Goal: Task Accomplishment & Management: Manage account settings

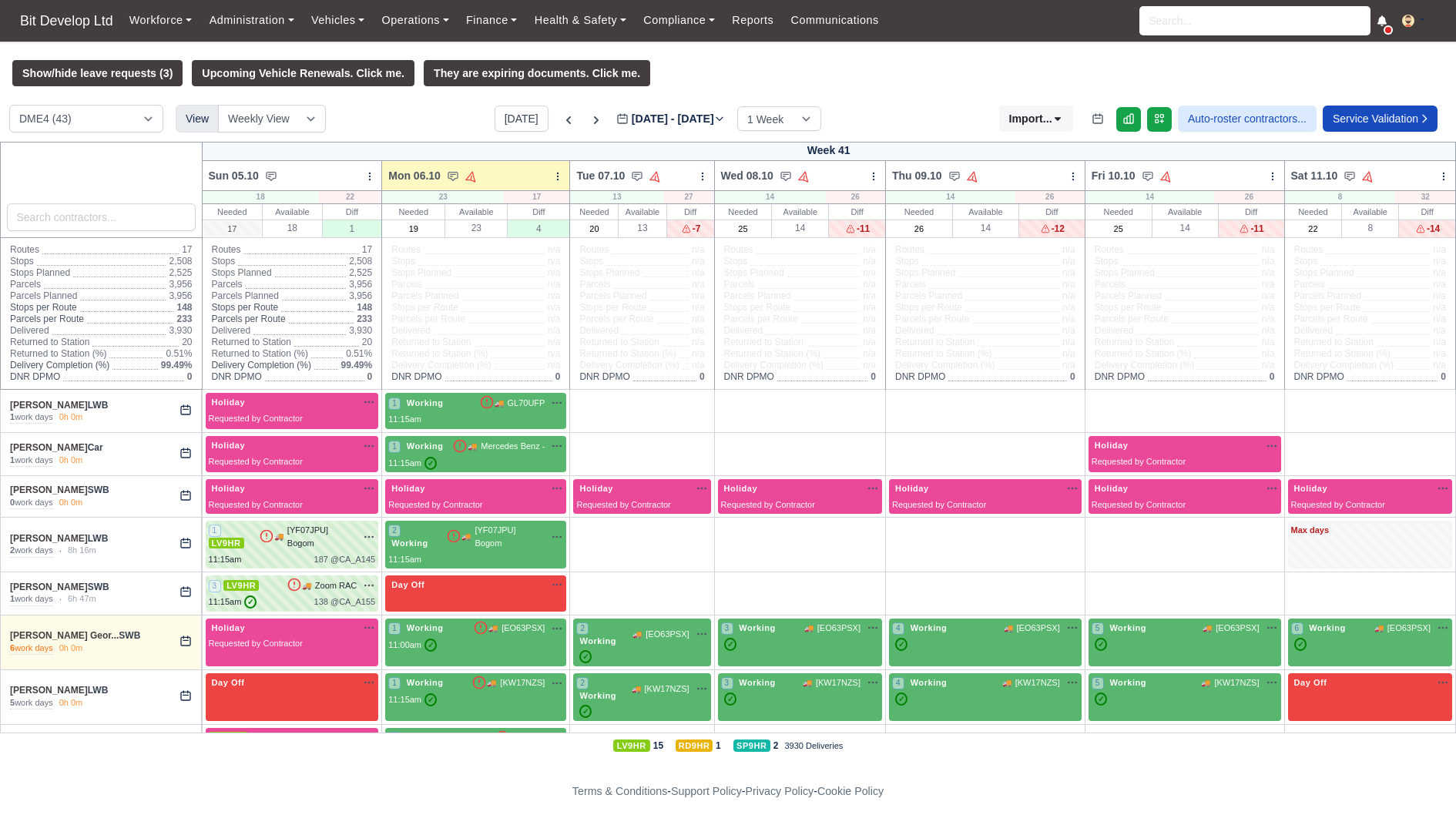
drag, startPoint x: 27, startPoint y: 401, endPoint x: 153, endPoint y: 426, distance: 128.5
click at [153, 422] on div "Abdul Ohid LWB 1 work days 0h 0m" at bounding box center [101, 410] width 201 height 42
click at [249, 23] on link "Administration" at bounding box center [251, 20] width 102 height 30
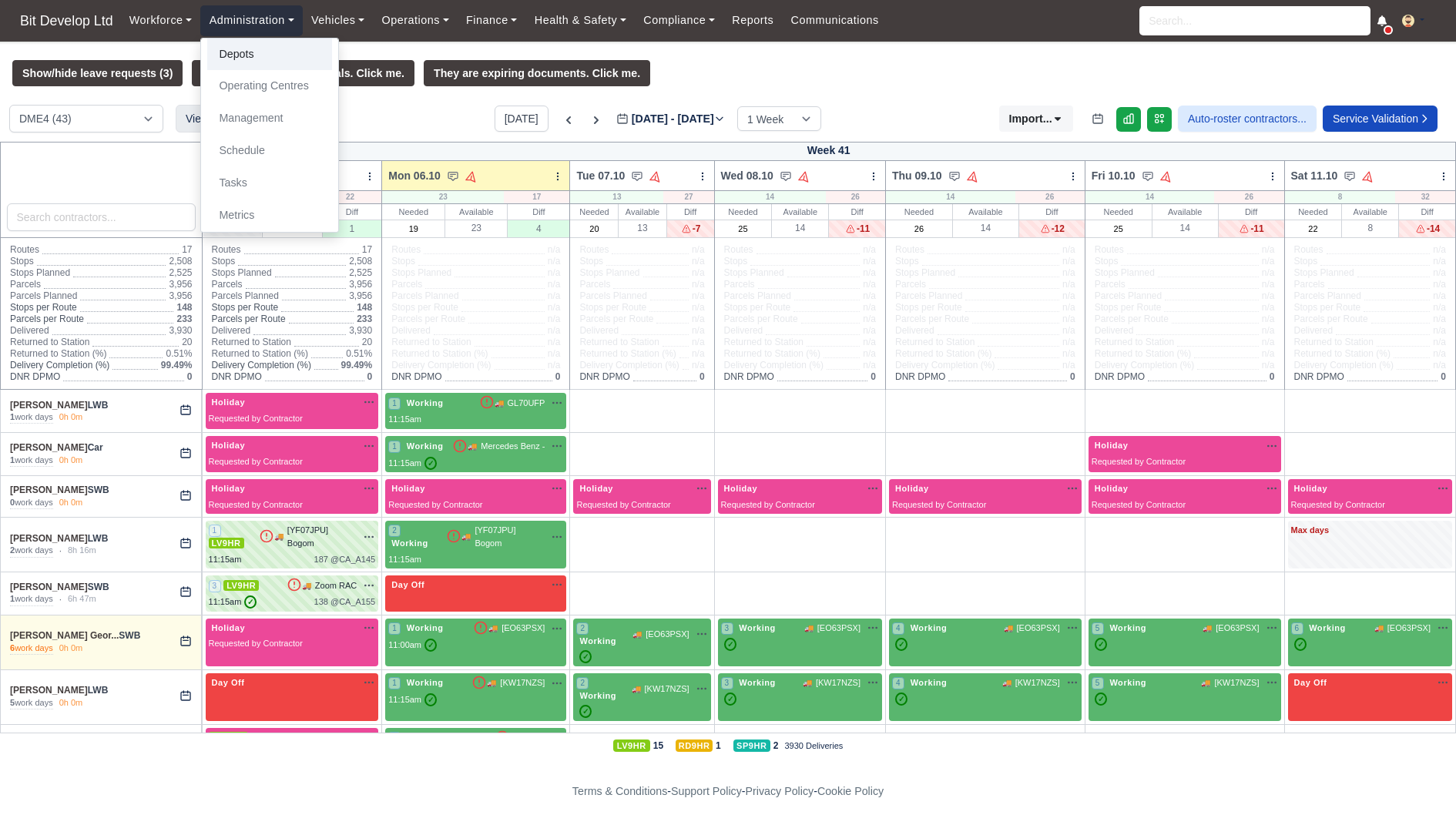
click at [246, 55] on link "Depots" at bounding box center [270, 55] width 125 height 32
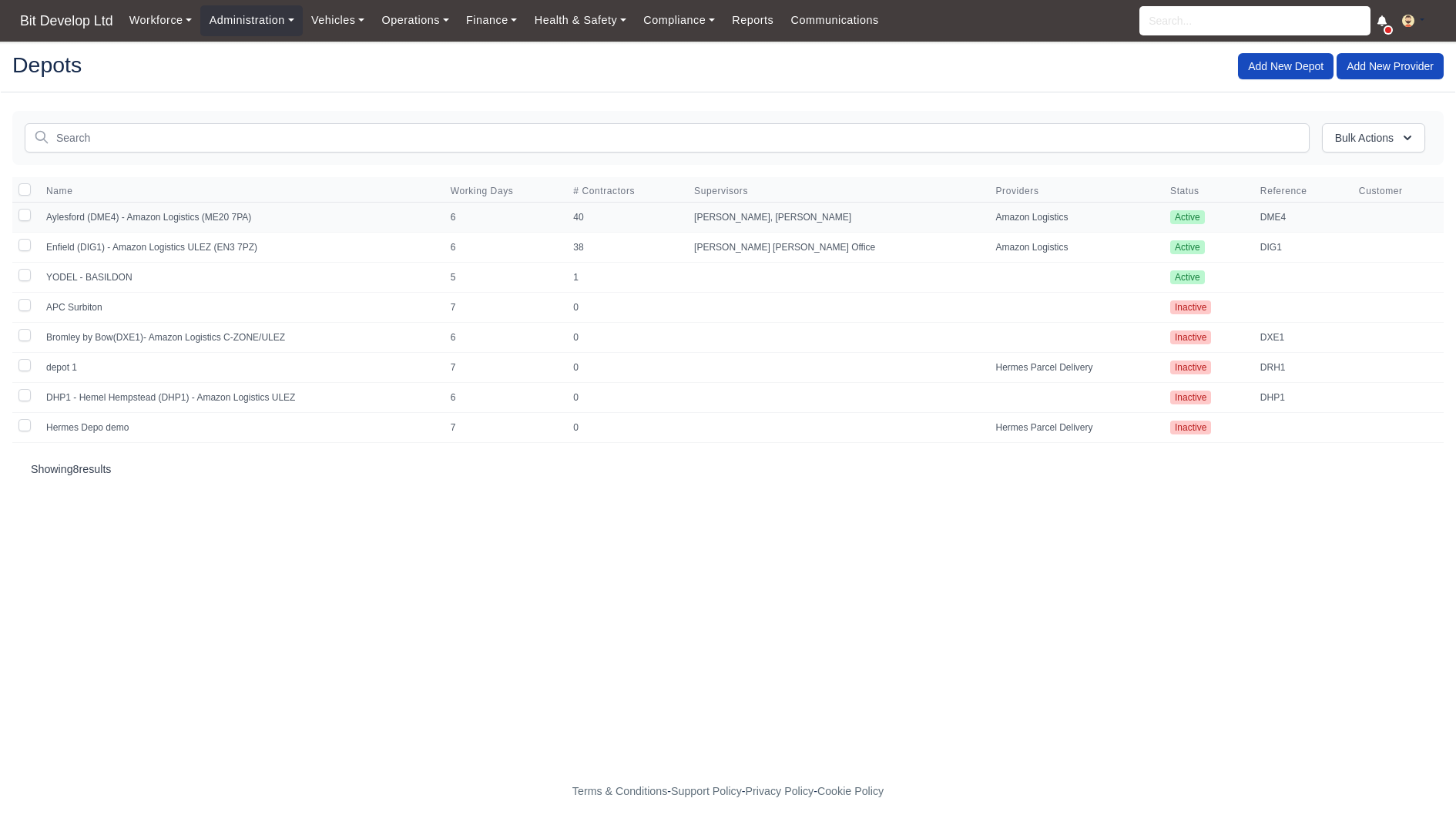
click at [137, 214] on td "Aylesford (DME4) - Amazon Logistics (ME20 7PA)" at bounding box center [239, 217] width 405 height 30
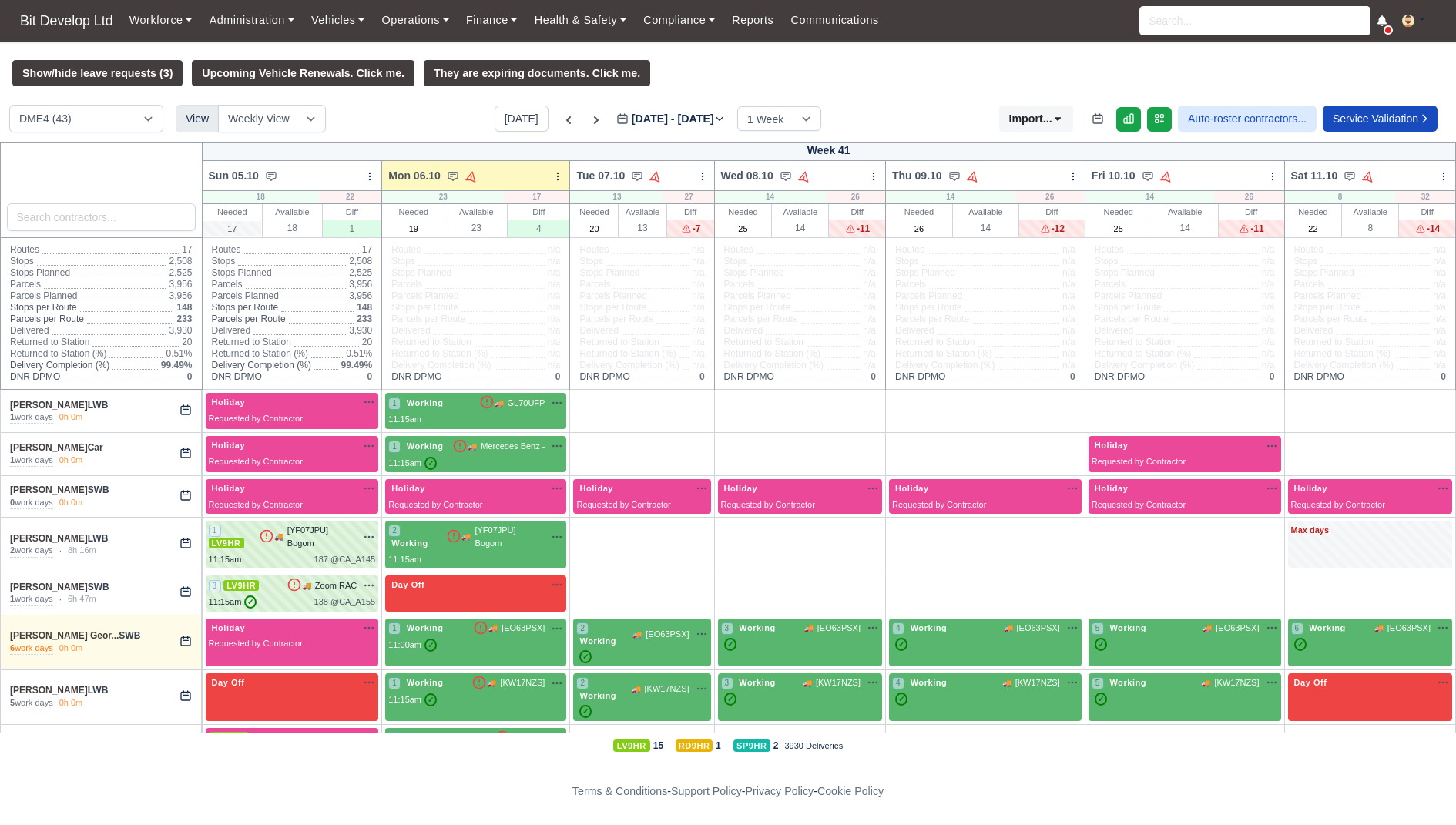
click at [1412, 21] on img at bounding box center [1408, 20] width 13 height 13
click at [1361, 74] on link "Settings" at bounding box center [1374, 83] width 137 height 32
click at [508, 24] on link "Finance" at bounding box center [492, 20] width 68 height 30
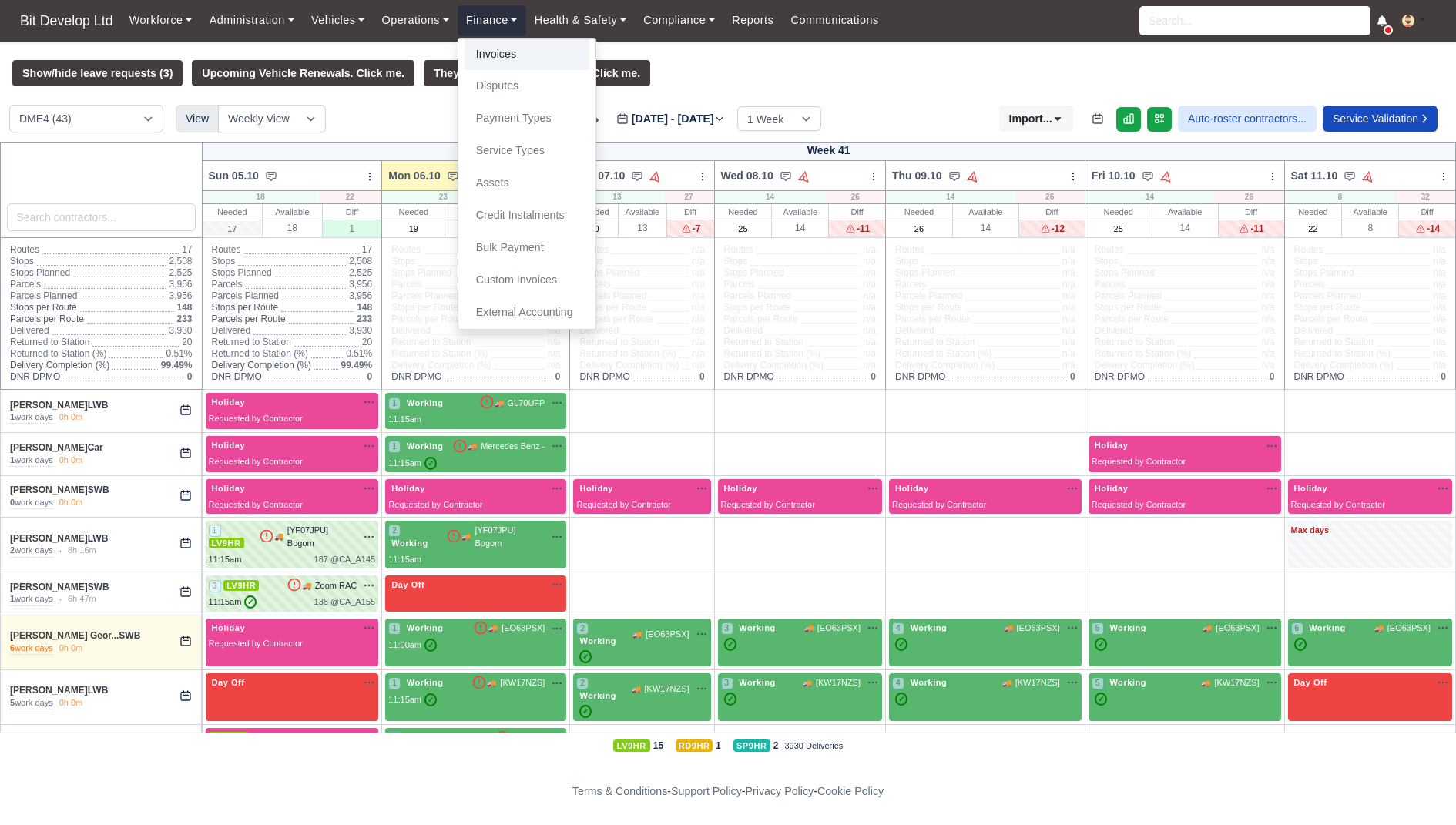
click at [513, 51] on link "Invoices" at bounding box center [527, 55] width 125 height 32
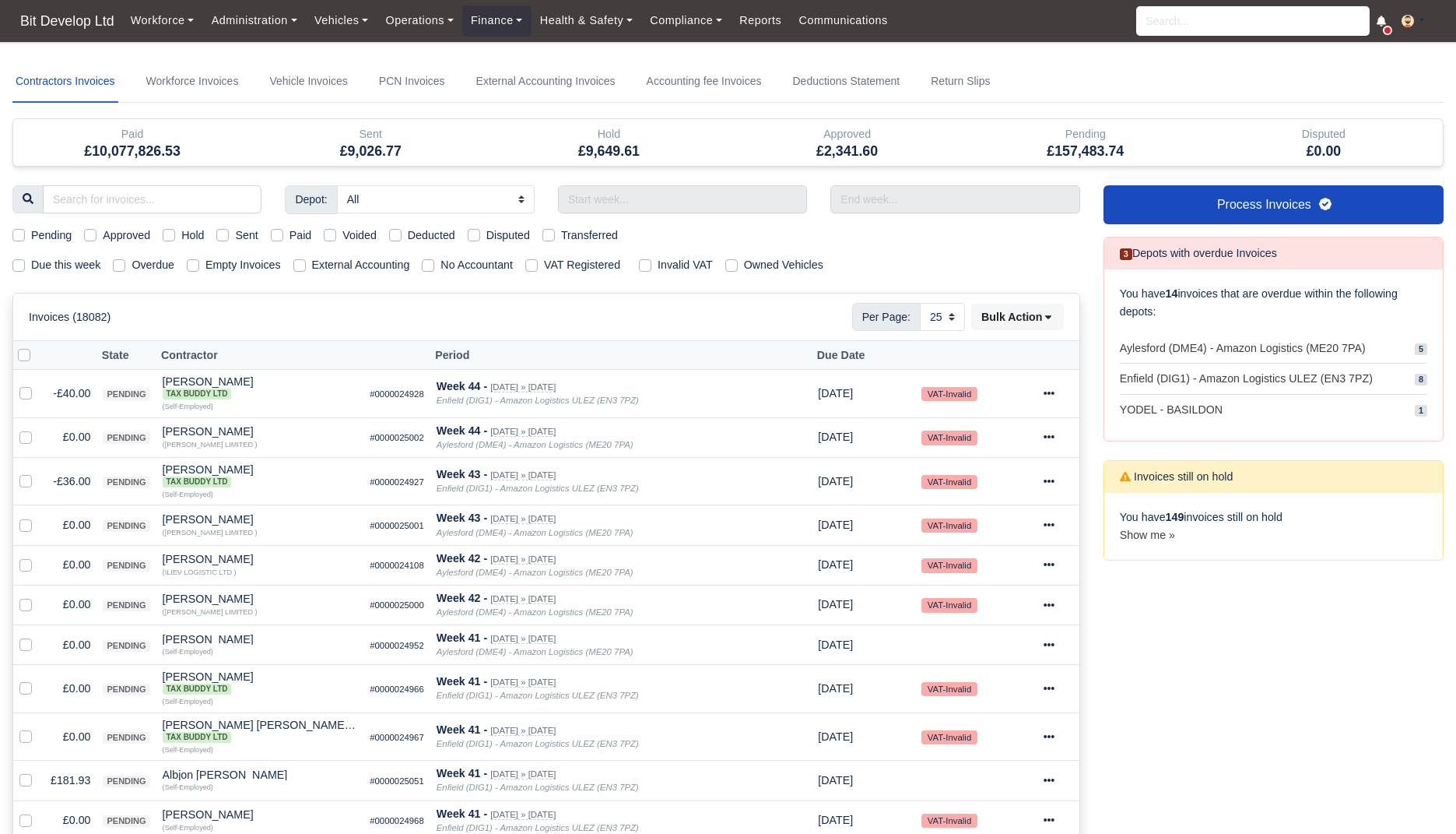
select select "25"
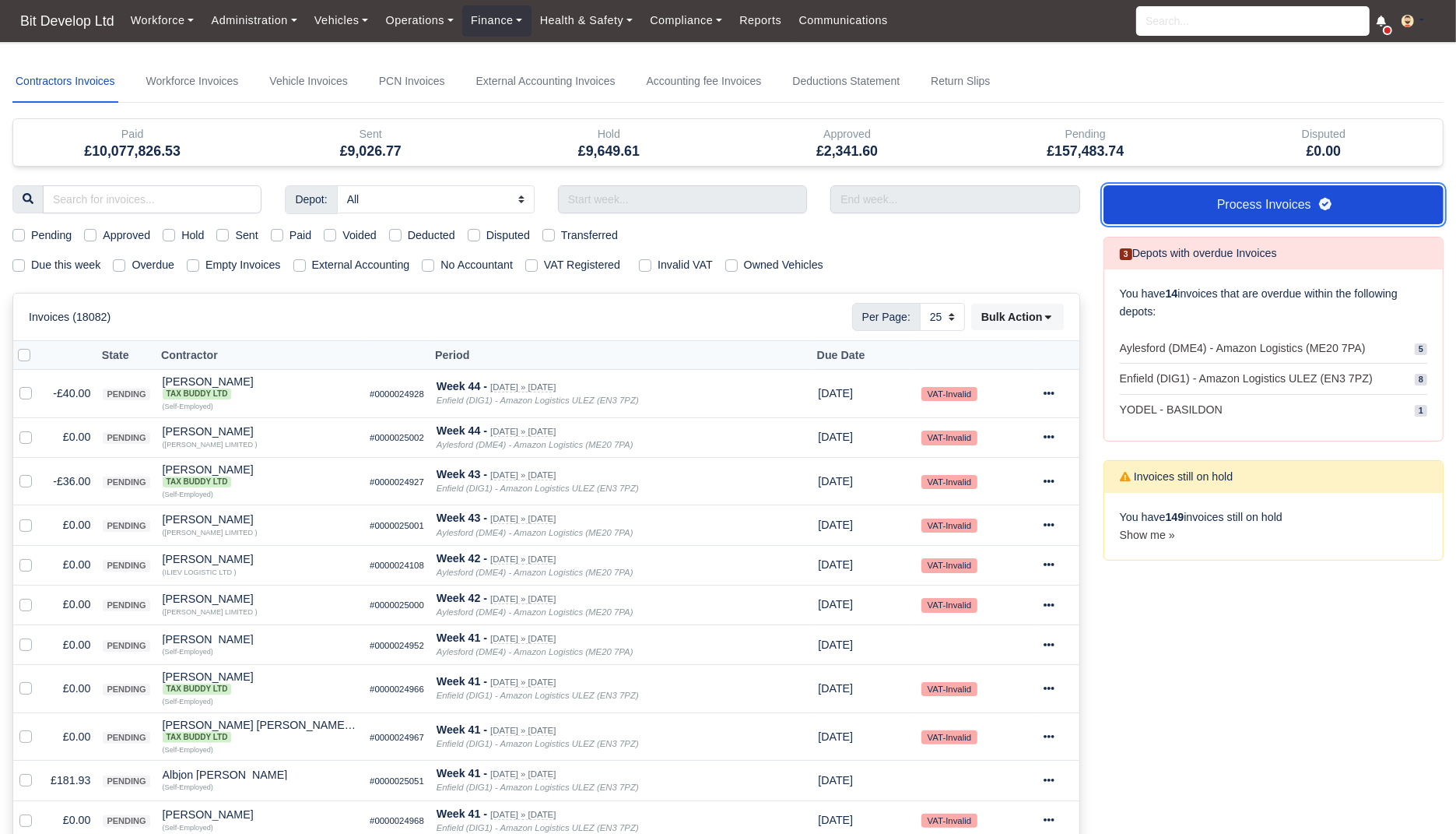
click at [1180, 195] on link "Process Invoices" at bounding box center [1273, 205] width 340 height 39
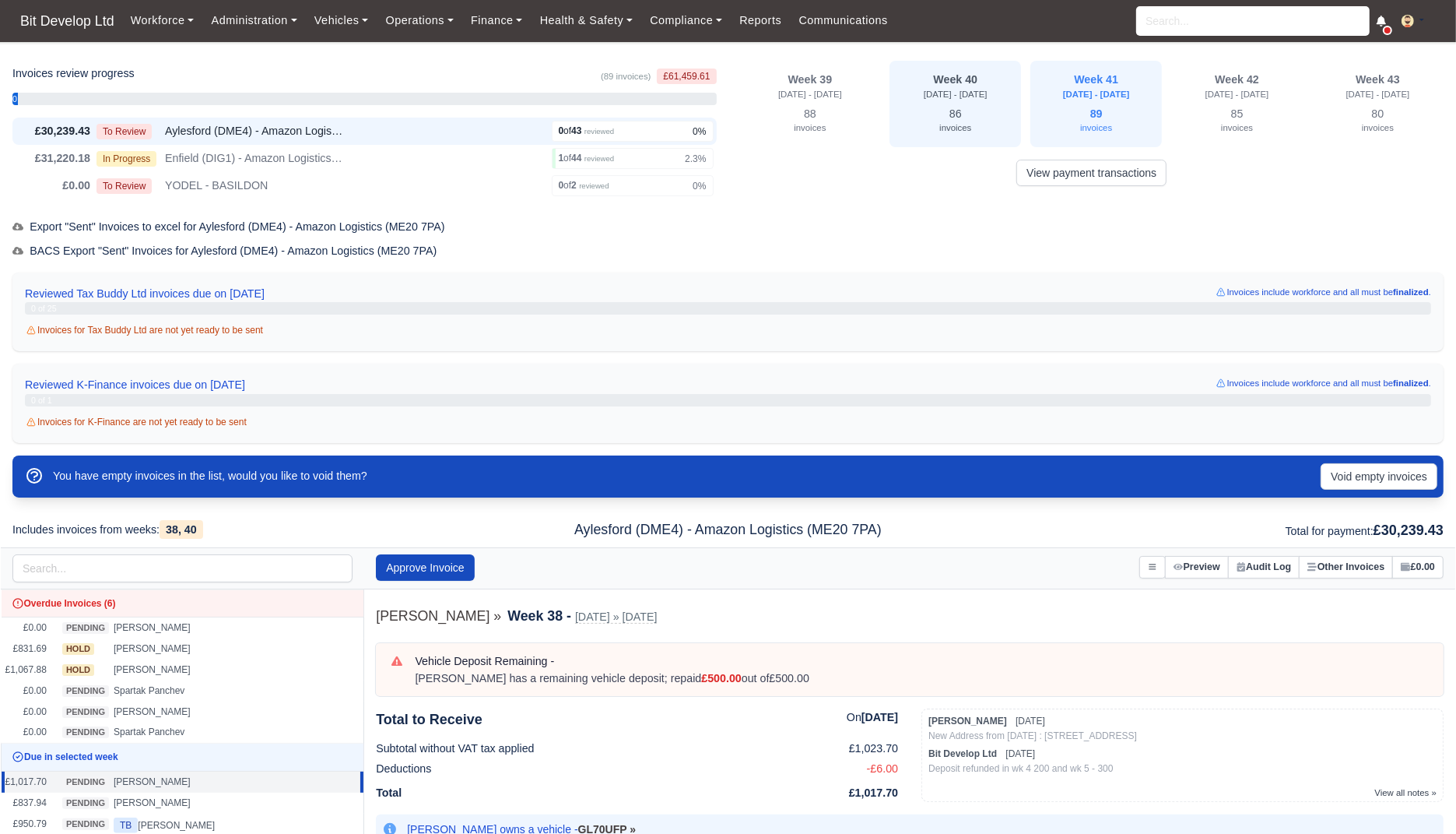
click at [957, 137] on div "86 invoices" at bounding box center [955, 121] width 113 height 34
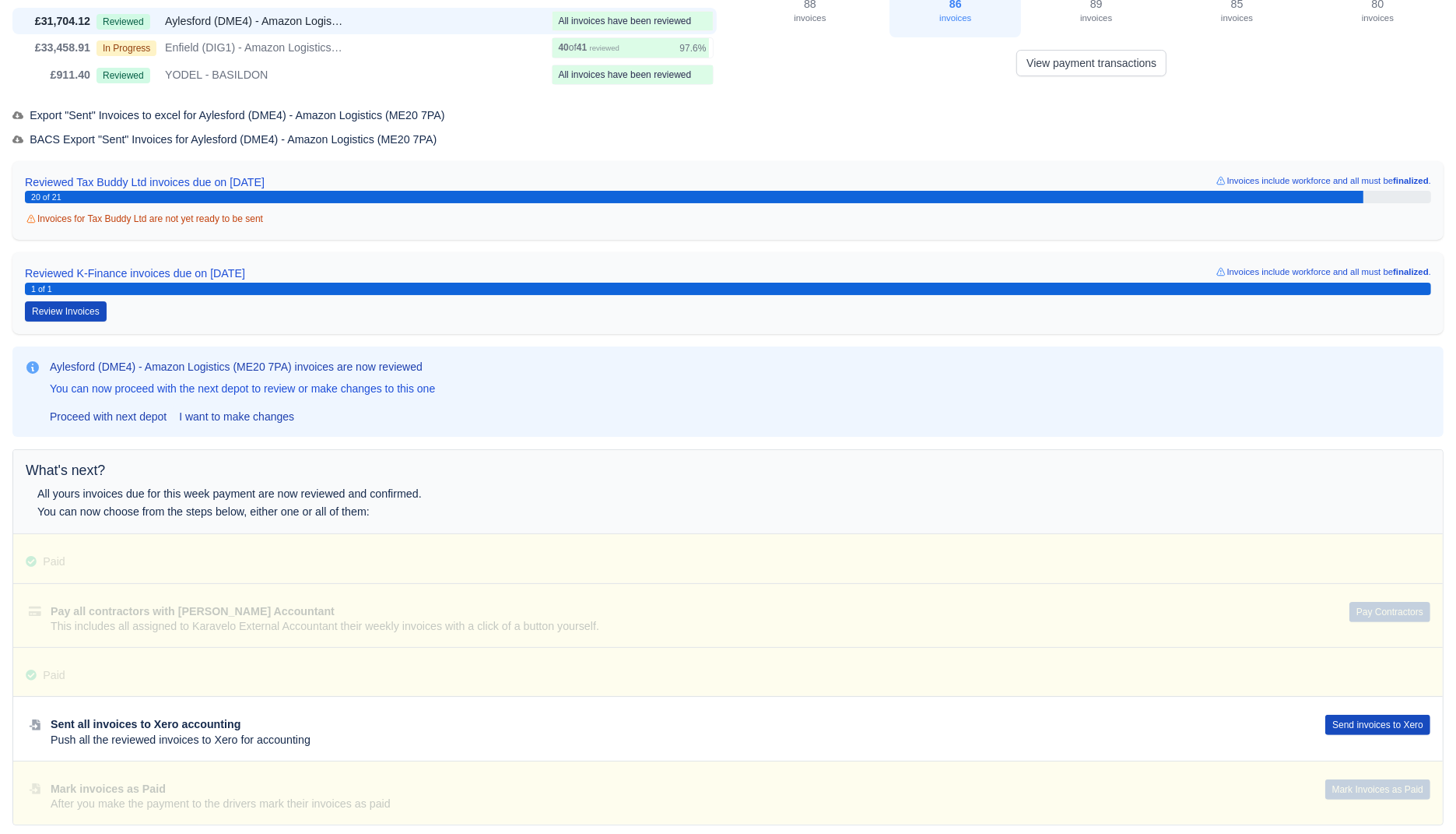
scroll to position [181, 0]
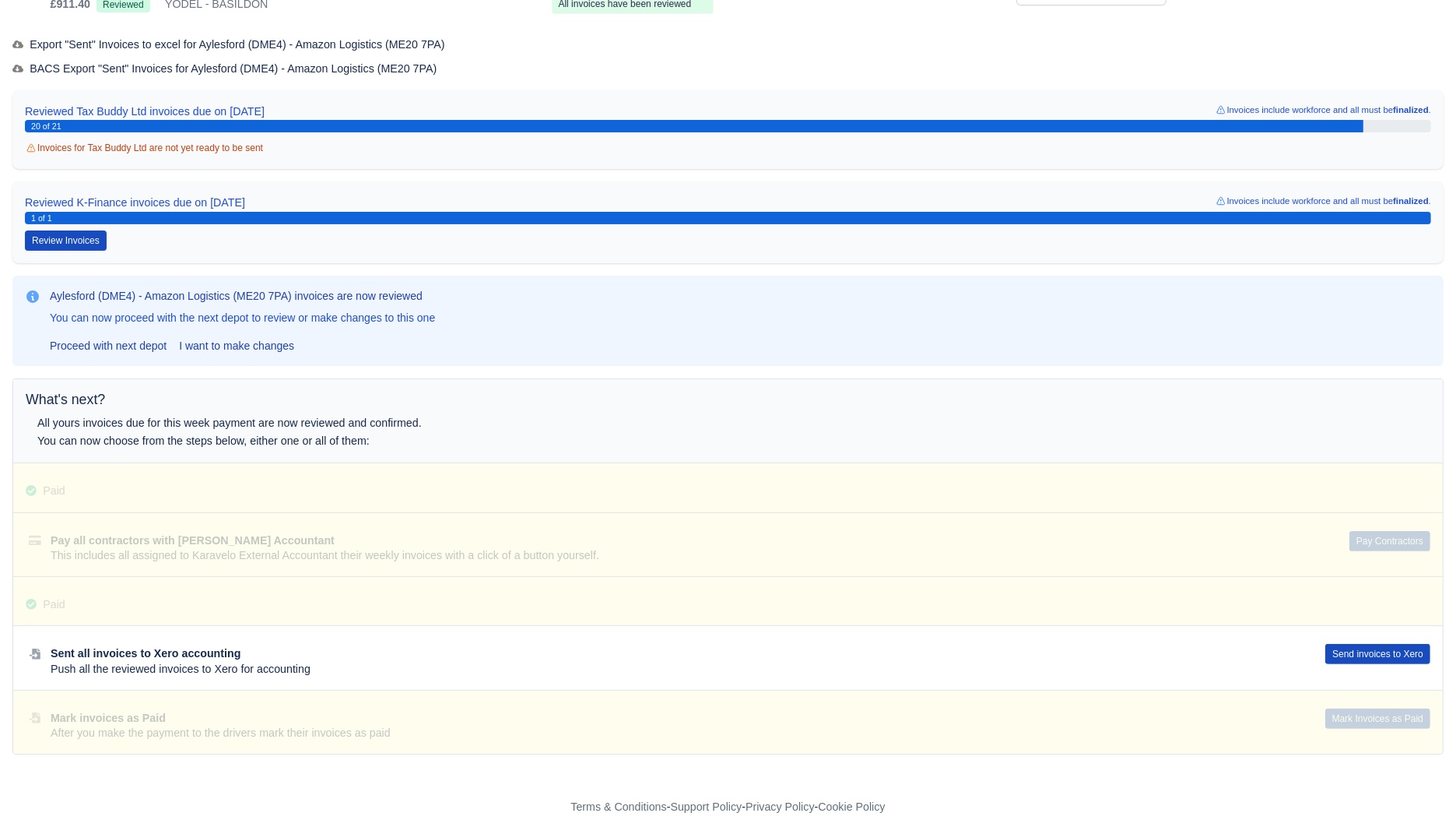
drag, startPoint x: 117, startPoint y: 536, endPoint x: 212, endPoint y: 537, distance: 95.0
click at [212, 537] on div at bounding box center [728, 544] width 1430 height 63
drag, startPoint x: 77, startPoint y: 602, endPoint x: 621, endPoint y: 602, distance: 544.0
click at [621, 602] on div at bounding box center [728, 601] width 1430 height 49
drag, startPoint x: 161, startPoint y: 539, endPoint x: 247, endPoint y: 536, distance: 86.1
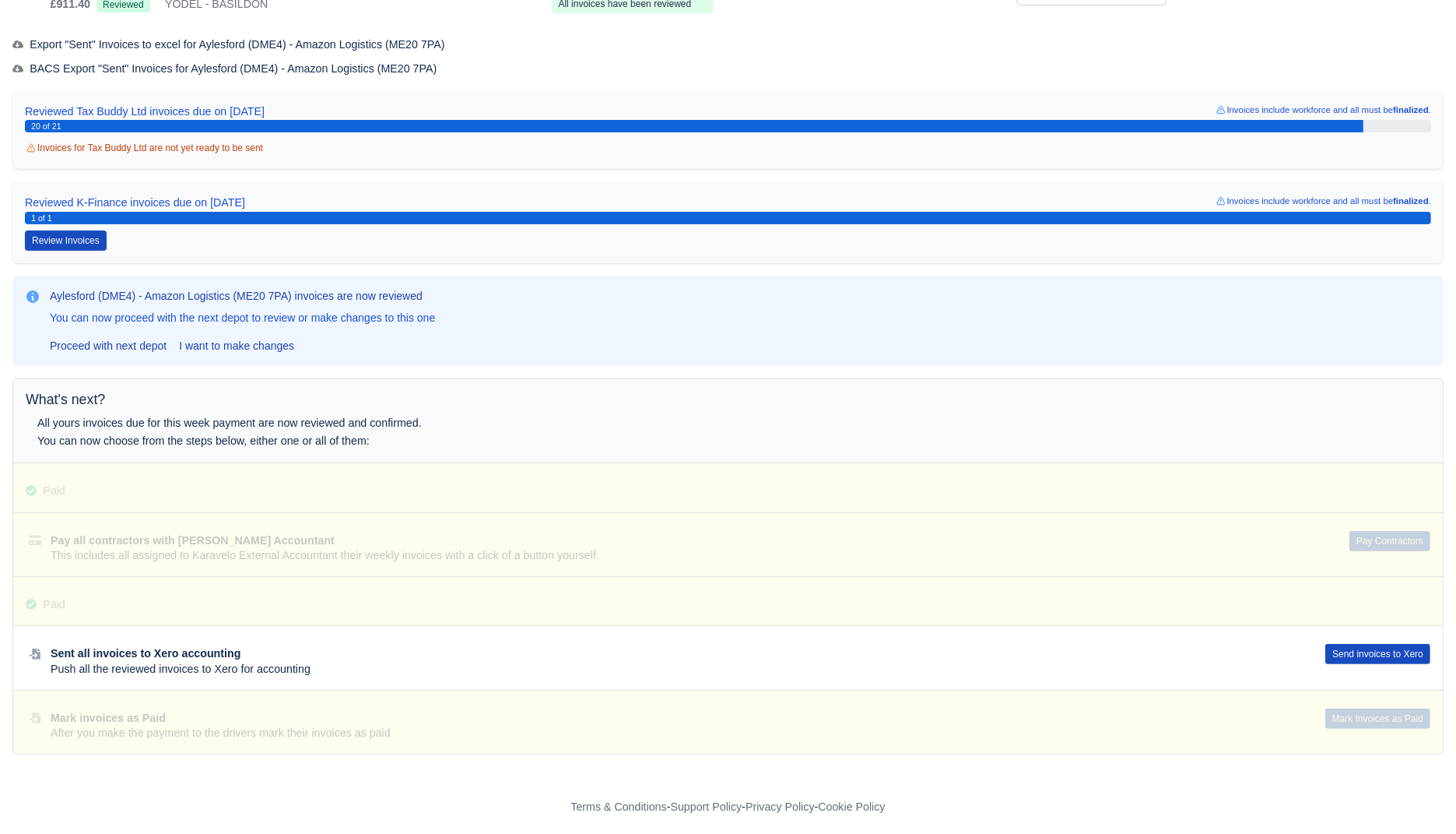
click at [247, 537] on div at bounding box center [728, 544] width 1430 height 63
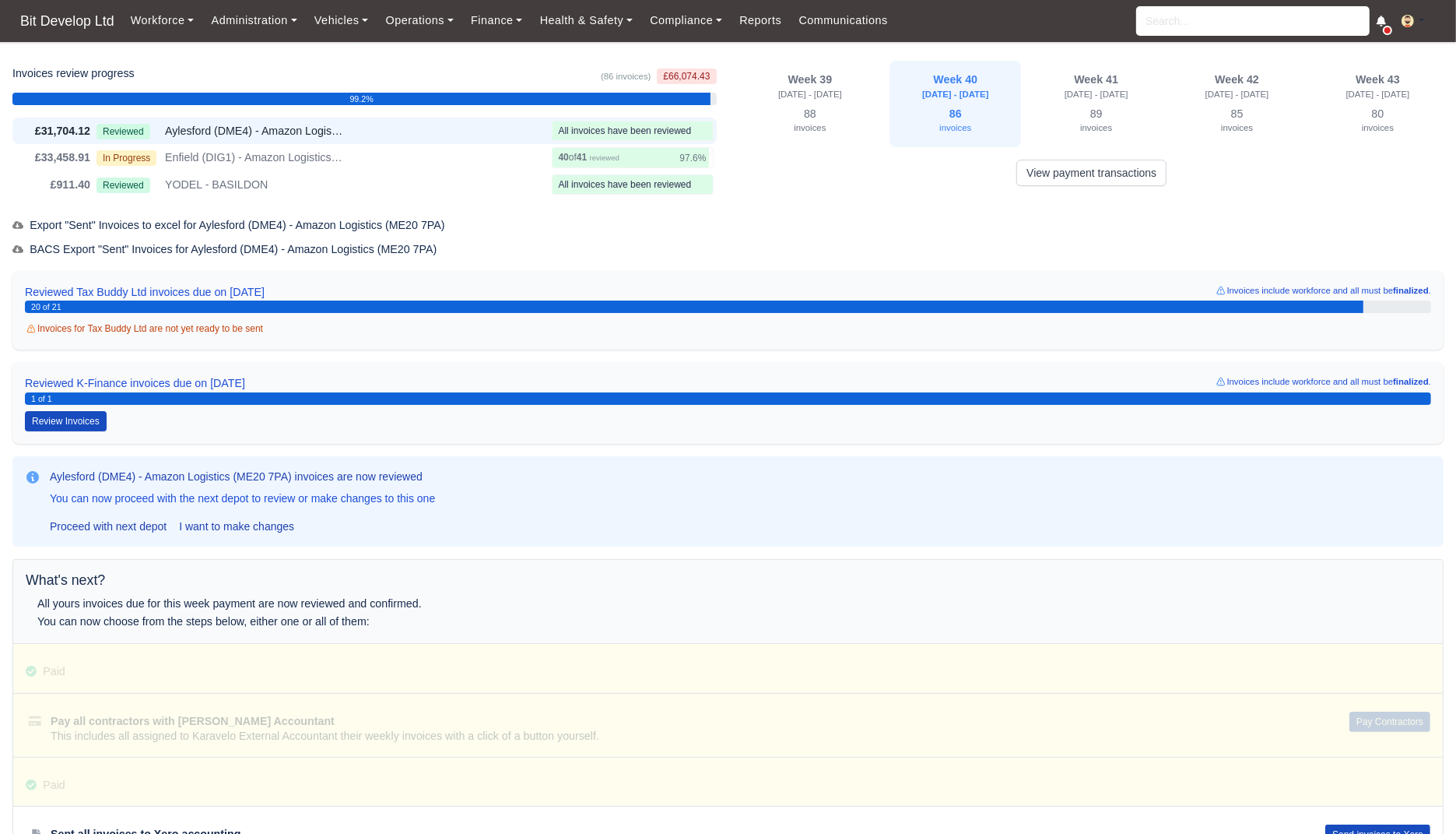
click at [1415, 25] on button at bounding box center [1418, 21] width 50 height 23
click at [1353, 77] on link "Settings" at bounding box center [1373, 83] width 139 height 32
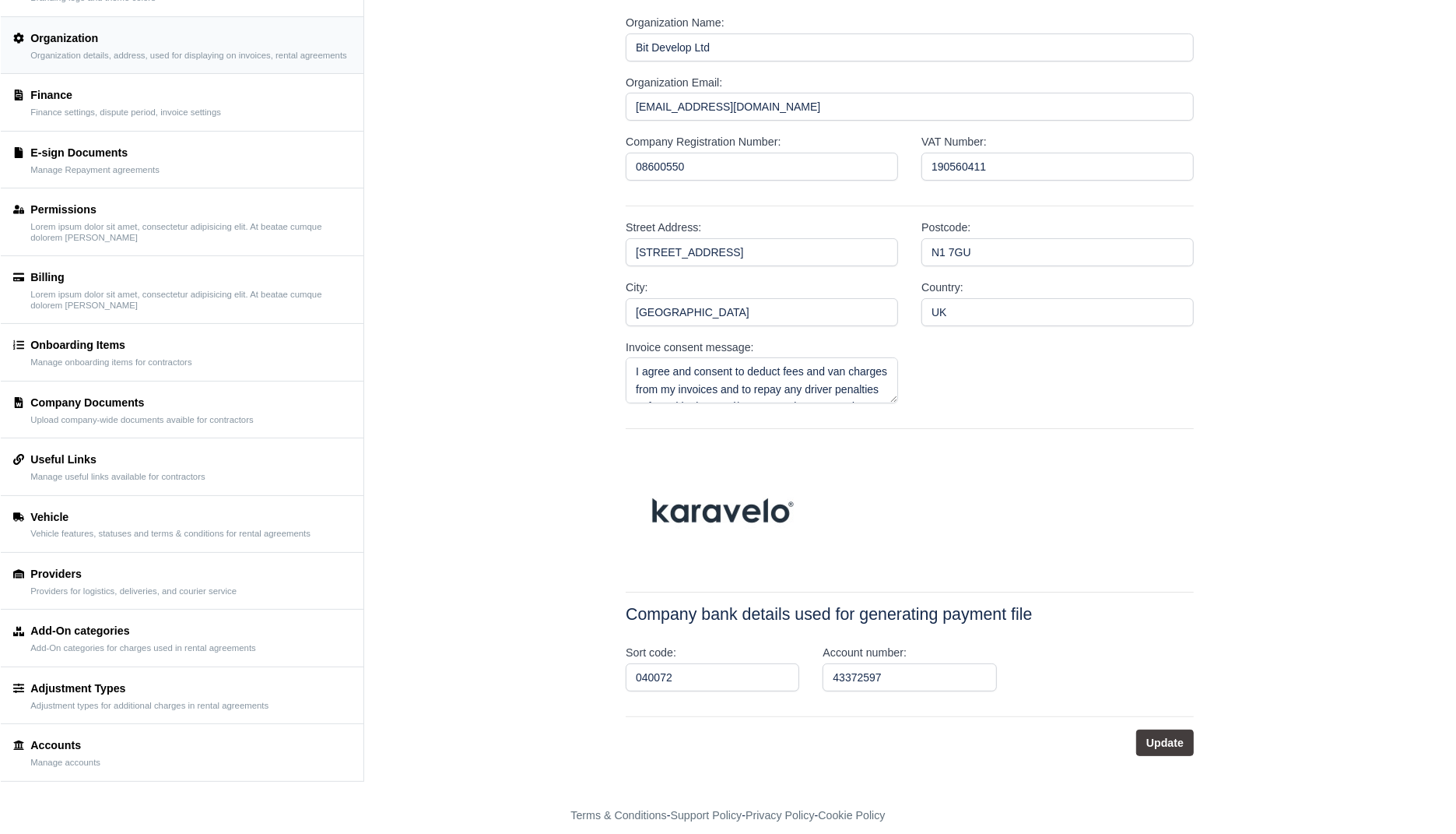
scroll to position [153, 0]
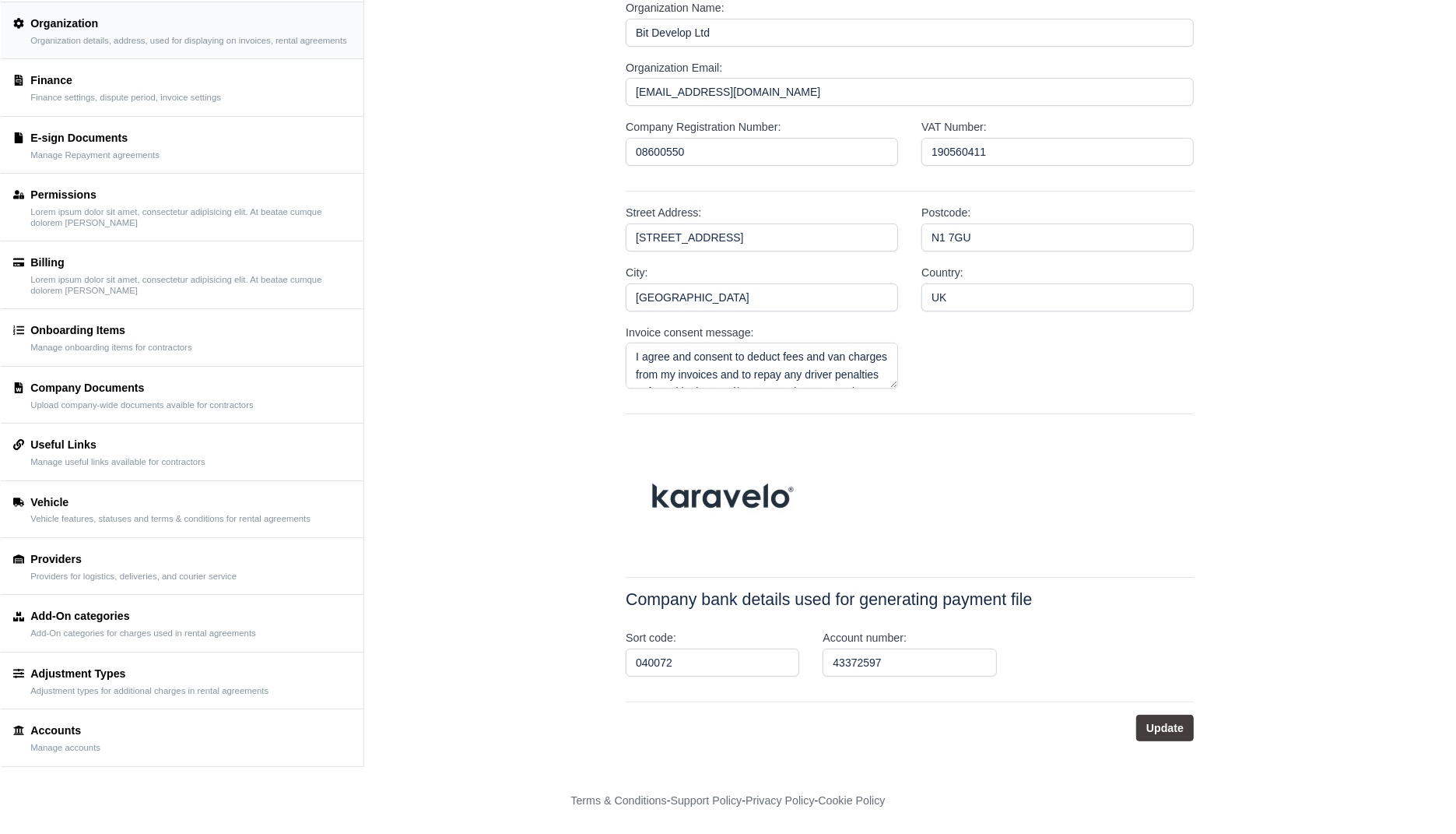
click at [100, 745] on small "Manage accounts" at bounding box center [66, 748] width 70 height 11
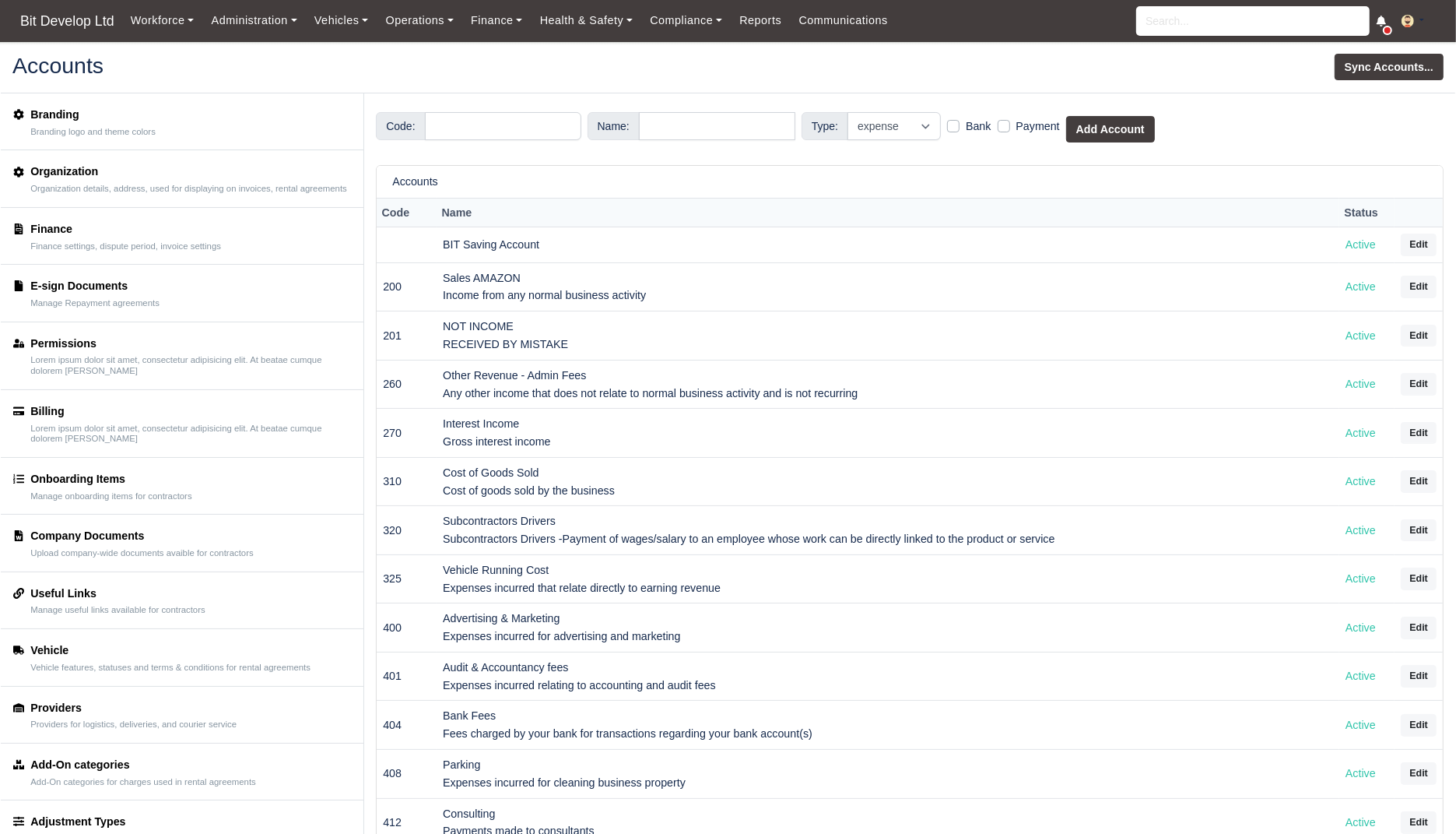
click at [143, 231] on div "Finance" at bounding box center [126, 229] width 191 height 18
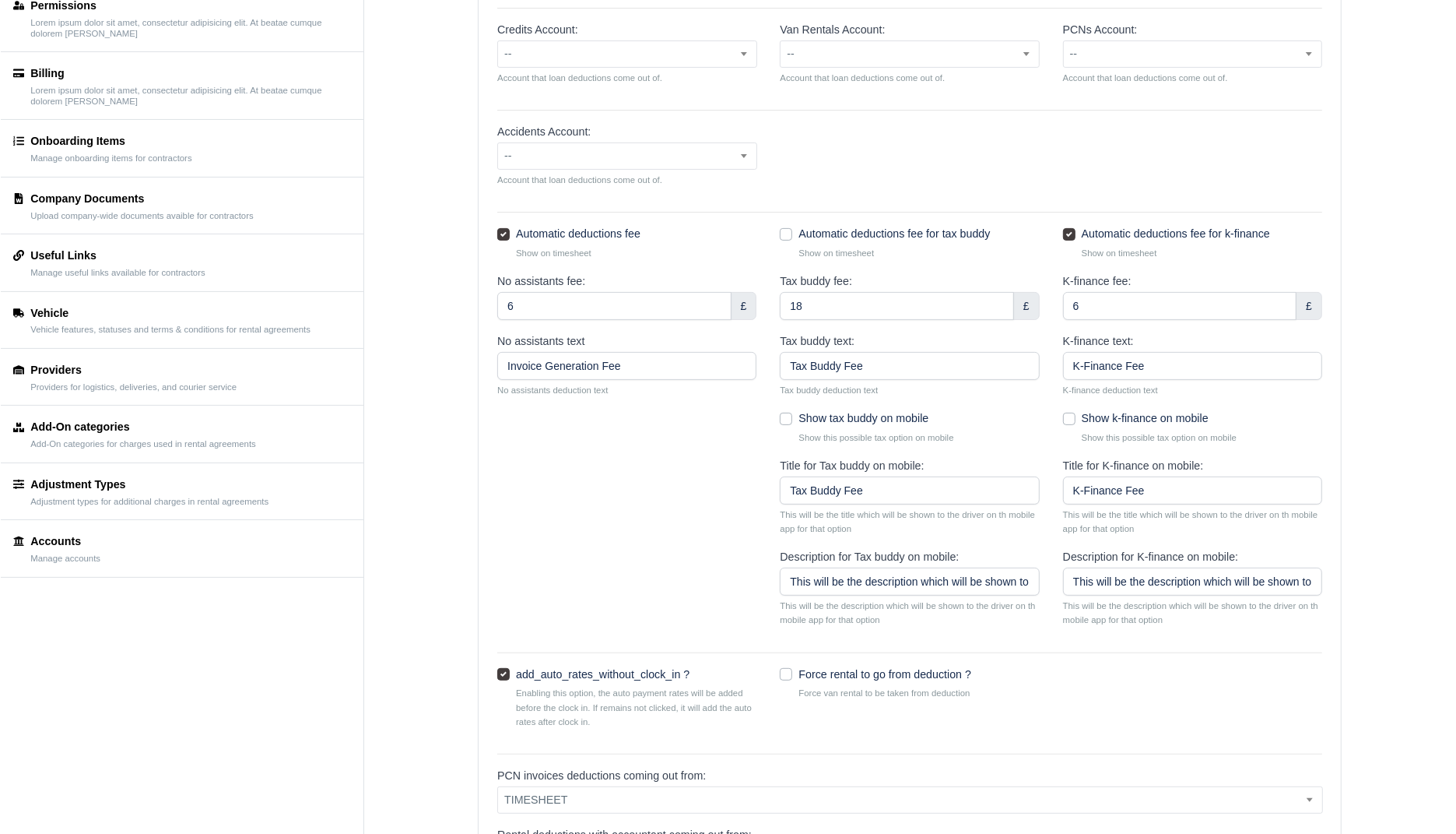
scroll to position [336, 0]
drag, startPoint x: 778, startPoint y: 281, endPoint x: 857, endPoint y: 276, distance: 79.2
click at [857, 276] on div "Tax buddy fee: 18 £" at bounding box center [909, 303] width 283 height 60
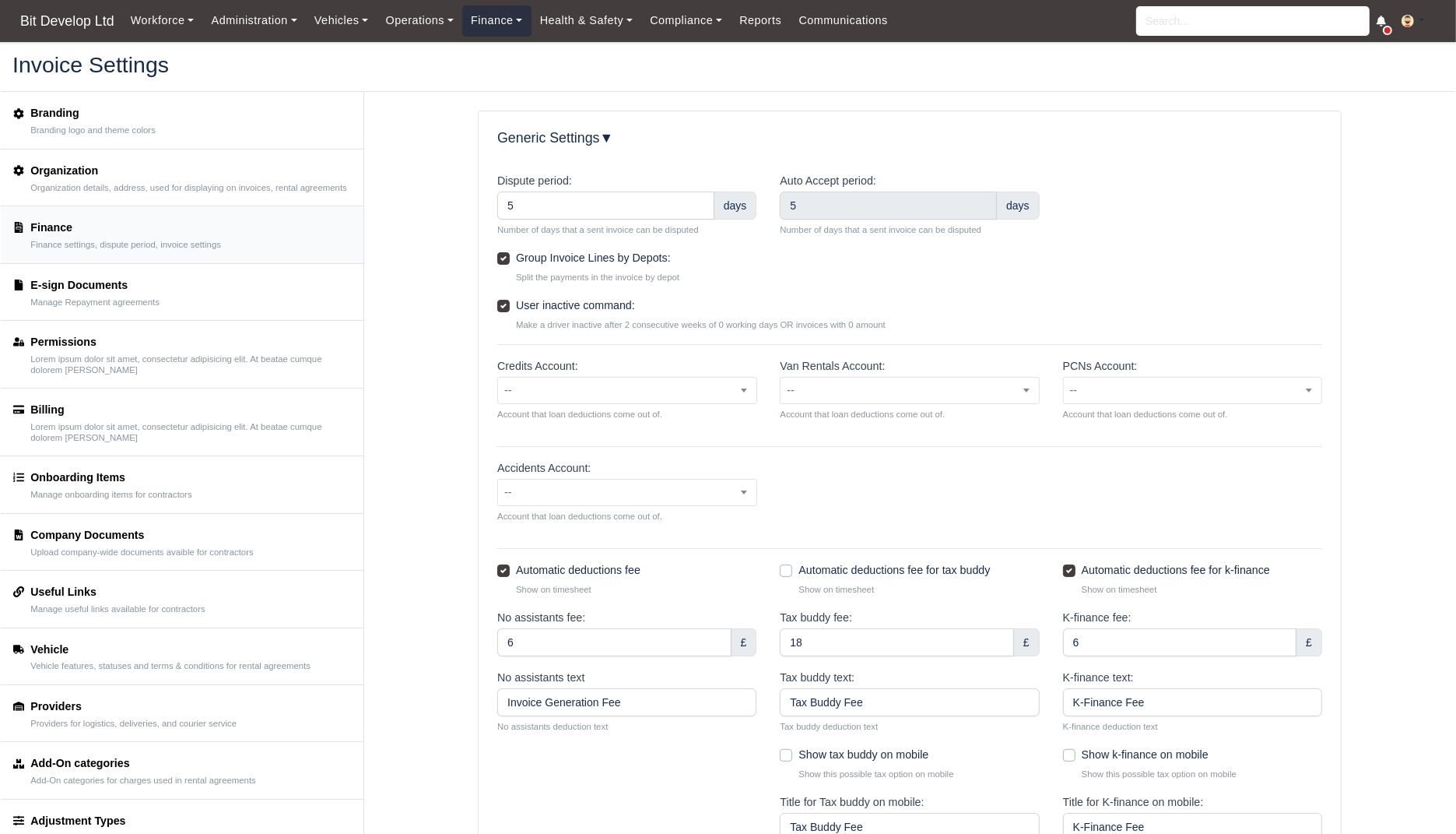
click at [492, 23] on link "Finance" at bounding box center [496, 20] width 69 height 31
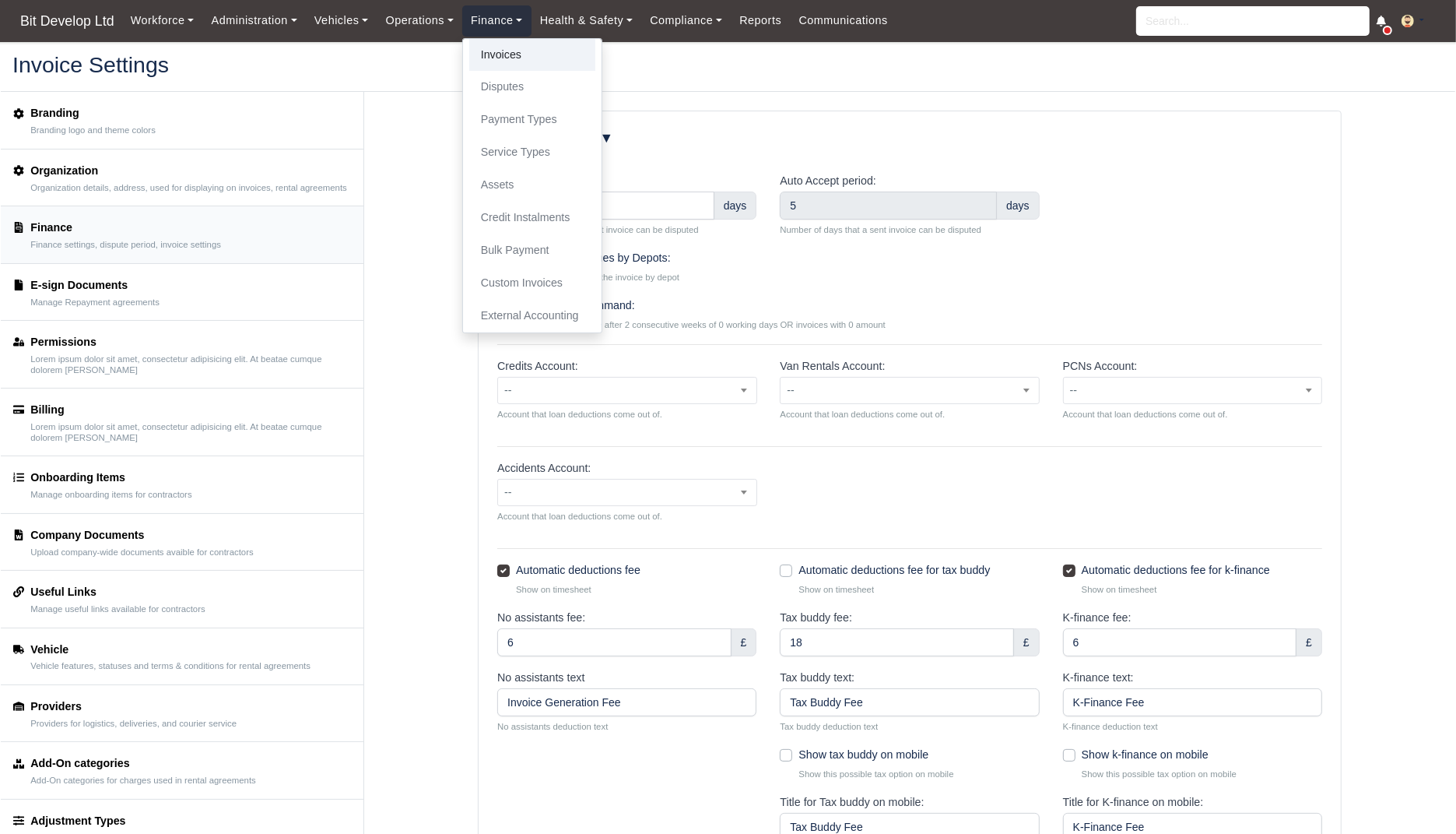
click at [497, 49] on link "Invoices" at bounding box center [532, 55] width 126 height 32
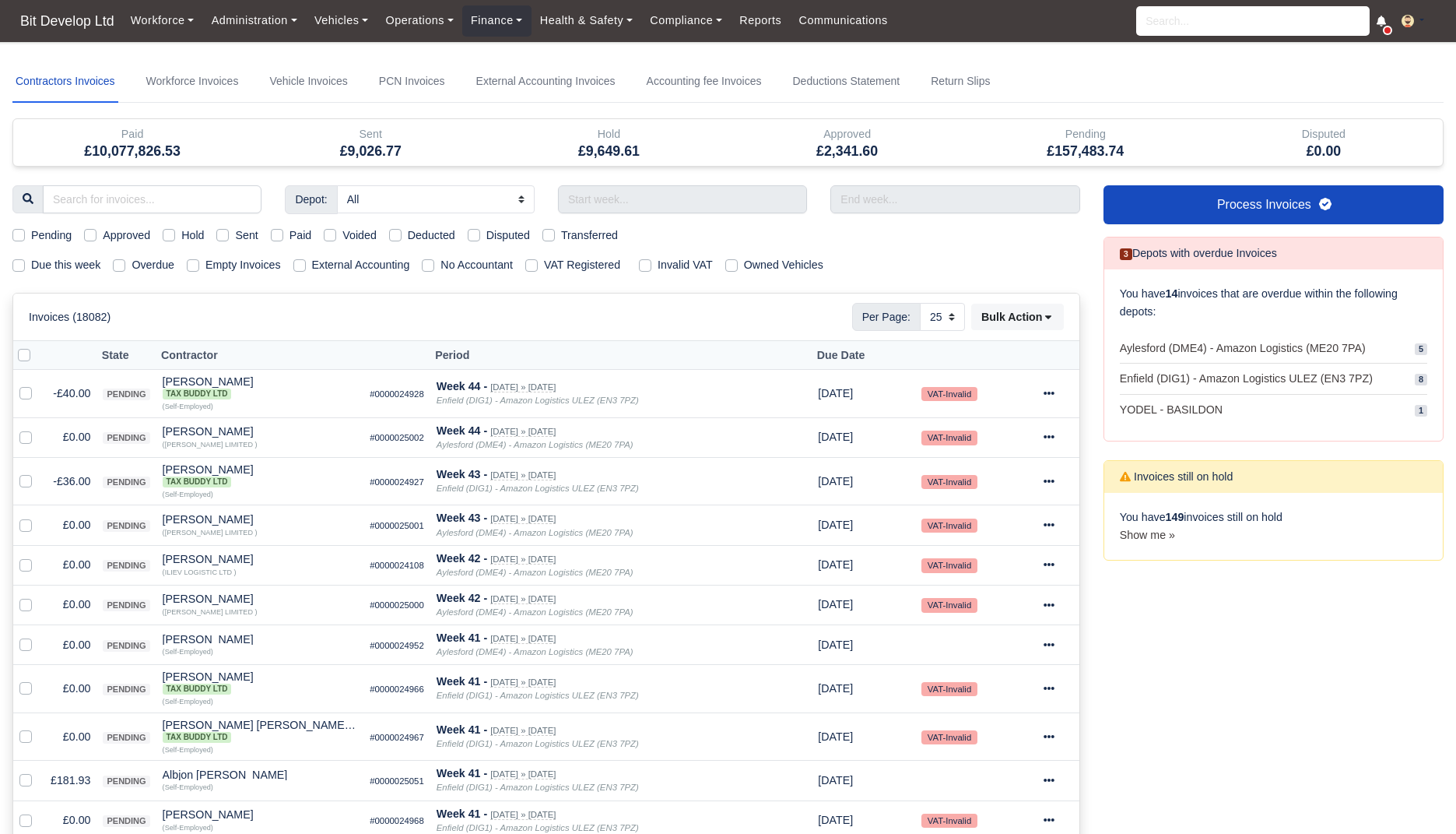
select select "25"
click at [336, 264] on label "External Accounting" at bounding box center [360, 265] width 98 height 18
click at [306, 264] on input "External Accounting" at bounding box center [300, 262] width 13 height 13
checkbox input "true"
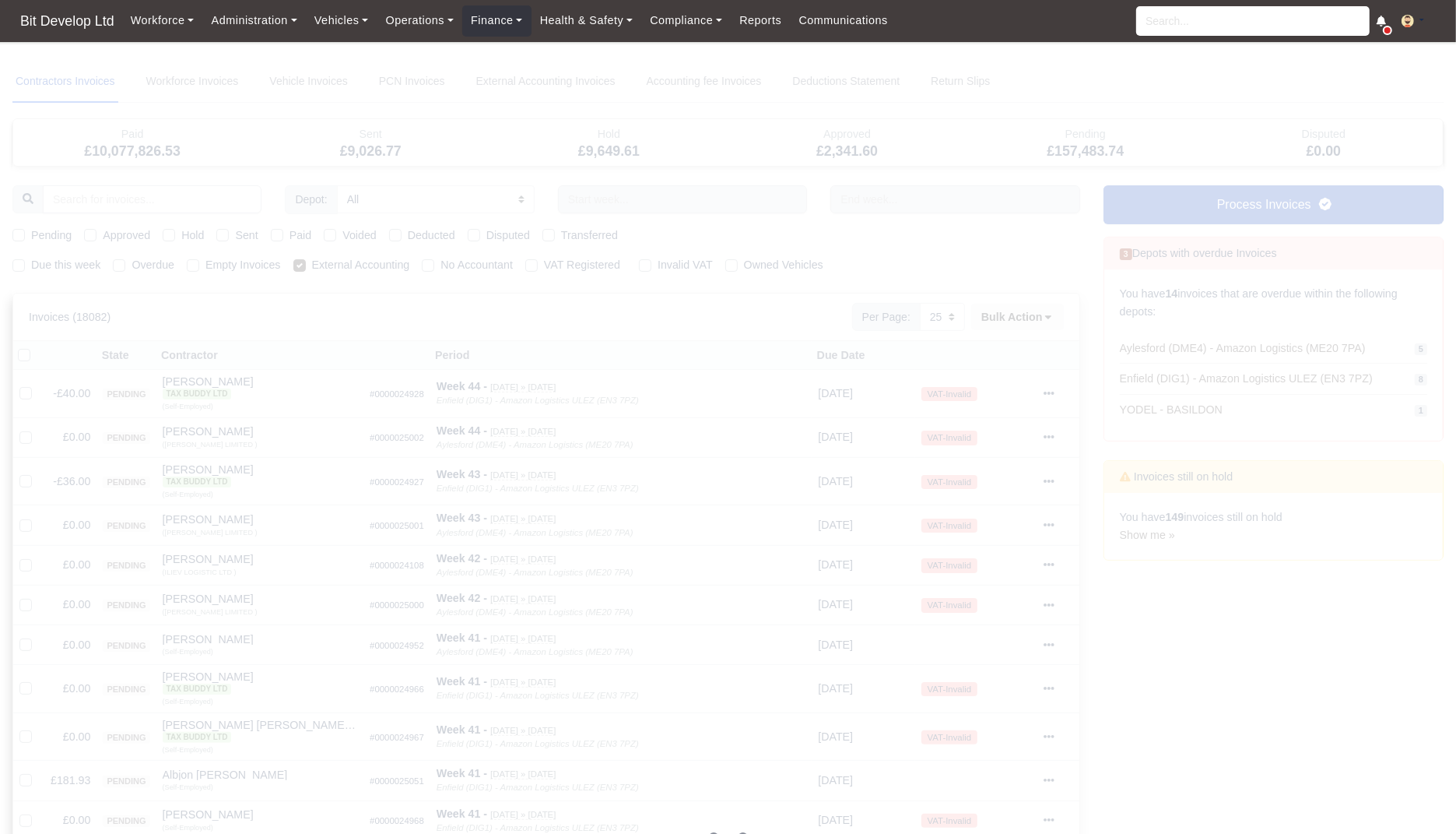
click at [86, 277] on div at bounding box center [728, 837] width 1431 height 1553
click at [84, 268] on div "Contractors Invoices Workforce Invoices Vehicle Invoices PCN Invoices External …" at bounding box center [728, 837] width 1431 height 1553
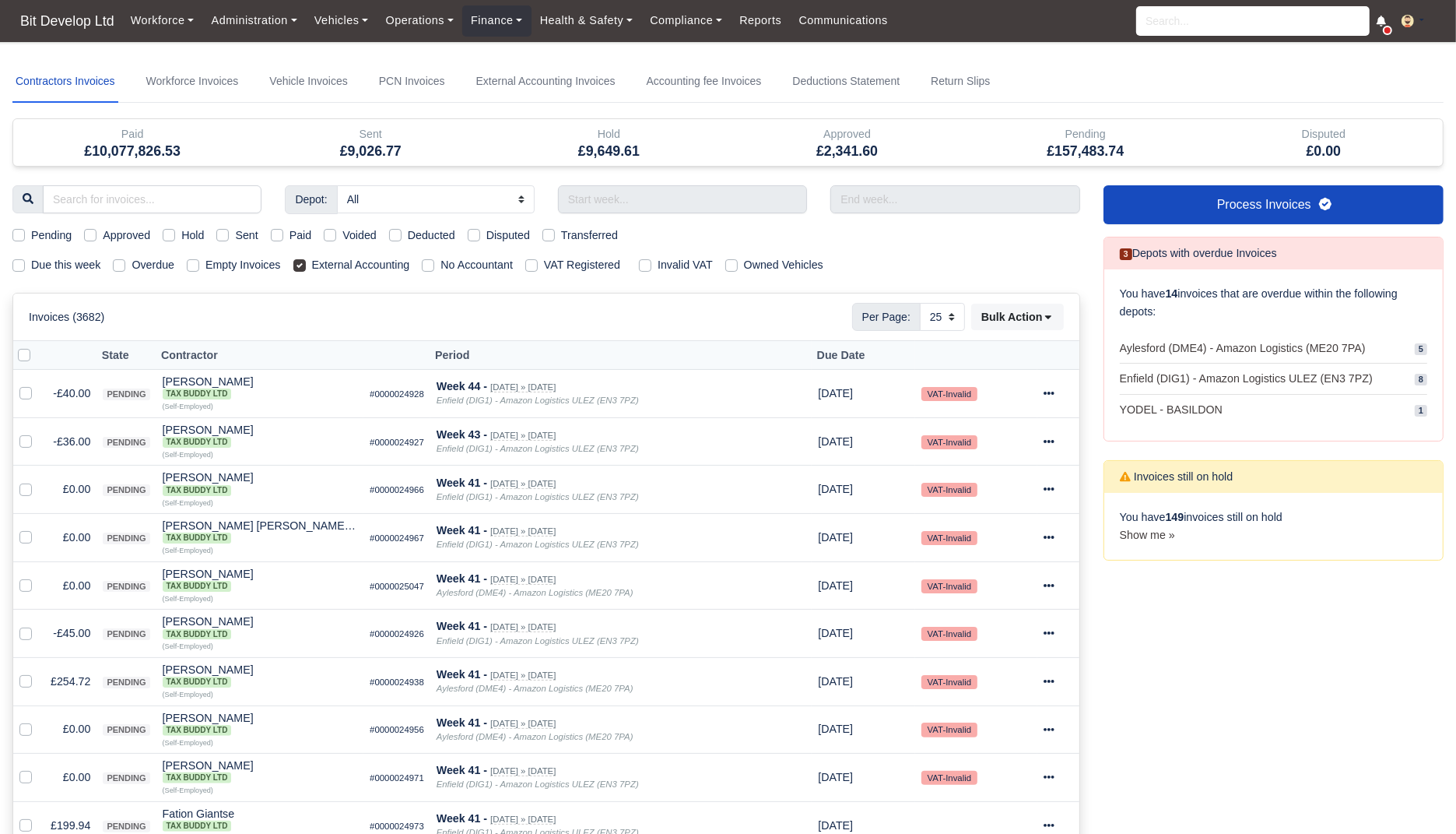
click at [84, 267] on label "Due this week" at bounding box center [66, 265] width 69 height 18
click at [25, 267] on input "Due this week" at bounding box center [19, 262] width 13 height 13
checkbox input "true"
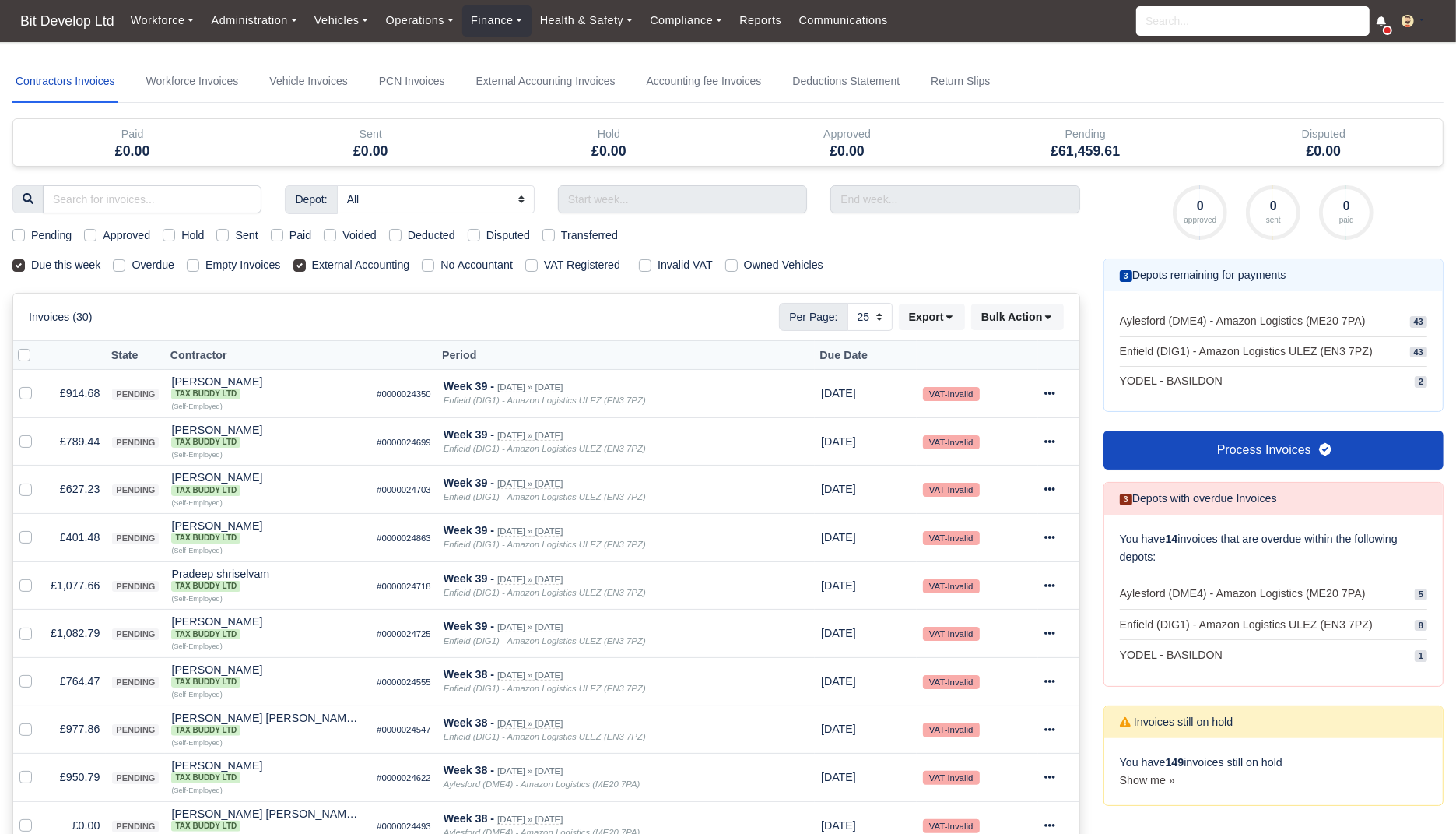
click at [322, 265] on label "External Accounting" at bounding box center [360, 265] width 98 height 18
click at [306, 265] on input "External Accounting" at bounding box center [300, 262] width 13 height 13
checkbox input "false"
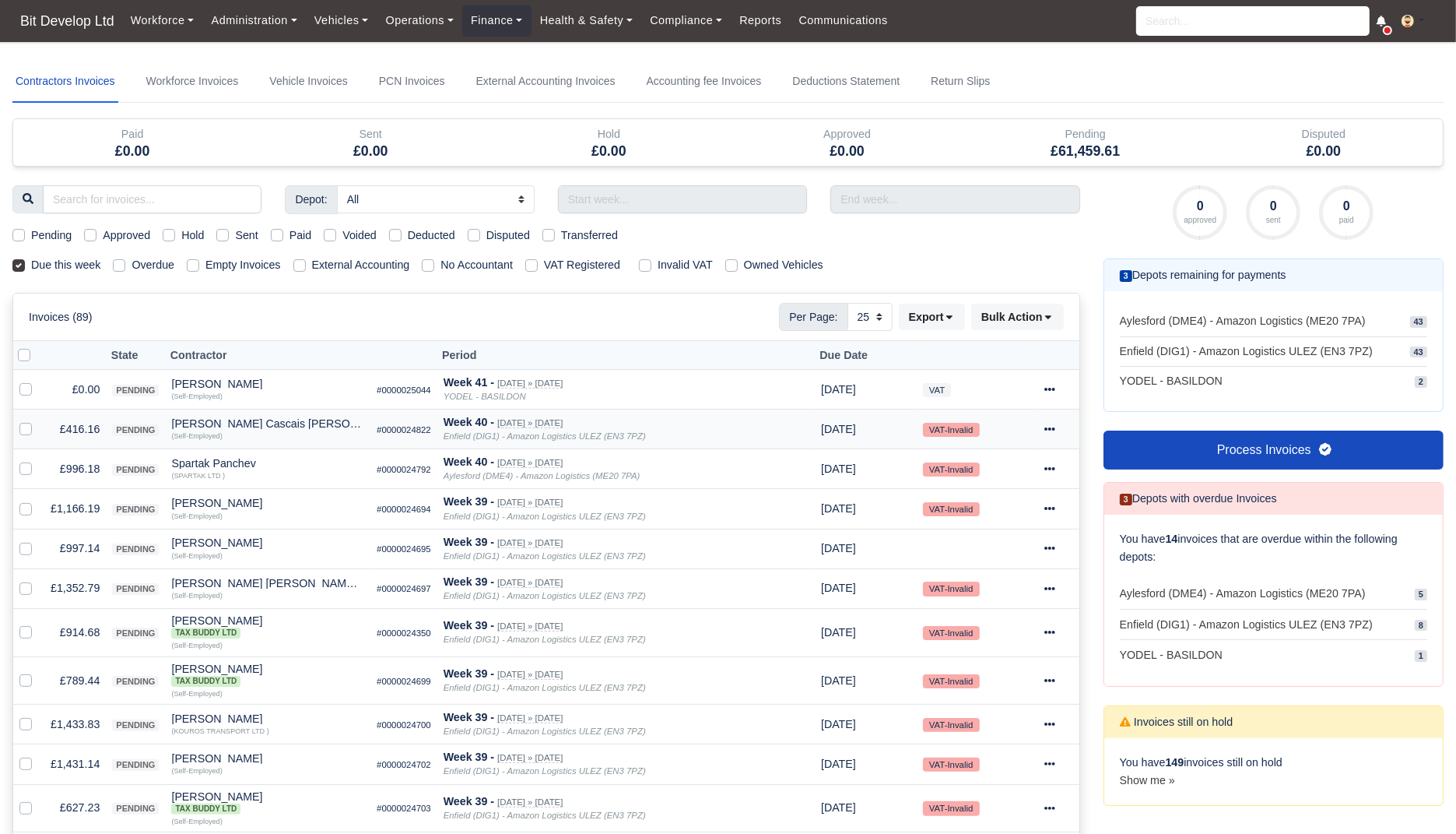
click at [70, 426] on td "£416.16" at bounding box center [75, 429] width 61 height 40
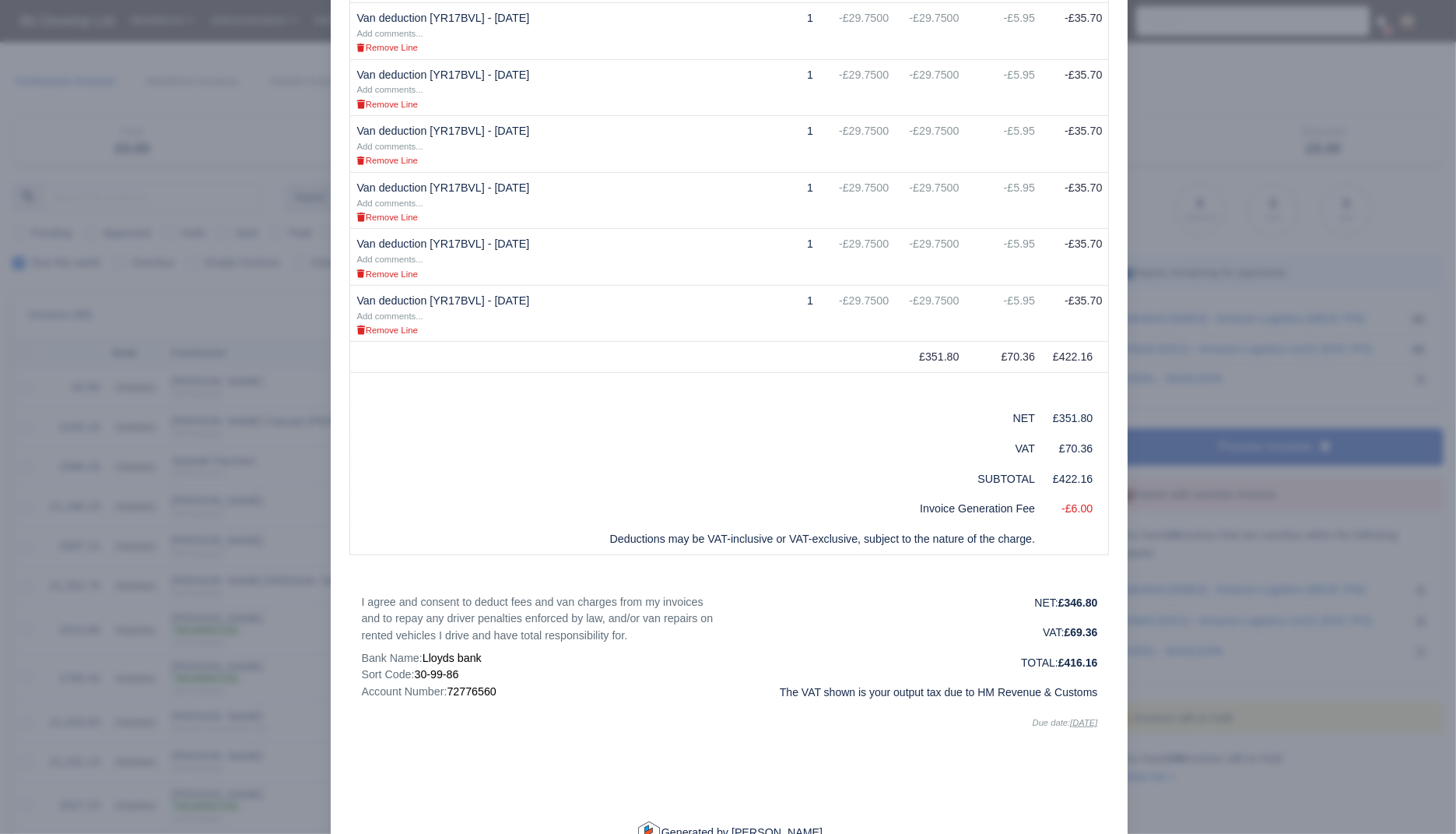
scroll to position [934, 0]
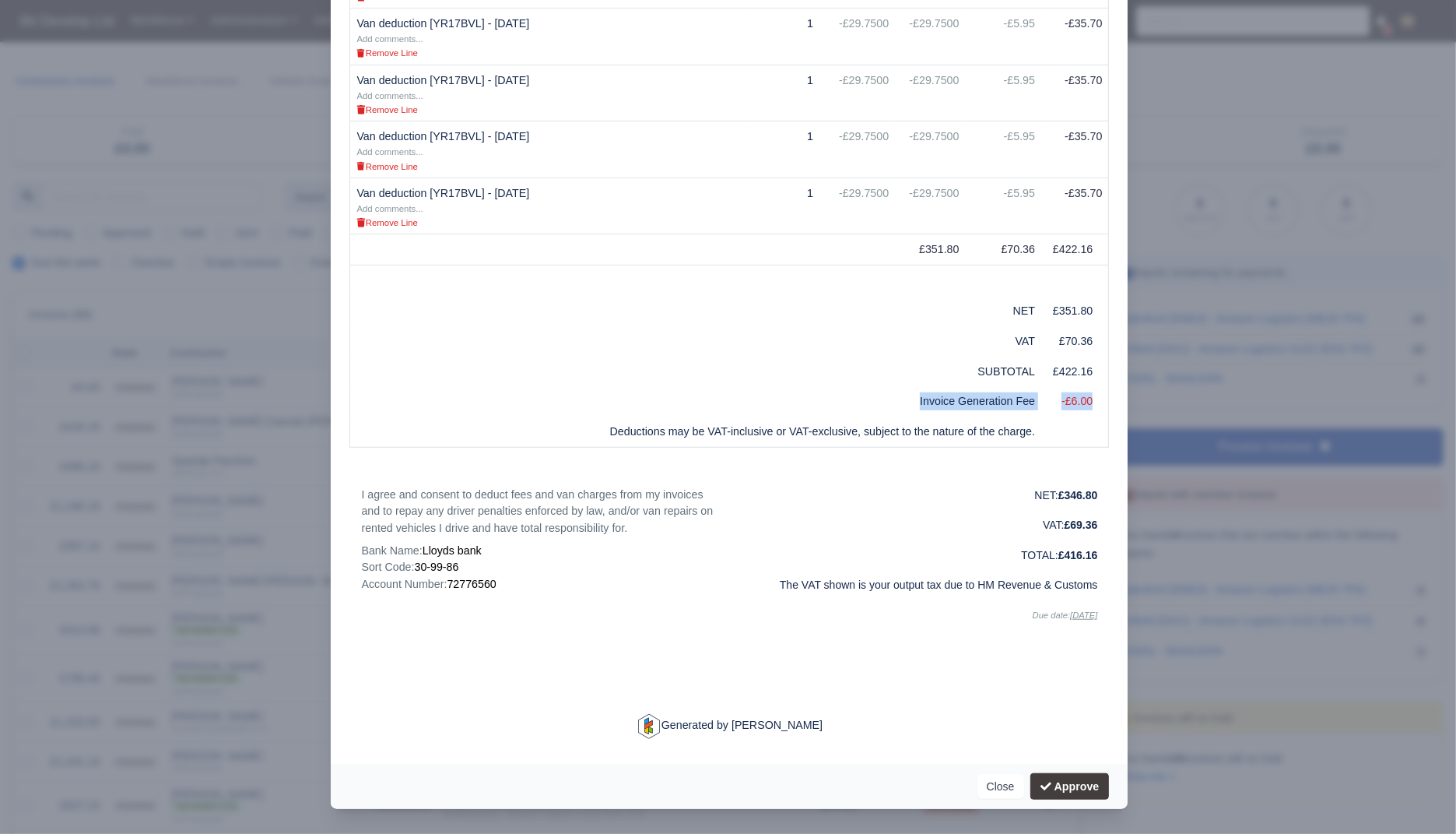
drag, startPoint x: 903, startPoint y: 407, endPoint x: 1090, endPoint y: 410, distance: 187.0
click at [1091, 410] on tr "Invoice Generation Fee -£6.00" at bounding box center [729, 401] width 759 height 31
click at [1320, 64] on div at bounding box center [728, 417] width 1456 height 834
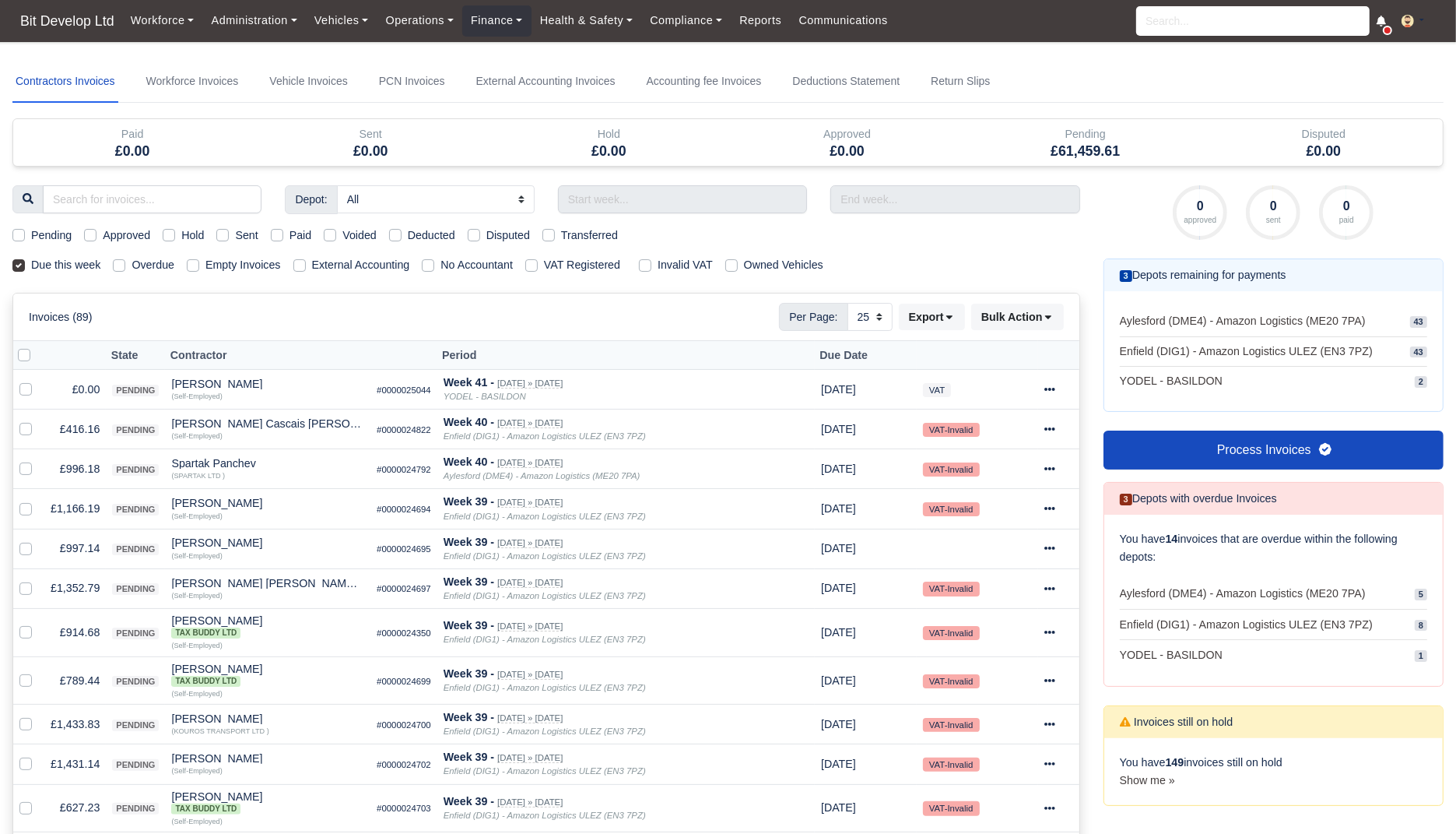
click at [1403, 32] on button at bounding box center [1418, 21] width 50 height 23
click at [1379, 87] on link "Settings" at bounding box center [1373, 83] width 139 height 32
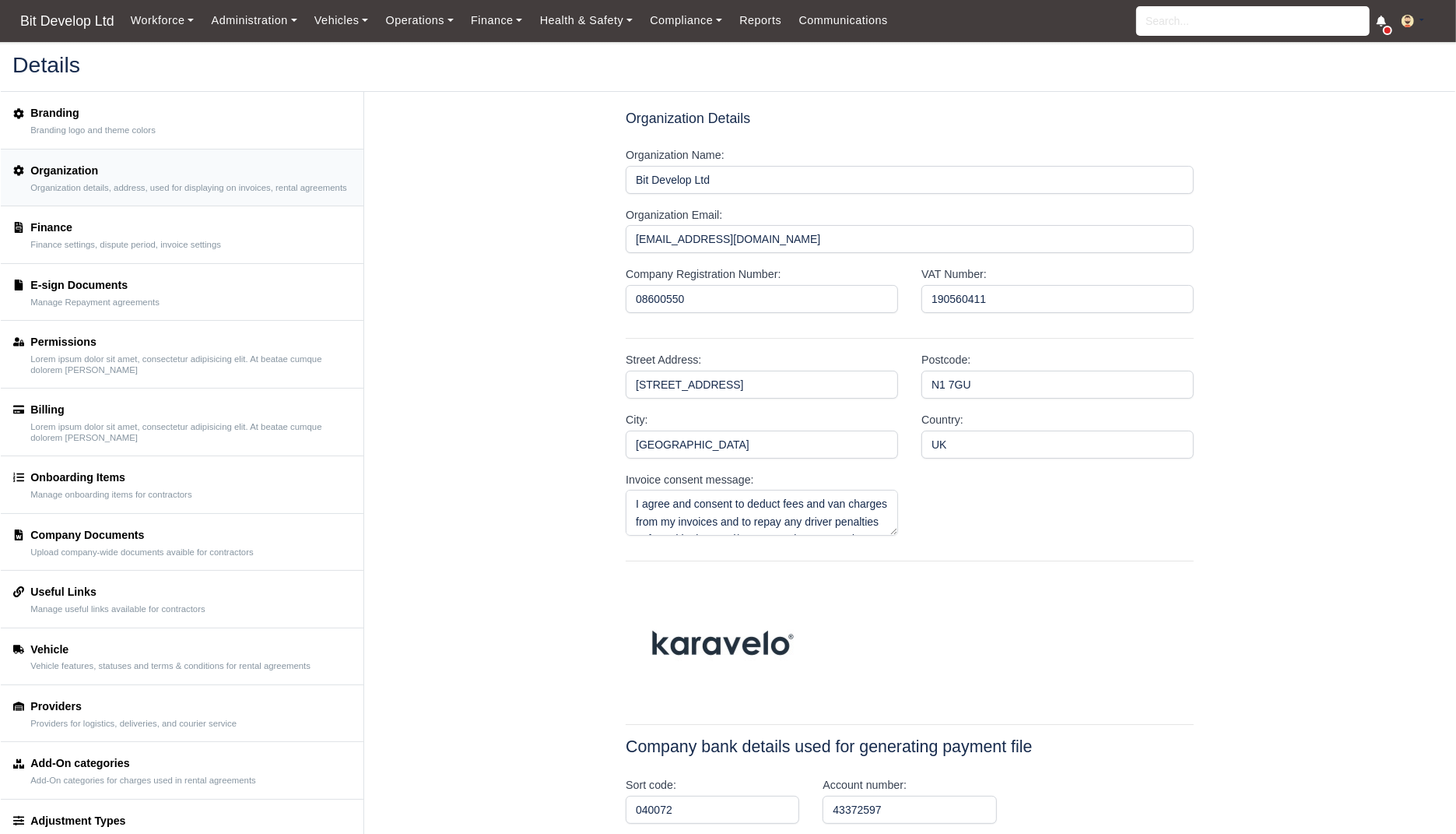
click at [194, 233] on div "Finance" at bounding box center [126, 227] width 191 height 18
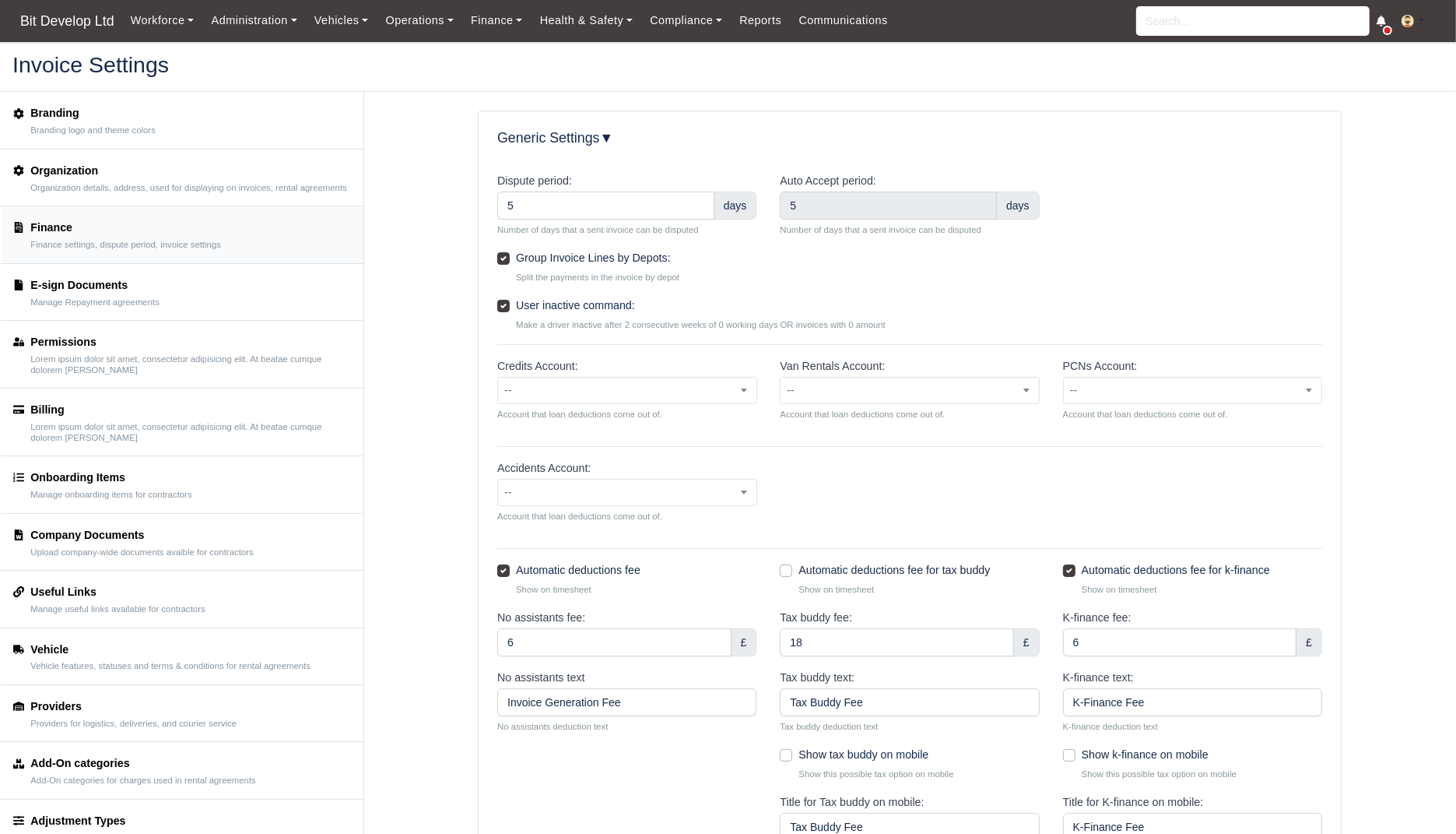
drag, startPoint x: 742, startPoint y: 612, endPoint x: 511, endPoint y: 558, distance: 237.2
click at [511, 558] on form "Dispute period: 5 days Number of days that a sent invoice can be disputed Auto …" at bounding box center [909, 748] width 825 height 1153
click at [657, 593] on small "Show on timesheet" at bounding box center [636, 590] width 240 height 14
drag, startPoint x: 658, startPoint y: 575, endPoint x: 517, endPoint y: 571, distance: 141.1
click at [517, 571] on div "Automatic deductions fee Show on timesheet" at bounding box center [627, 578] width 259 height 35
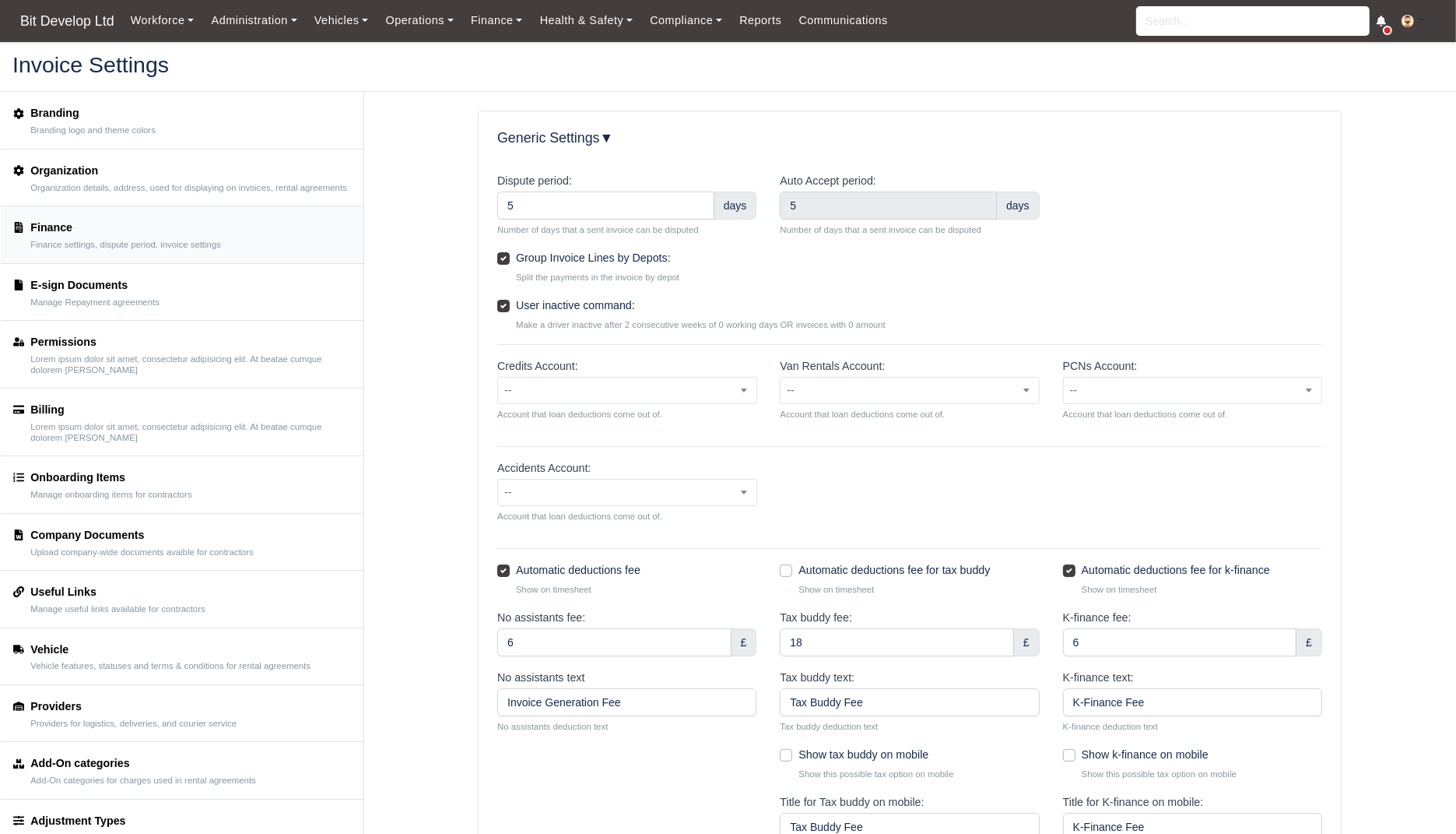
click at [737, 589] on small "Show on timesheet" at bounding box center [636, 590] width 240 height 14
drag, startPoint x: 1238, startPoint y: 595, endPoint x: 800, endPoint y: 567, distance: 438.9
click at [800, 567] on div "Automatic deductions fee Show on timesheet Automatic deductions fee for tax bud…" at bounding box center [909, 585] width 848 height 48
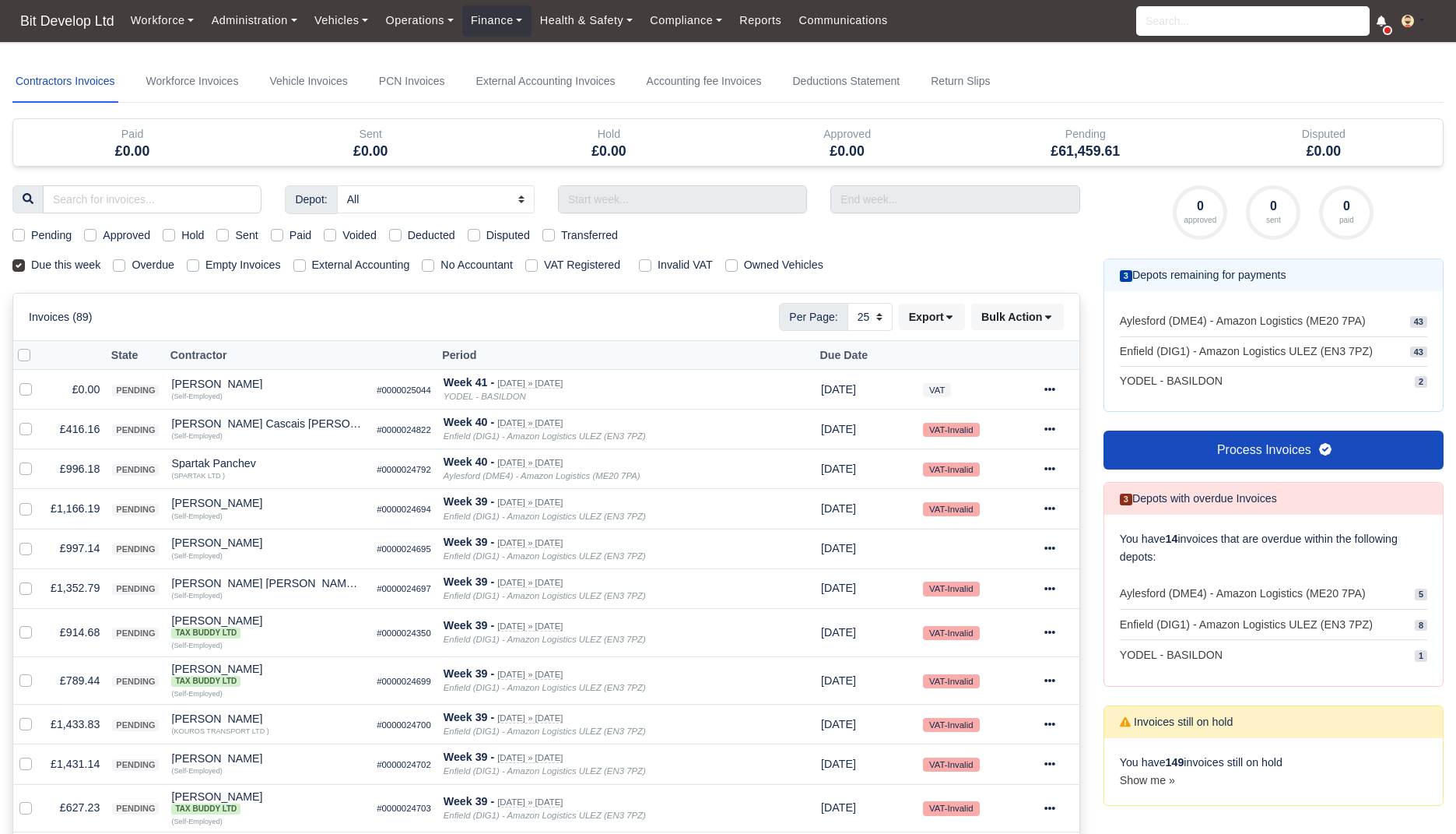
select select "25"
click at [595, 74] on link "External Accounting Invoices" at bounding box center [546, 81] width 146 height 42
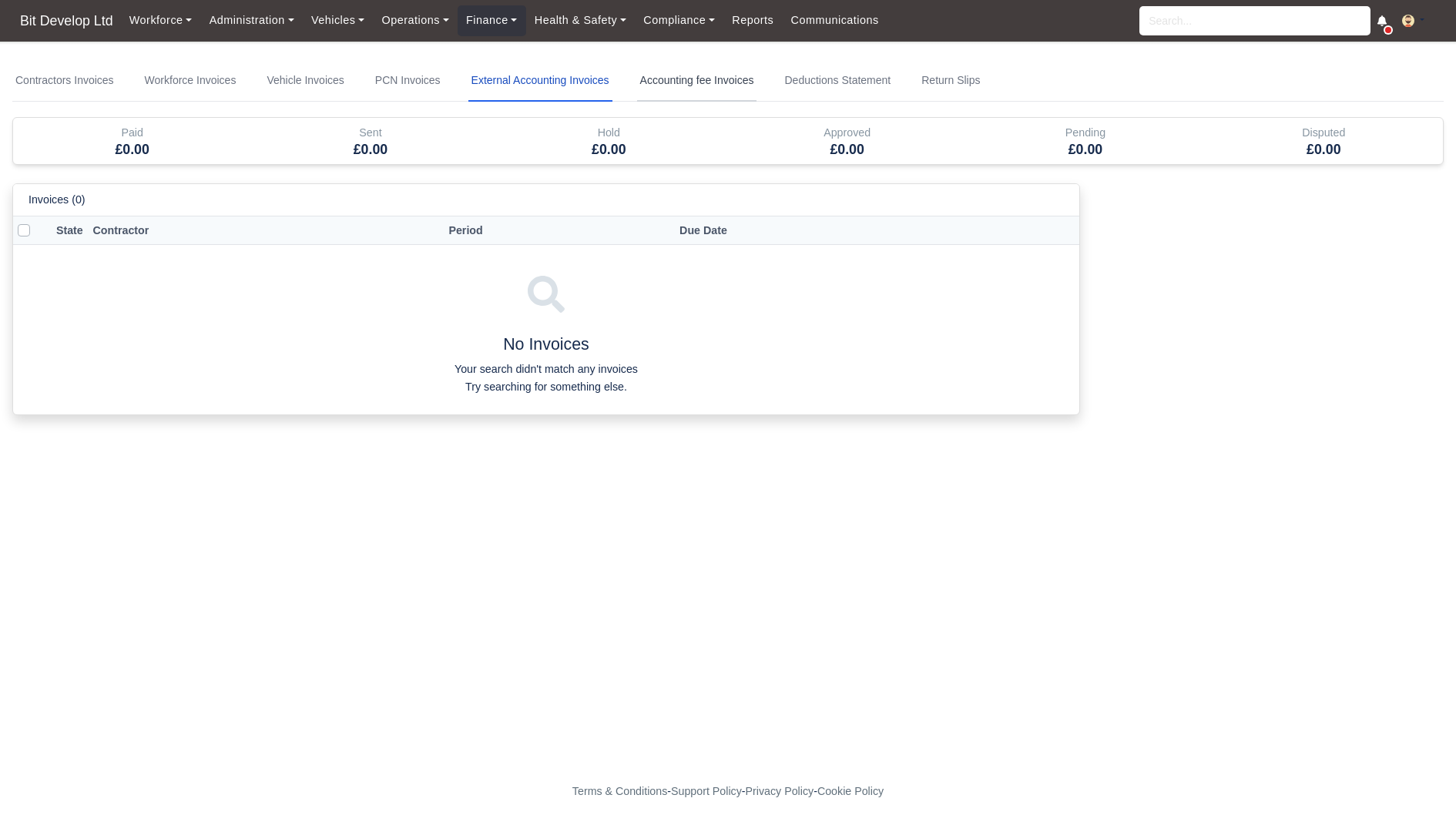
click at [733, 83] on link "Accounting fee Invoices" at bounding box center [697, 80] width 121 height 41
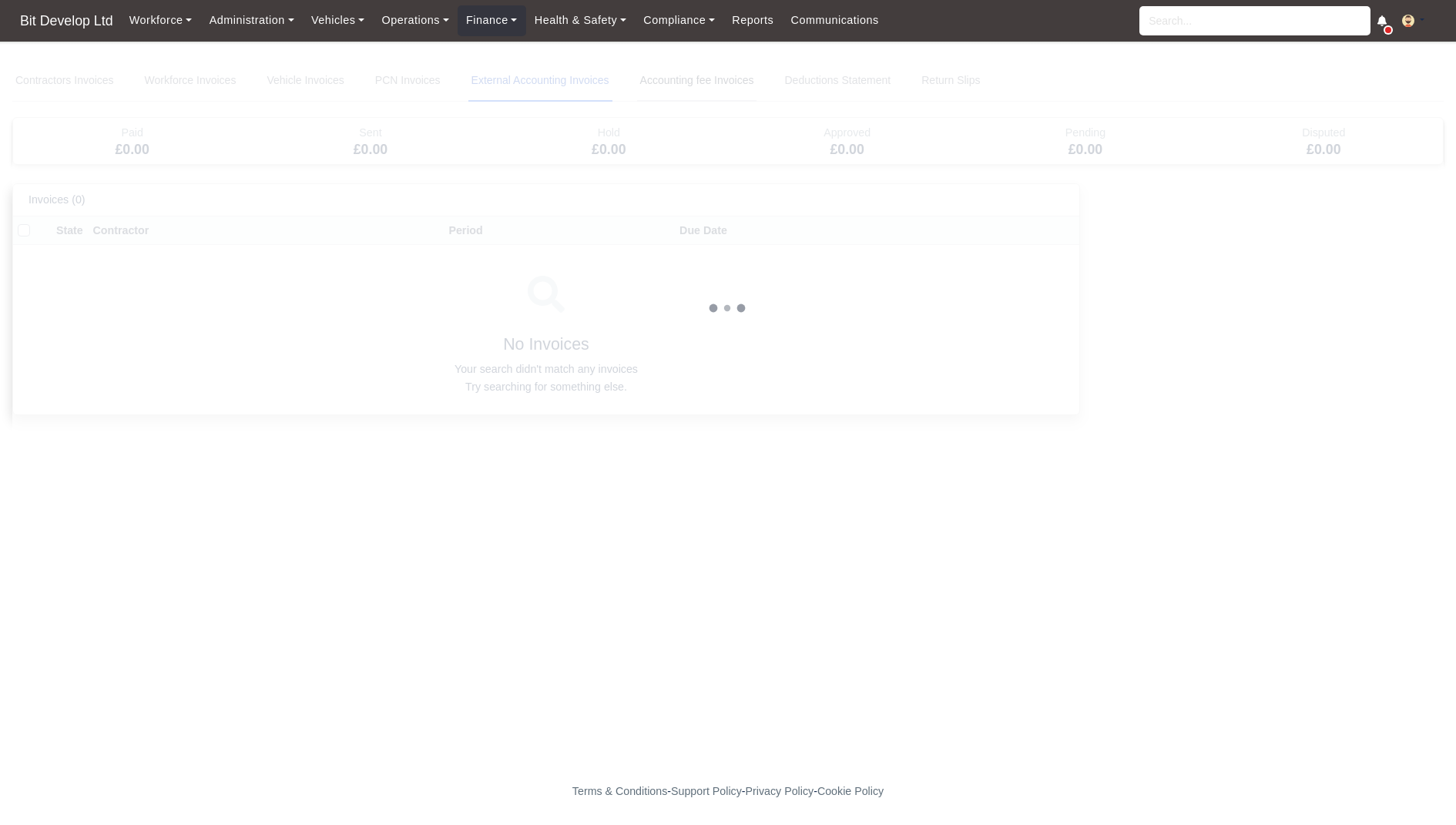
select select "25"
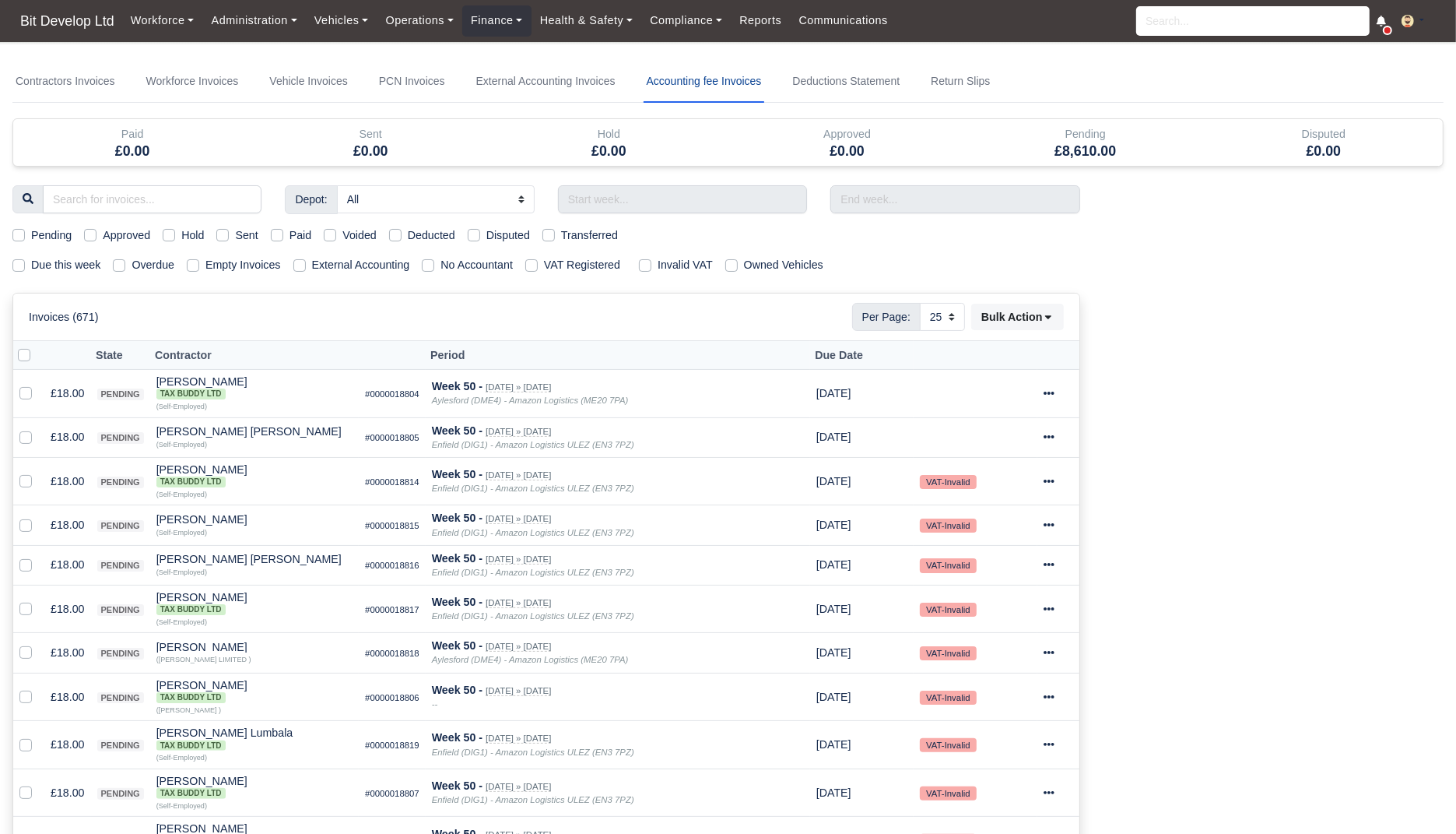
drag, startPoint x: 668, startPoint y: 79, endPoint x: 797, endPoint y: 94, distance: 129.9
click at [797, 94] on nav "Contractors Invoices Workforce Invoices Vehicle Invoices PCN Invoices External …" at bounding box center [728, 81] width 1431 height 42
click at [63, 405] on td "£18.00" at bounding box center [67, 394] width 47 height 49
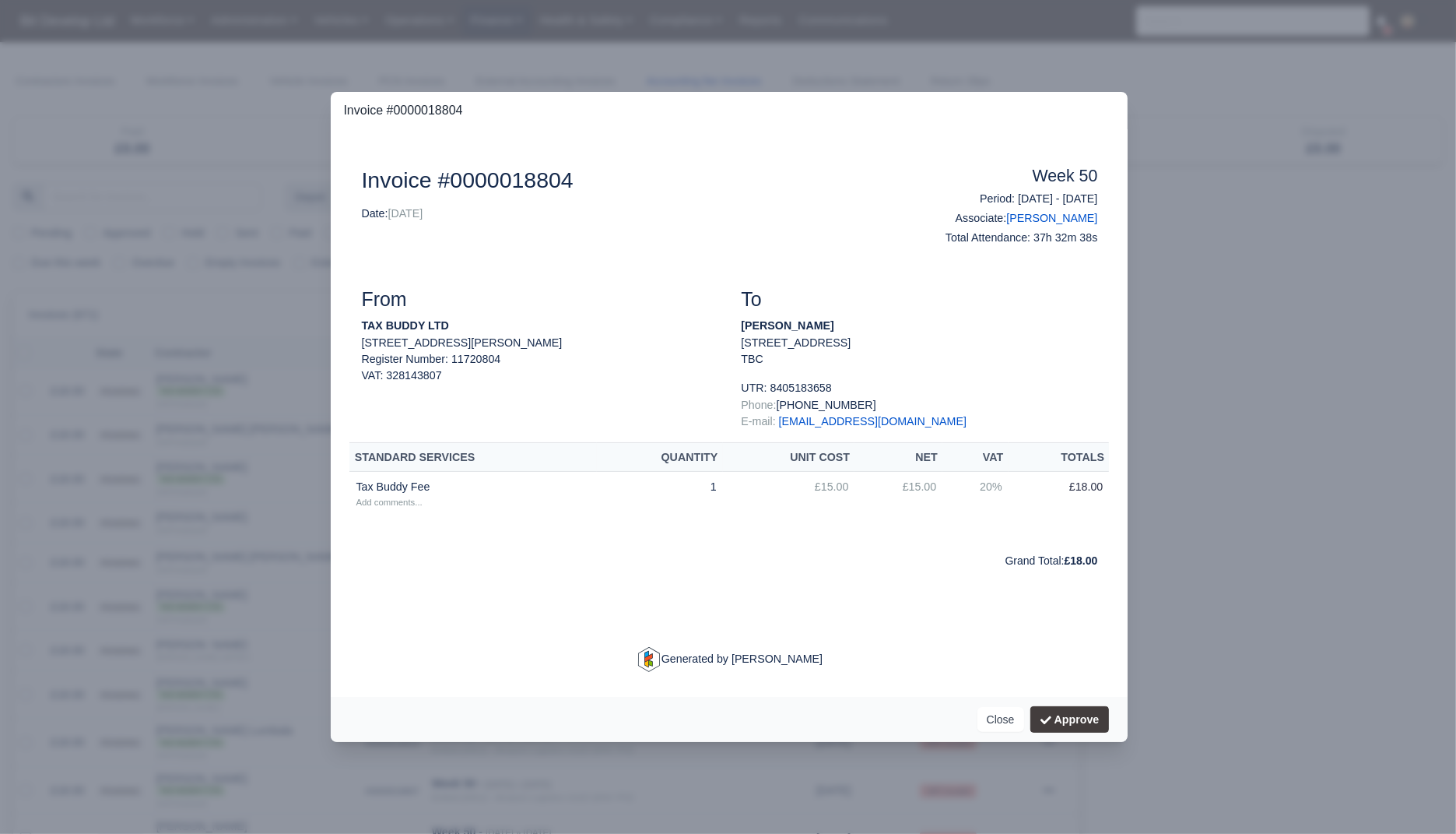
click at [177, 397] on div at bounding box center [728, 417] width 1456 height 834
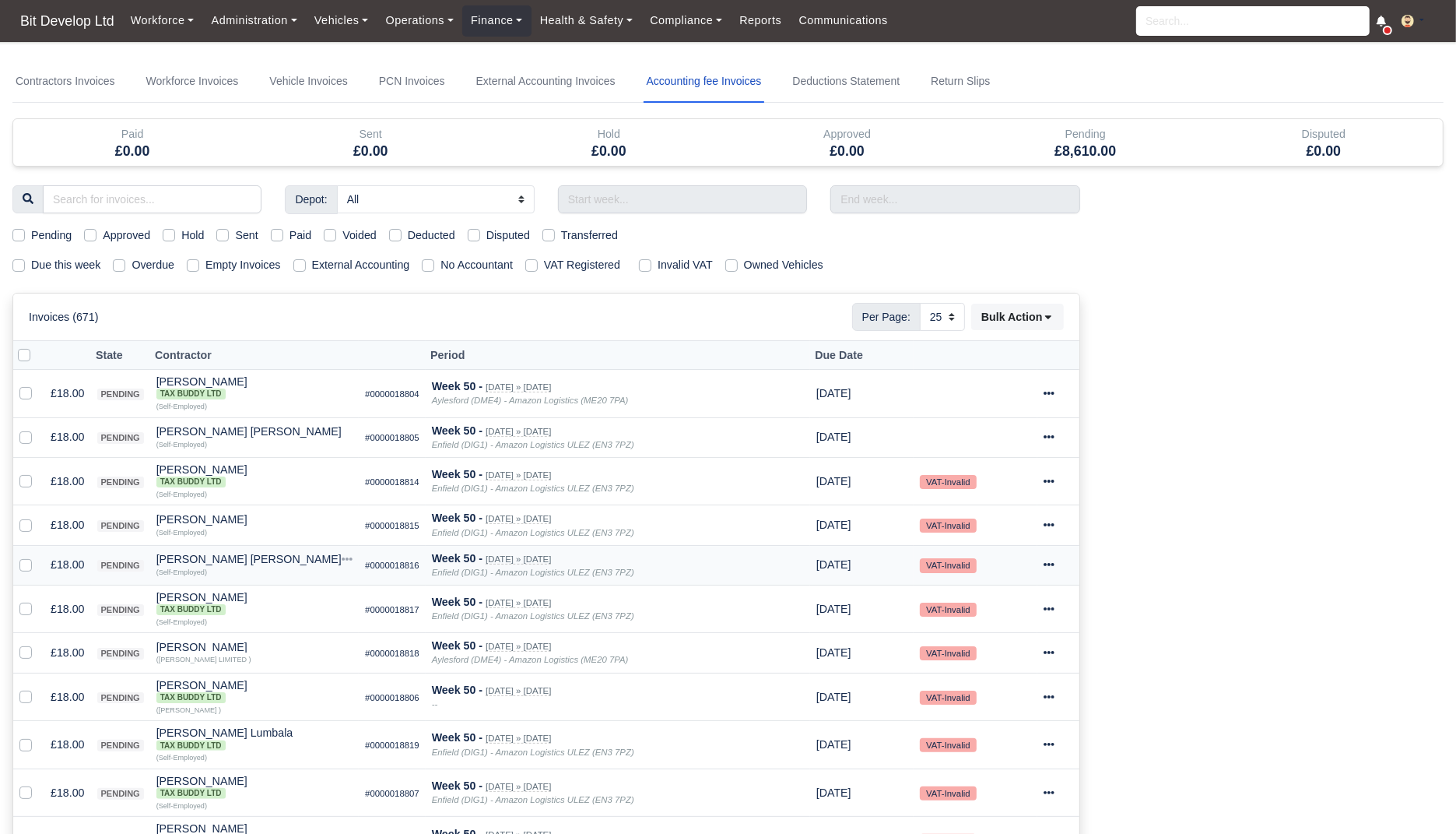
click at [66, 564] on td "£18.00" at bounding box center [67, 565] width 47 height 40
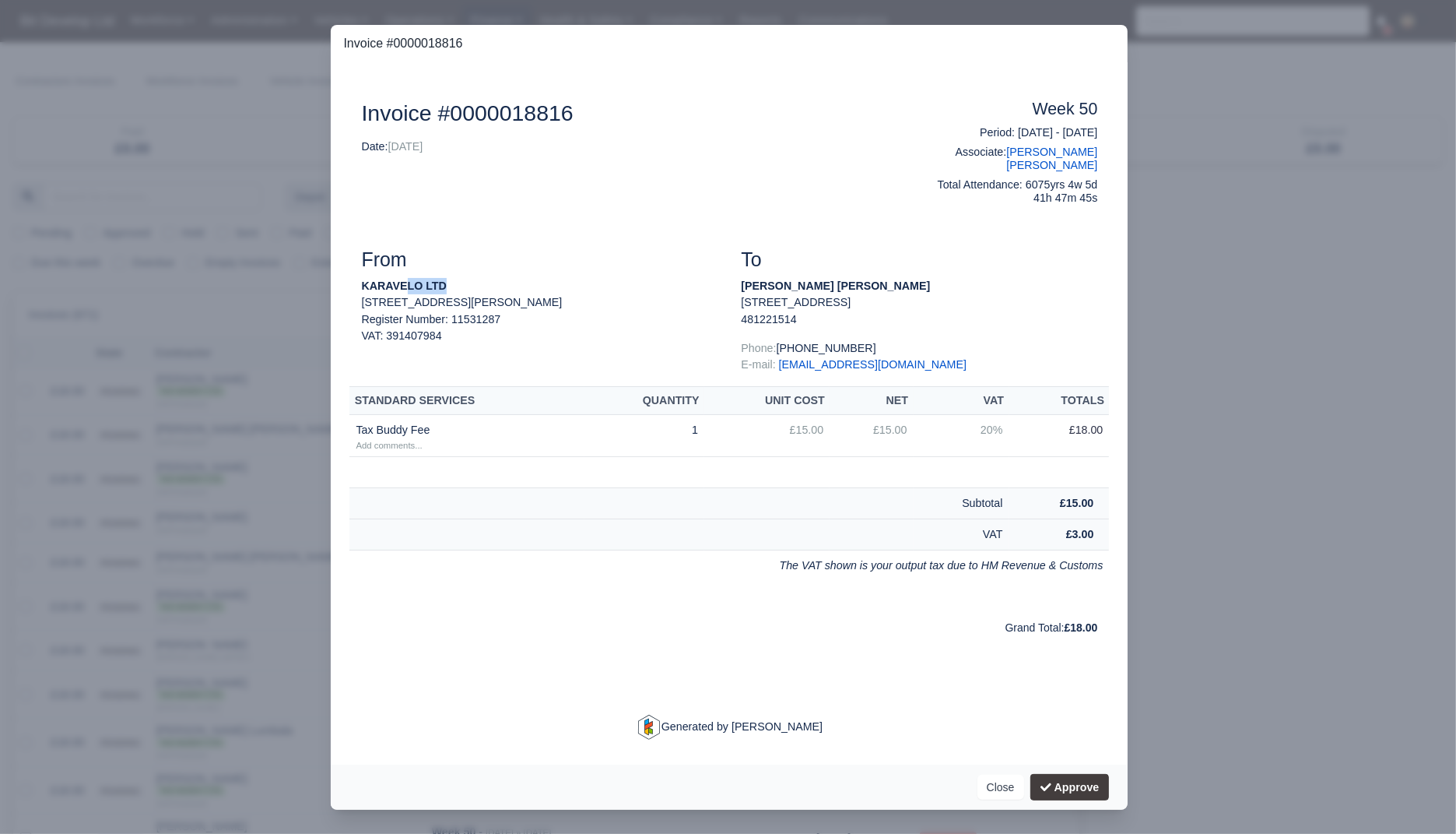
drag, startPoint x: 436, startPoint y: 300, endPoint x: 399, endPoint y: 300, distance: 37.0
click at [399, 292] on strong "KARAVELO LTD" at bounding box center [404, 285] width 85 height 13
click at [213, 308] on div at bounding box center [728, 417] width 1456 height 834
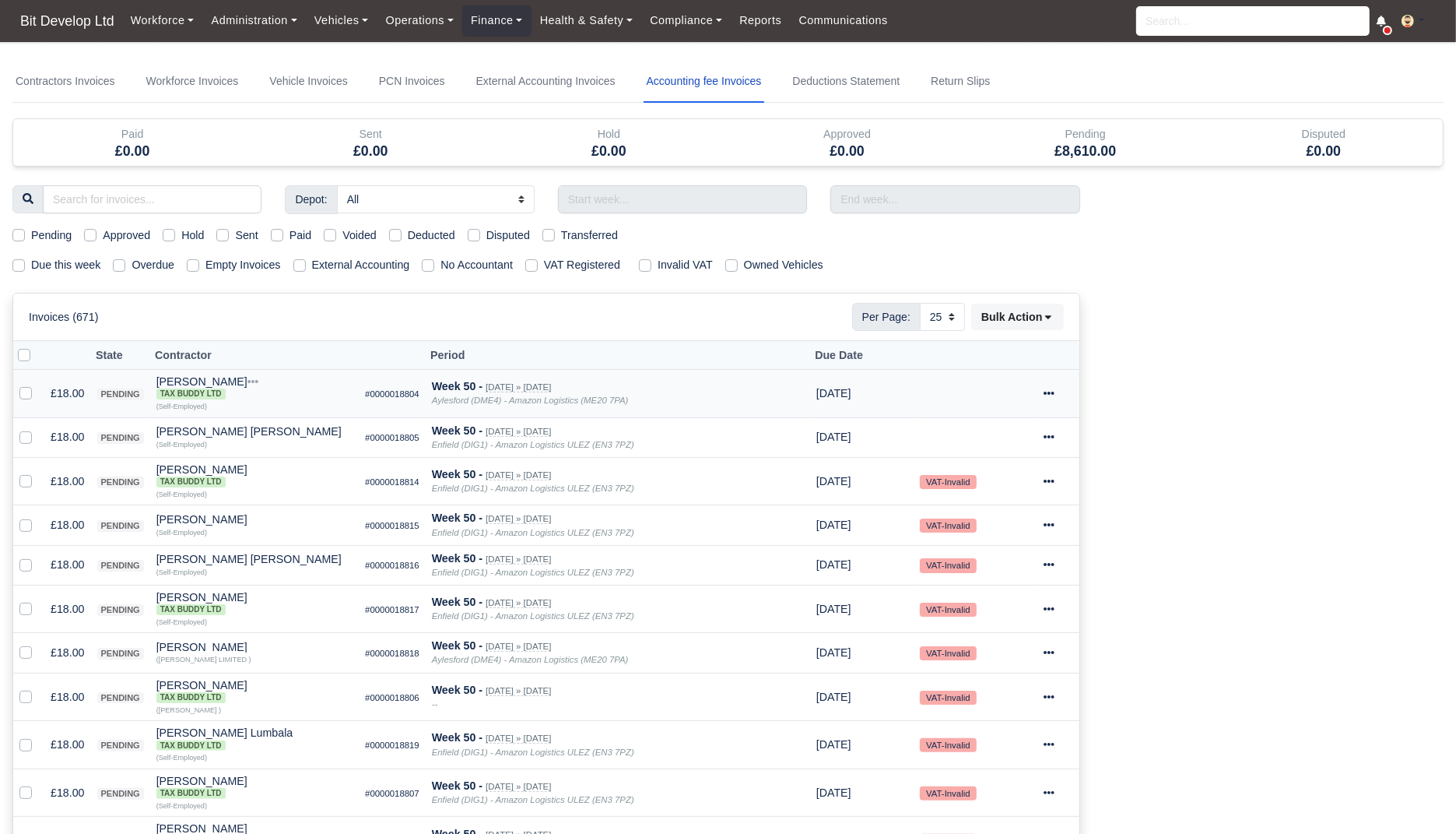
click at [59, 395] on td "£18.00" at bounding box center [67, 394] width 47 height 49
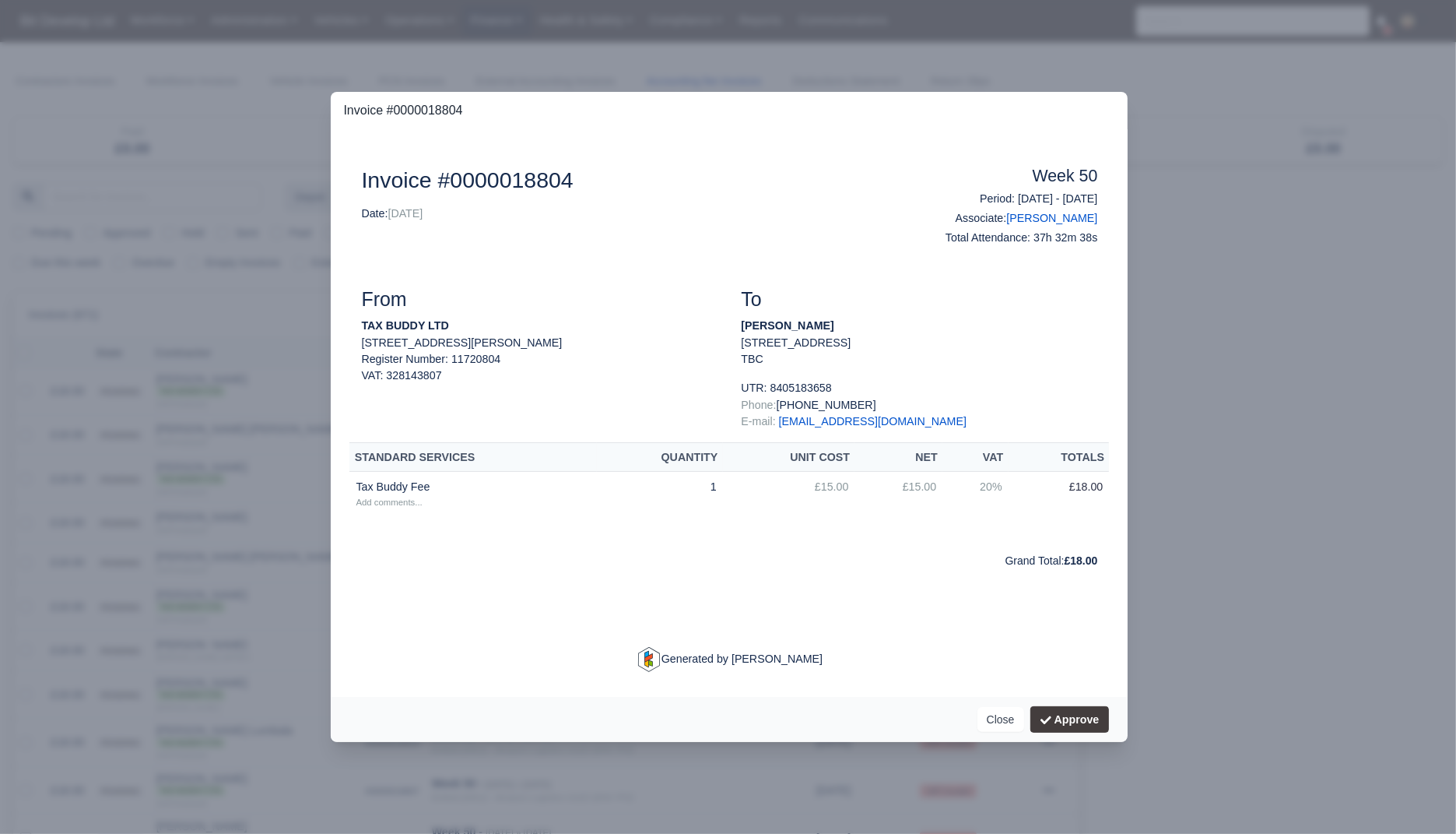
click at [280, 372] on div at bounding box center [728, 417] width 1456 height 834
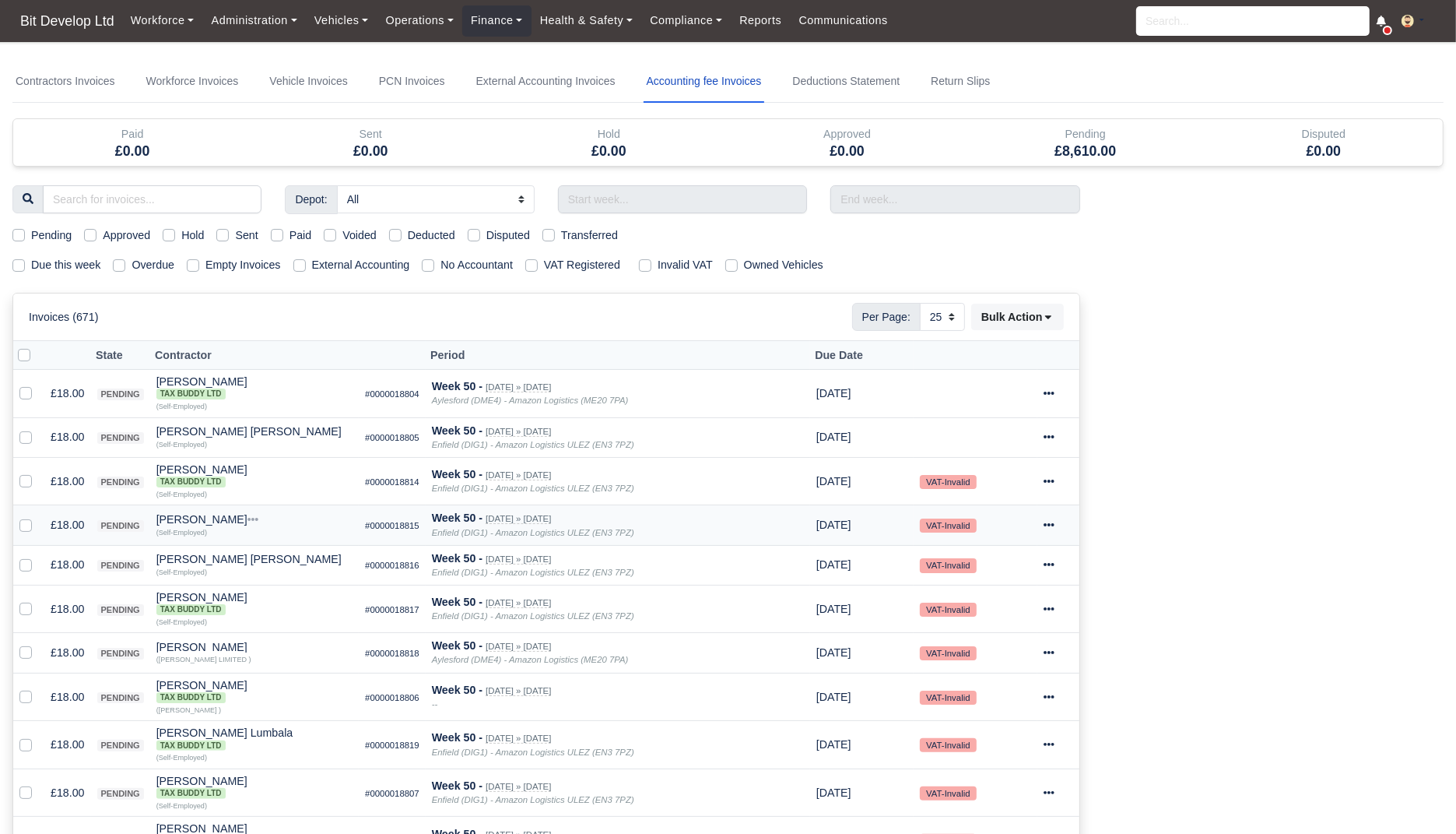
click at [238, 521] on div "[PERSON_NAME]" at bounding box center [255, 519] width 197 height 11
click at [58, 511] on td "£18.00" at bounding box center [67, 525] width 47 height 40
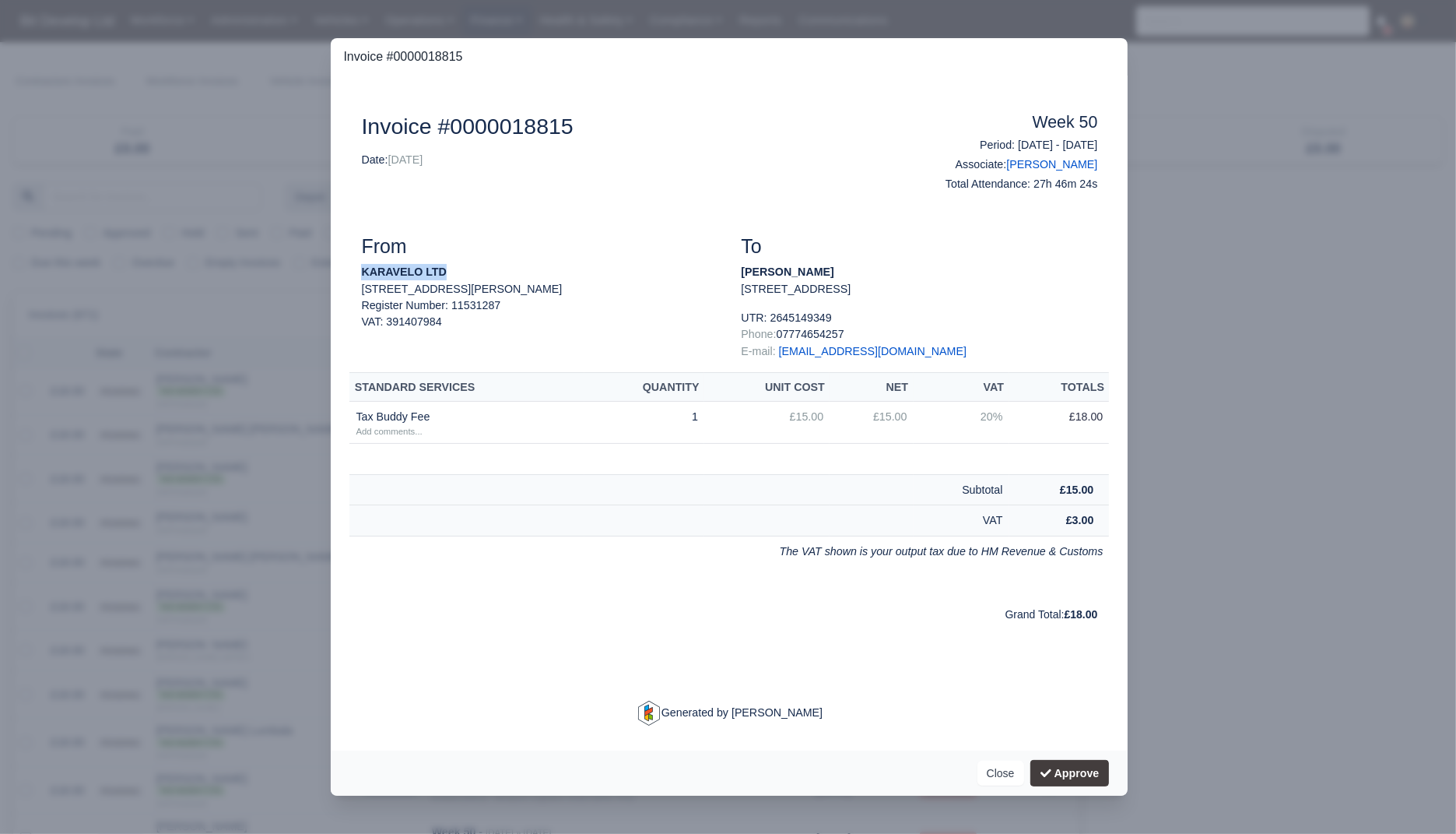
drag, startPoint x: 474, startPoint y: 280, endPoint x: 348, endPoint y: 279, distance: 126.0
click at [348, 279] on div "Document Invoice #0000018815 Date: 14/12/2024 Week 50 Period: 08/12/2024 - 14/1…" at bounding box center [729, 413] width 797 height 676
drag, startPoint x: 463, startPoint y: 429, endPoint x: 384, endPoint y: 429, distance: 79.0
click at [384, 429] on td "Tax Buddy Fee Add comments..." at bounding box center [466, 422] width 234 height 42
drag, startPoint x: 455, startPoint y: 282, endPoint x: 355, endPoint y: 280, distance: 100.0
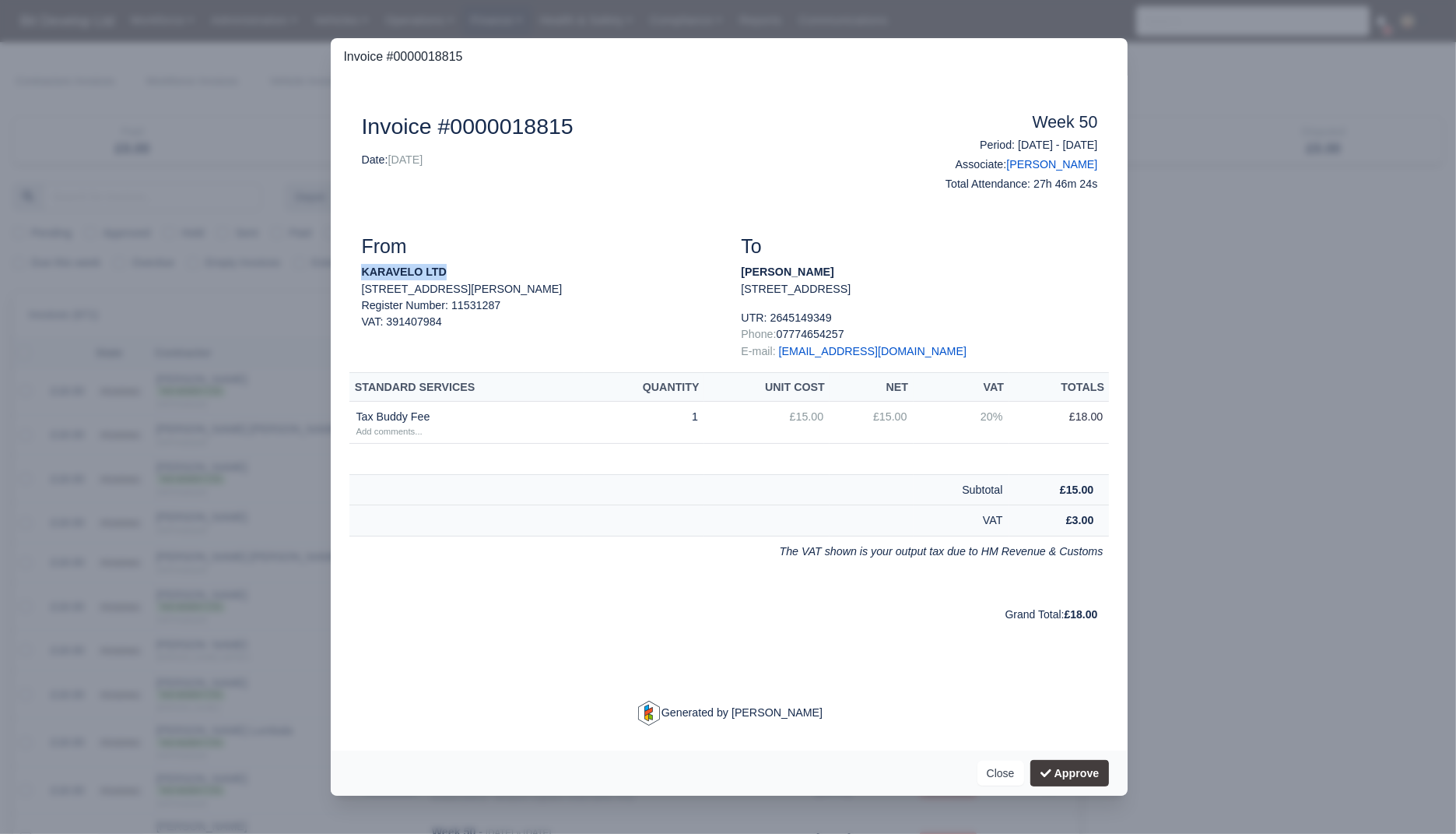
click at [354, 280] on div "From KARAVELO LTD 21 Linus Grove, Peterborough, England, PE2 8FX Register Numbe…" at bounding box center [539, 304] width 380 height 138
click at [203, 369] on div at bounding box center [728, 417] width 1456 height 834
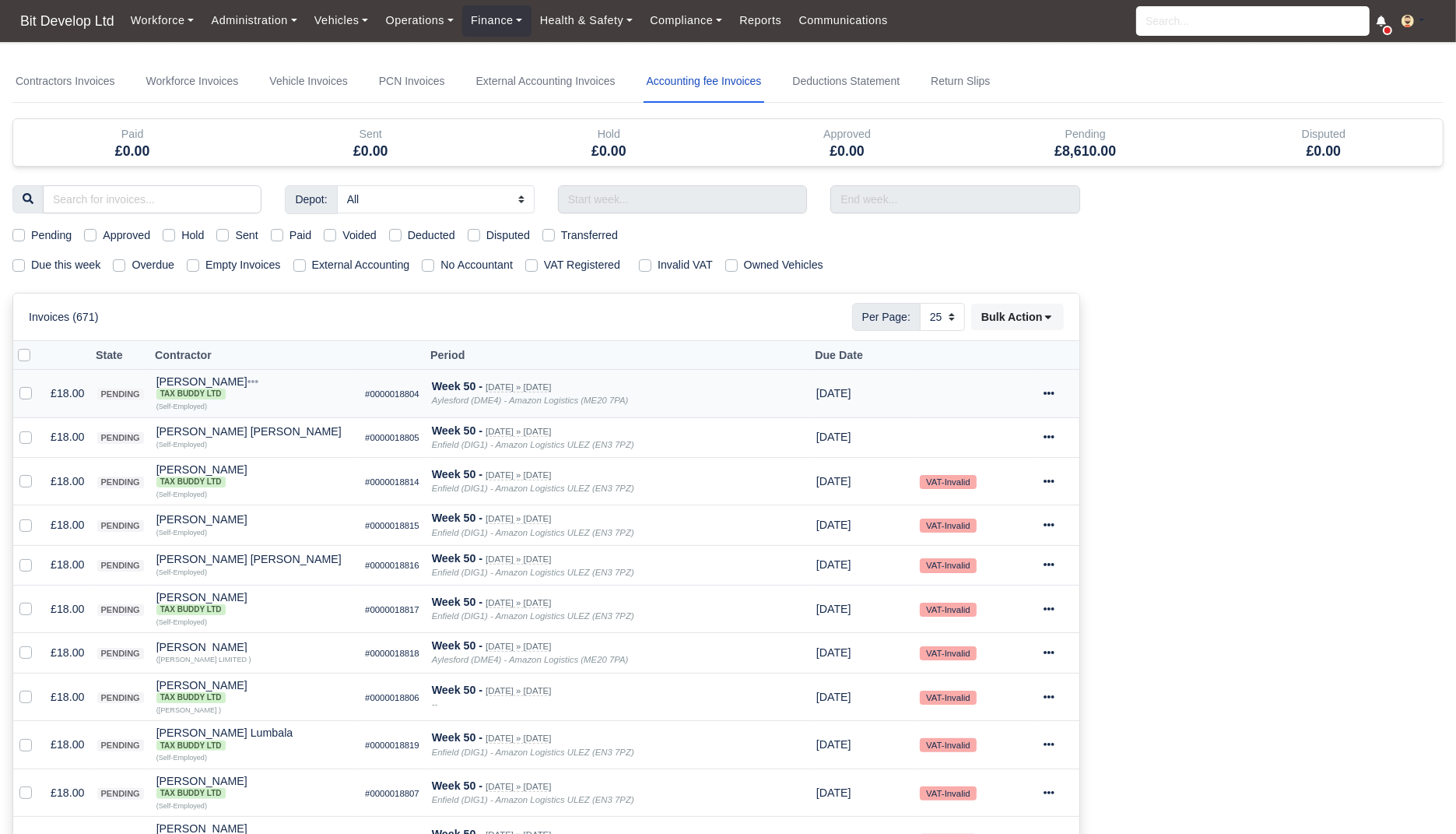
click at [73, 382] on td "£18.00" at bounding box center [67, 394] width 47 height 49
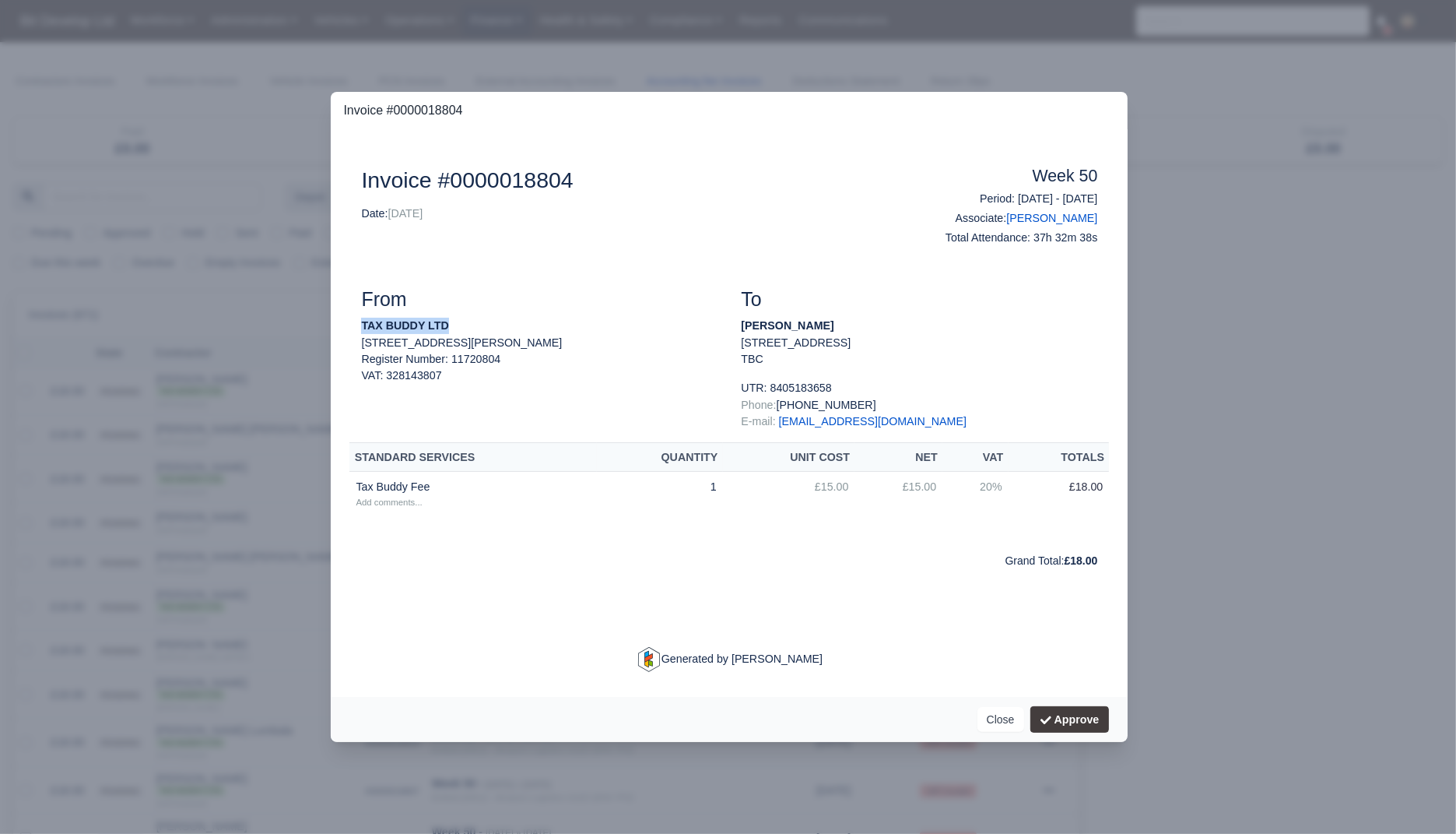
drag, startPoint x: 467, startPoint y: 331, endPoint x: 333, endPoint y: 331, distance: 134.0
click at [333, 331] on div "Document Invoice #0000018804 Date: 14/12/2024 Week 50 Period: 08/12/2024 - 14/1…" at bounding box center [729, 413] width 797 height 568
click at [421, 325] on strong "TAX BUDDY LTD" at bounding box center [404, 325] width 87 height 13
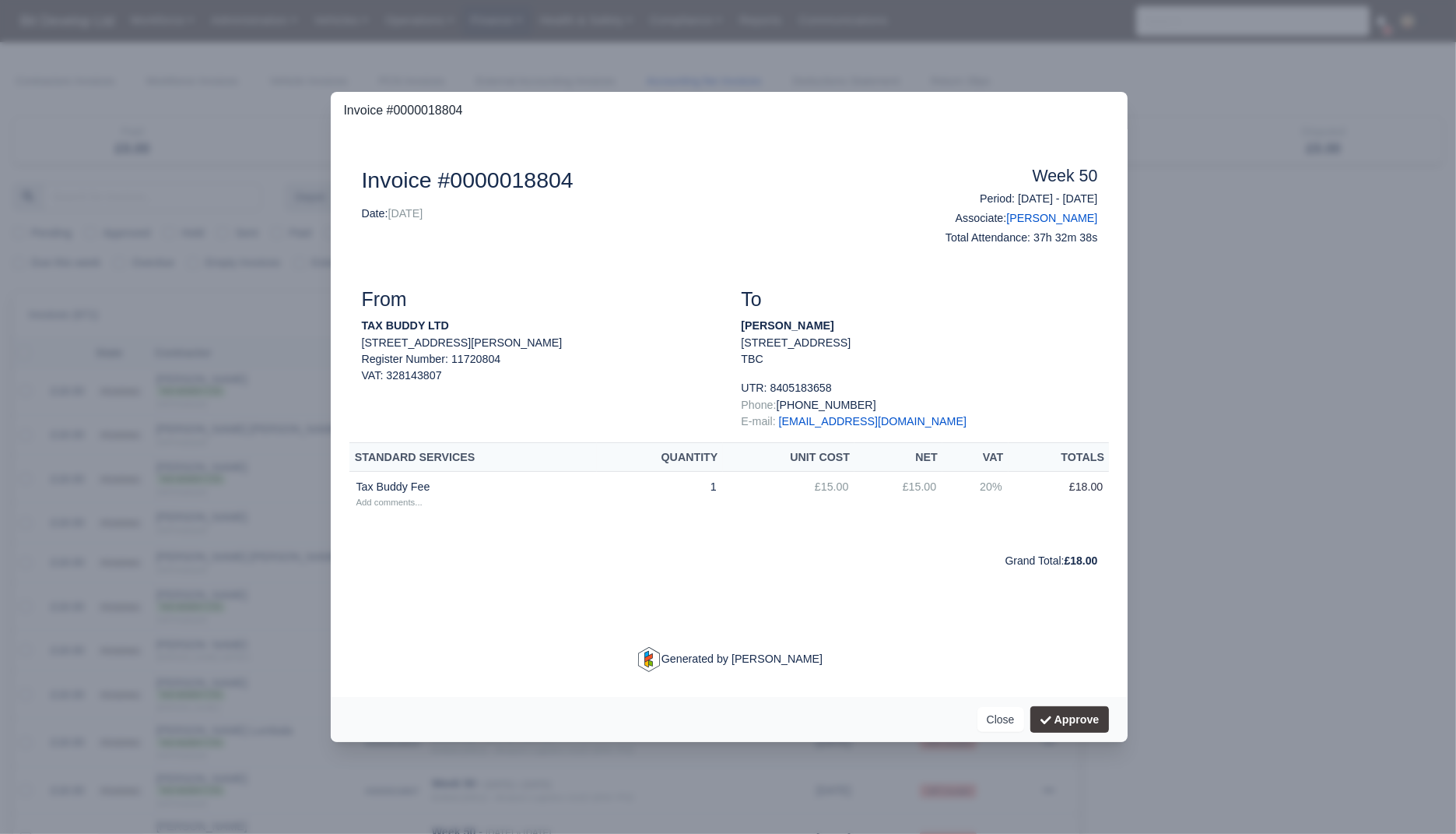
click at [140, 541] on div at bounding box center [728, 417] width 1456 height 834
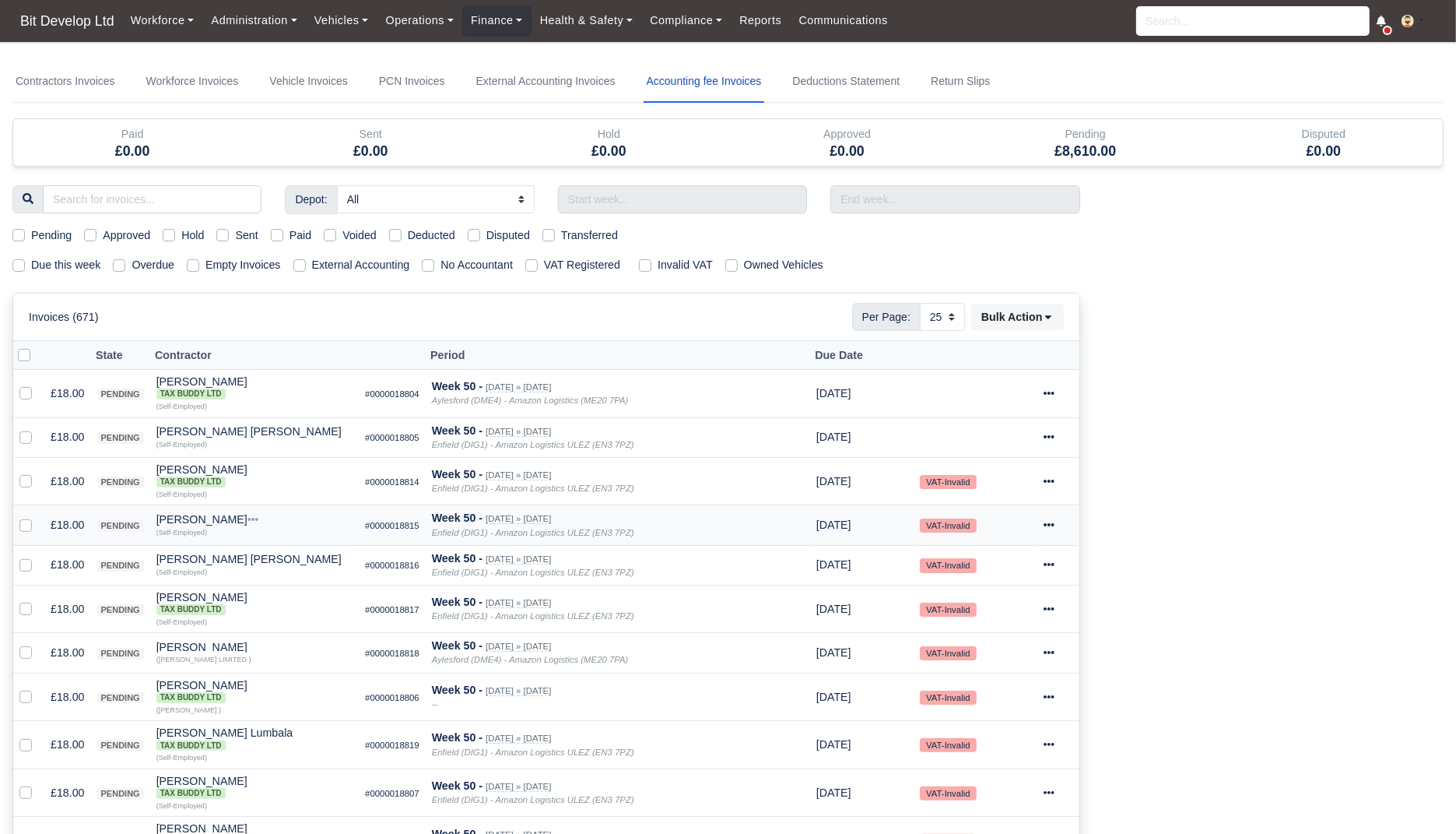
click at [59, 519] on td "£18.00" at bounding box center [67, 525] width 47 height 40
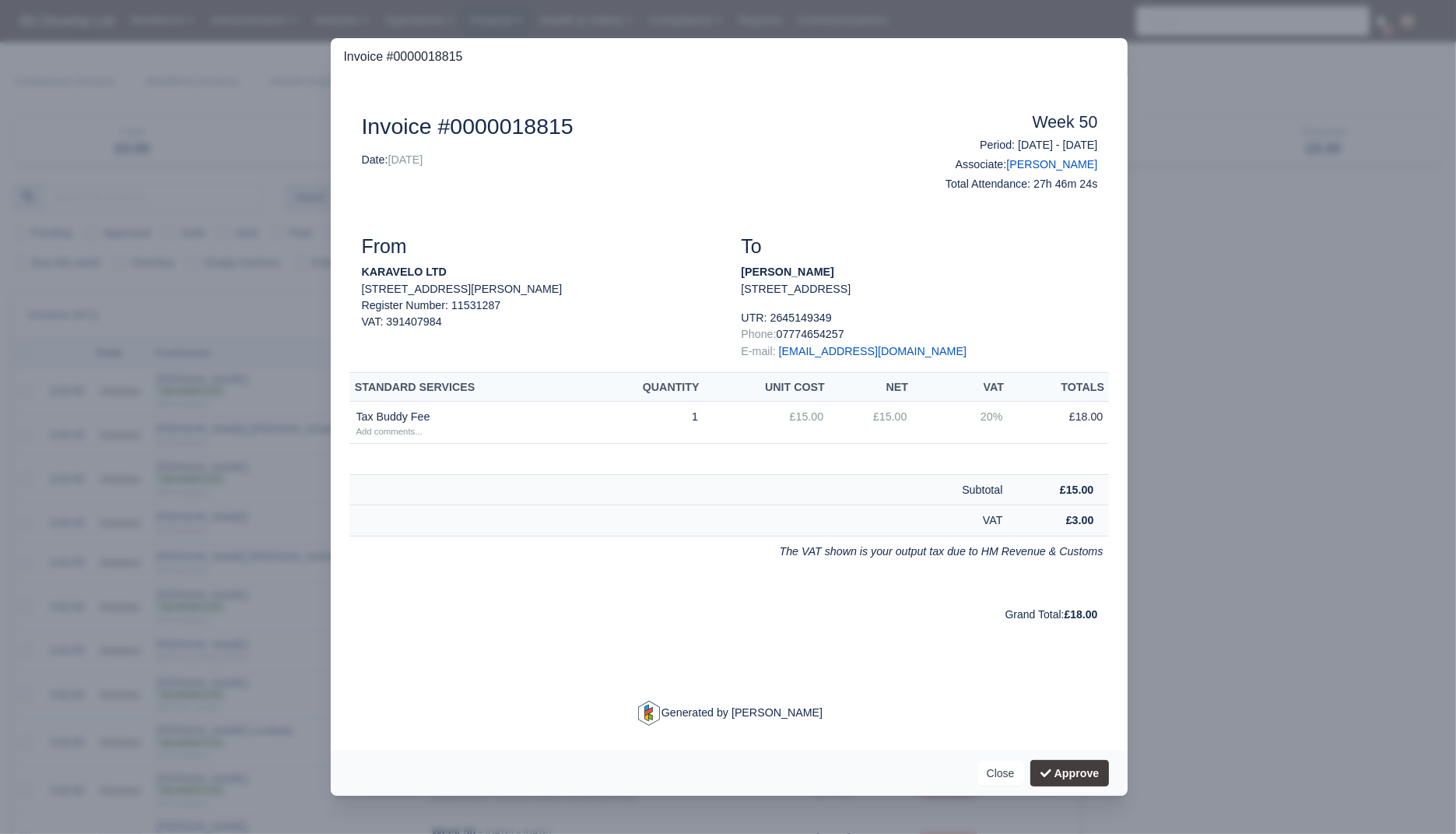
click at [198, 545] on div at bounding box center [728, 417] width 1456 height 834
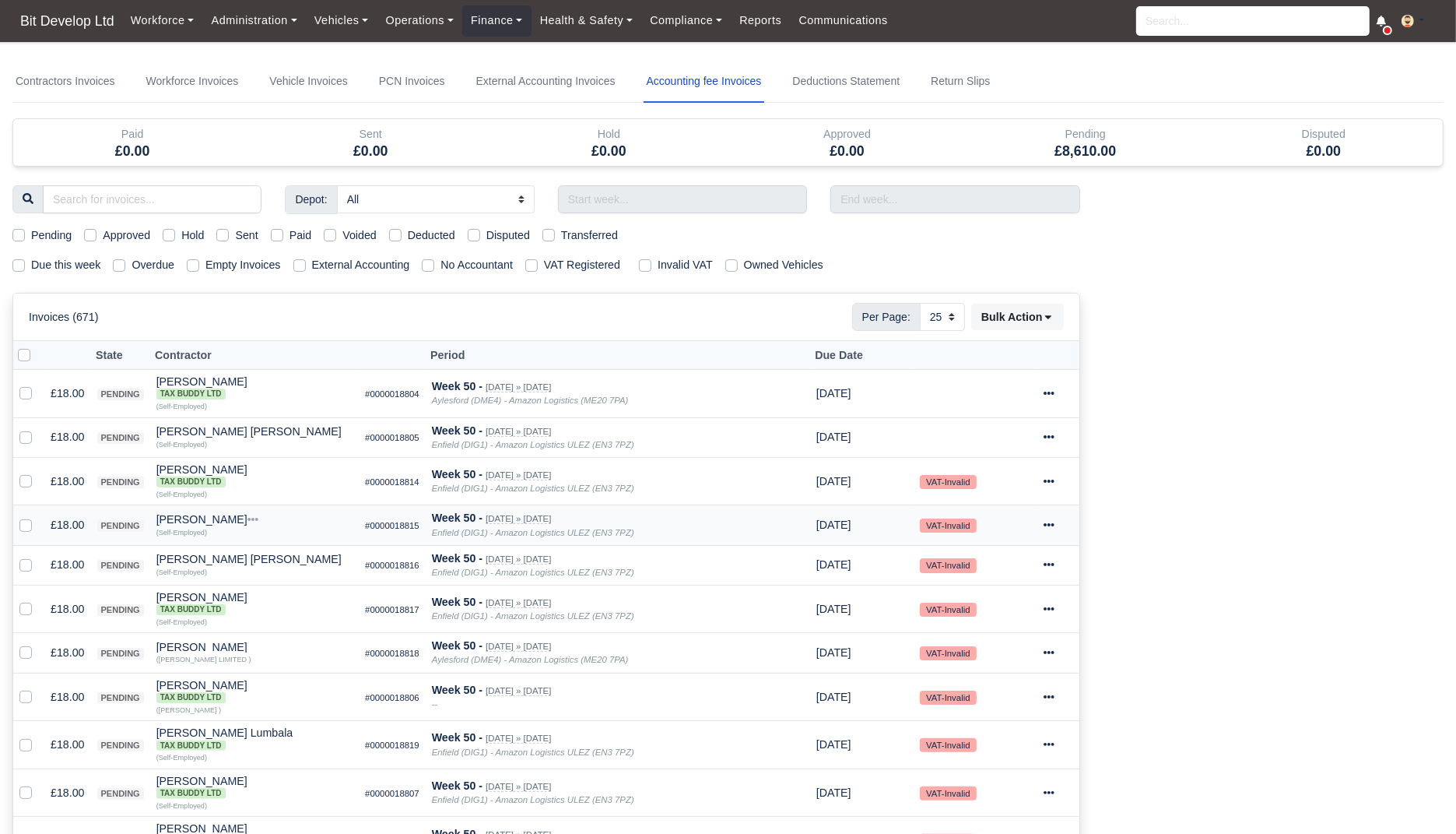
click at [184, 514] on div "[PERSON_NAME]" at bounding box center [255, 519] width 197 height 11
click at [258, 551] on button "Other Invoices" at bounding box center [294, 562] width 195 height 23
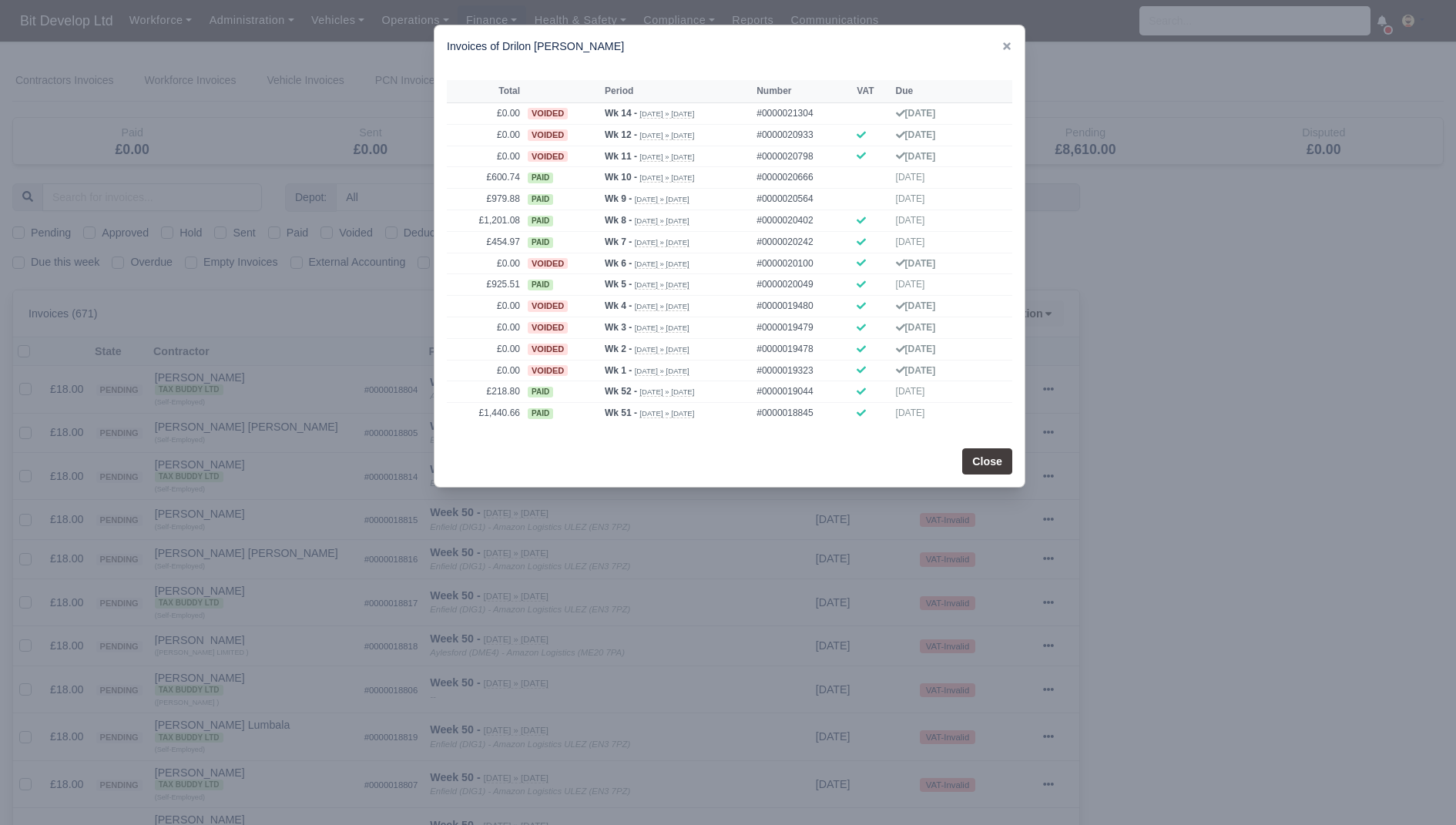
click at [275, 301] on div at bounding box center [728, 412] width 1456 height 825
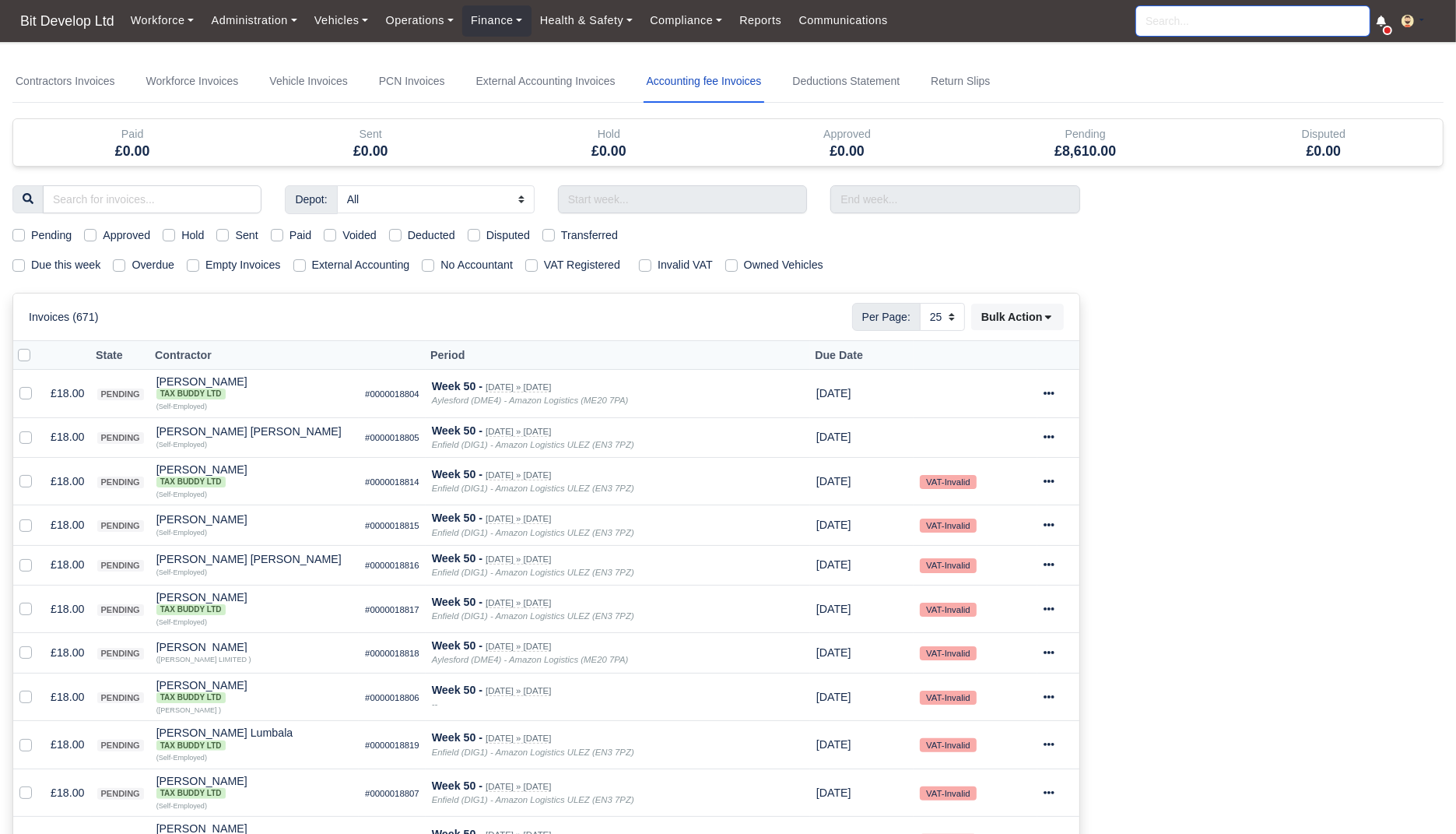
click at [1185, 18] on input "search" at bounding box center [1253, 20] width 233 height 30
type input "dril"
type input "drilon Sopaj"
click at [1195, 53] on link "Dril on Sopaj Enfield (DIG1) - Amazon Logistics ULEZ (EN3 7PZ) A14XT2JH1DYWWI O…" at bounding box center [1253, 74] width 232 height 65
type input "[PERSON_NAME]"
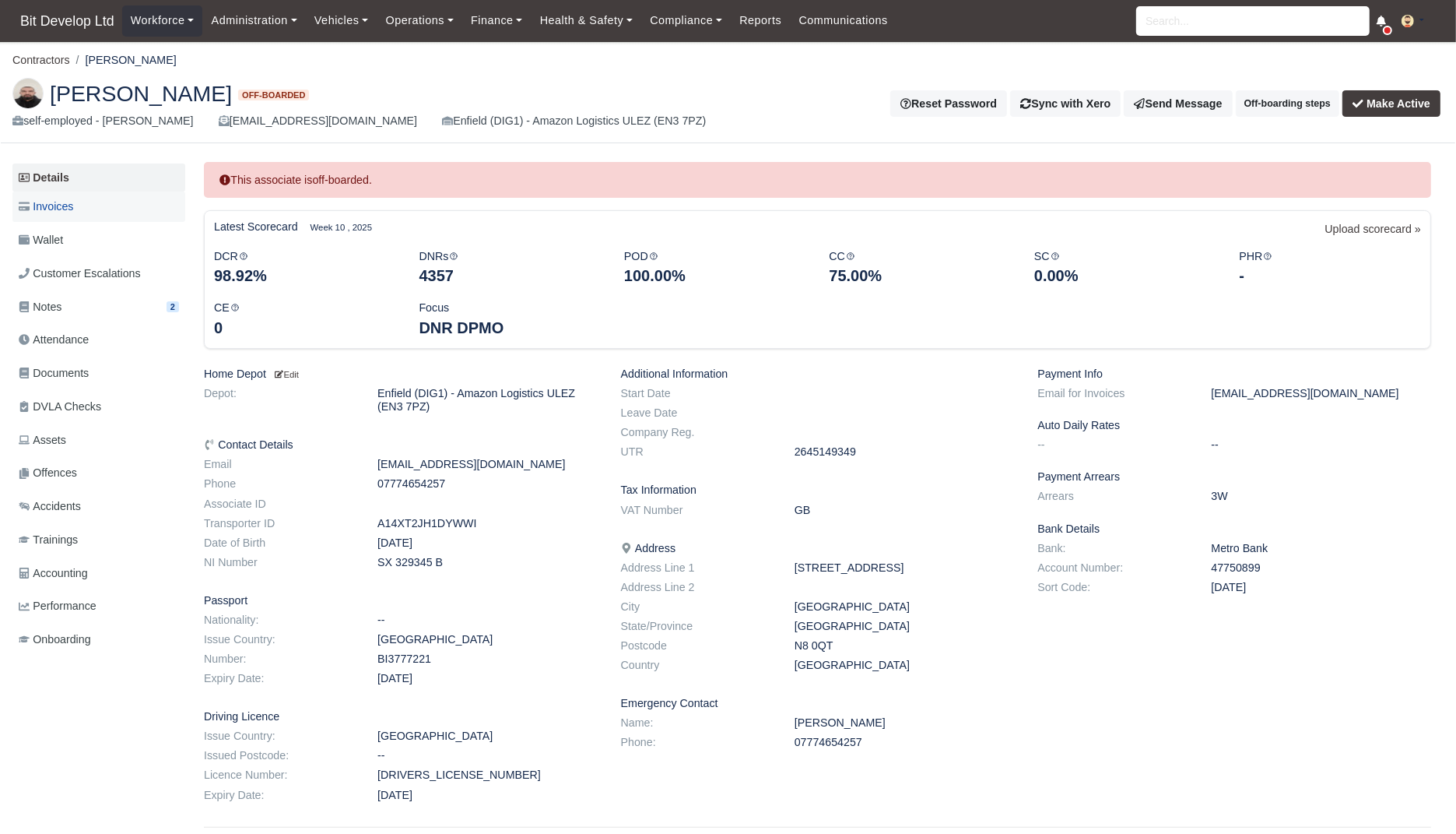
click at [73, 207] on span "Invoices" at bounding box center [46, 206] width 54 height 18
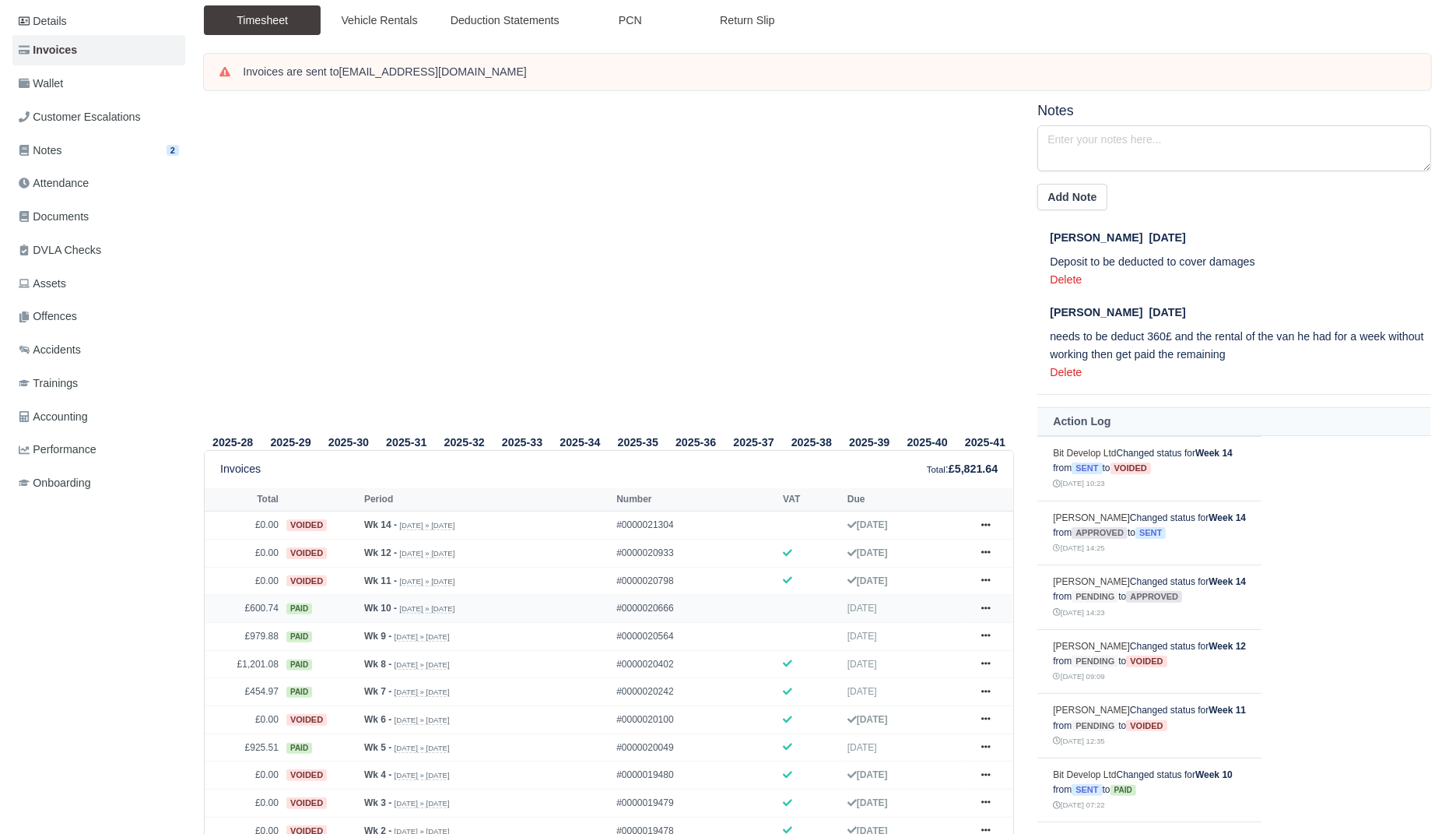
scroll to position [131, 0]
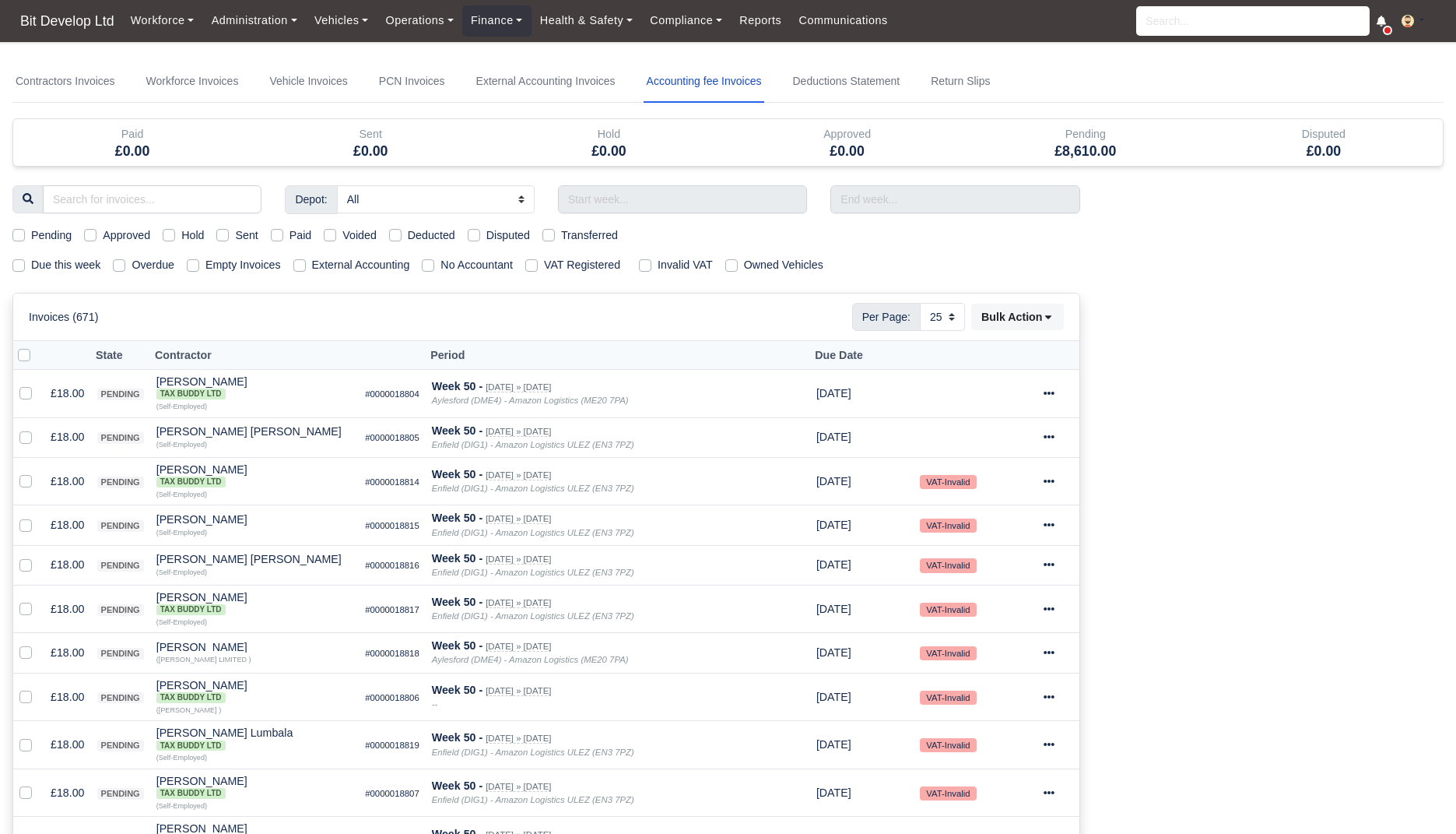
select select "25"
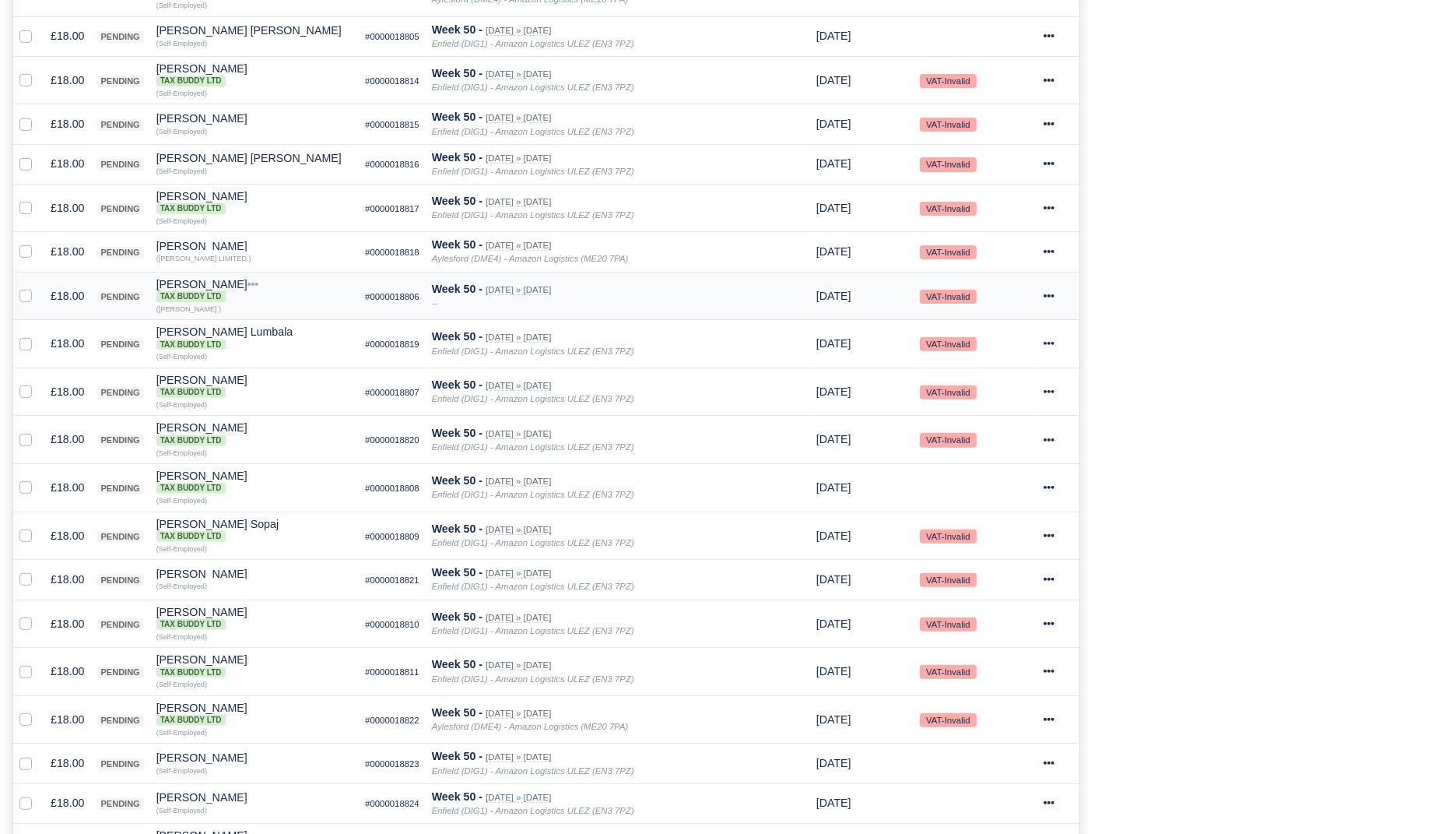
scroll to position [154, 0]
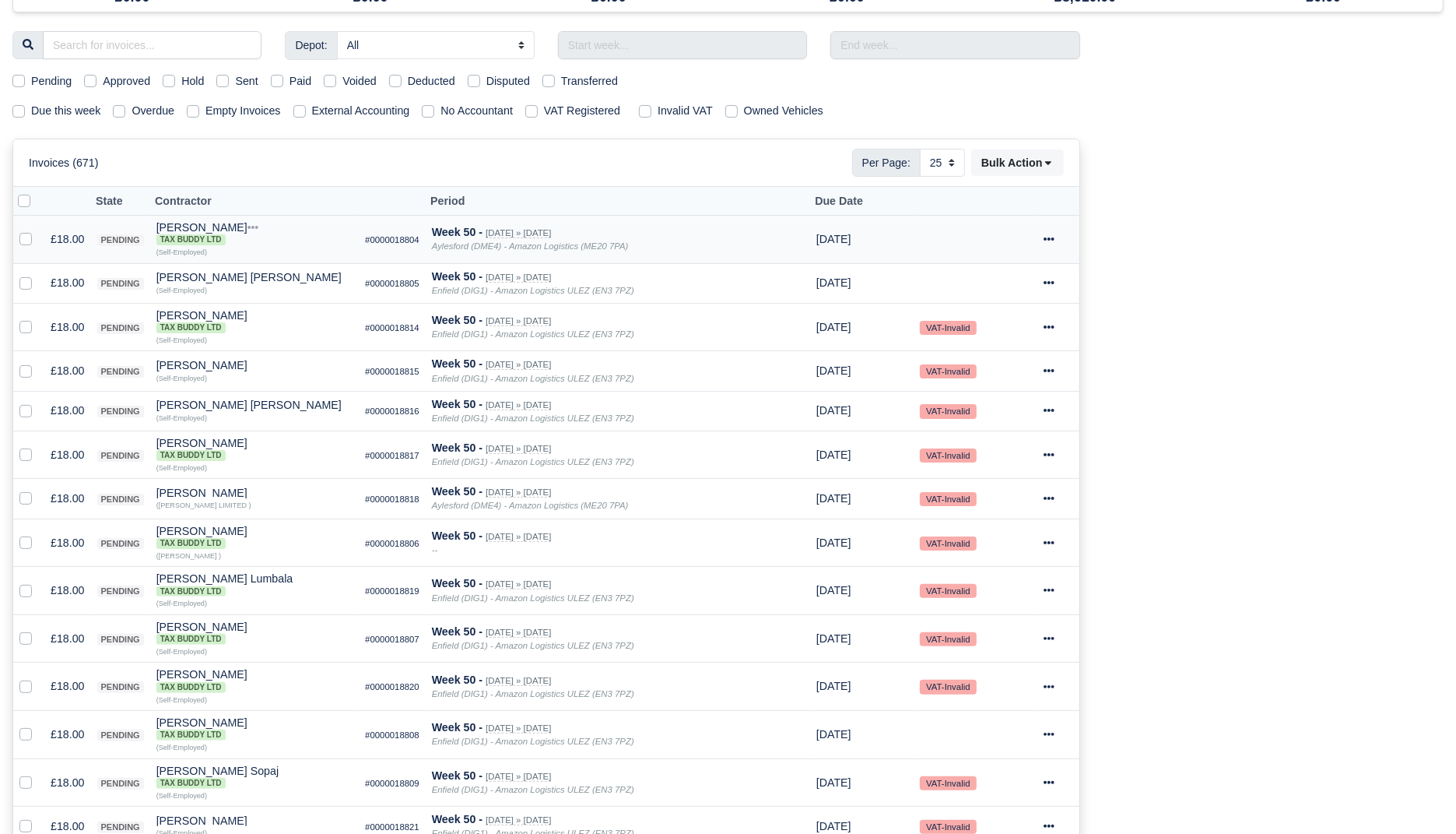
drag, startPoint x: 633, startPoint y: 243, endPoint x: 384, endPoint y: 242, distance: 249.0
click at [384, 242] on tr "£18.00 pending [PERSON_NAME] Tax Buddy Ltd Quick Actions Other Invoices Wallet …" at bounding box center [547, 239] width 1066 height 49
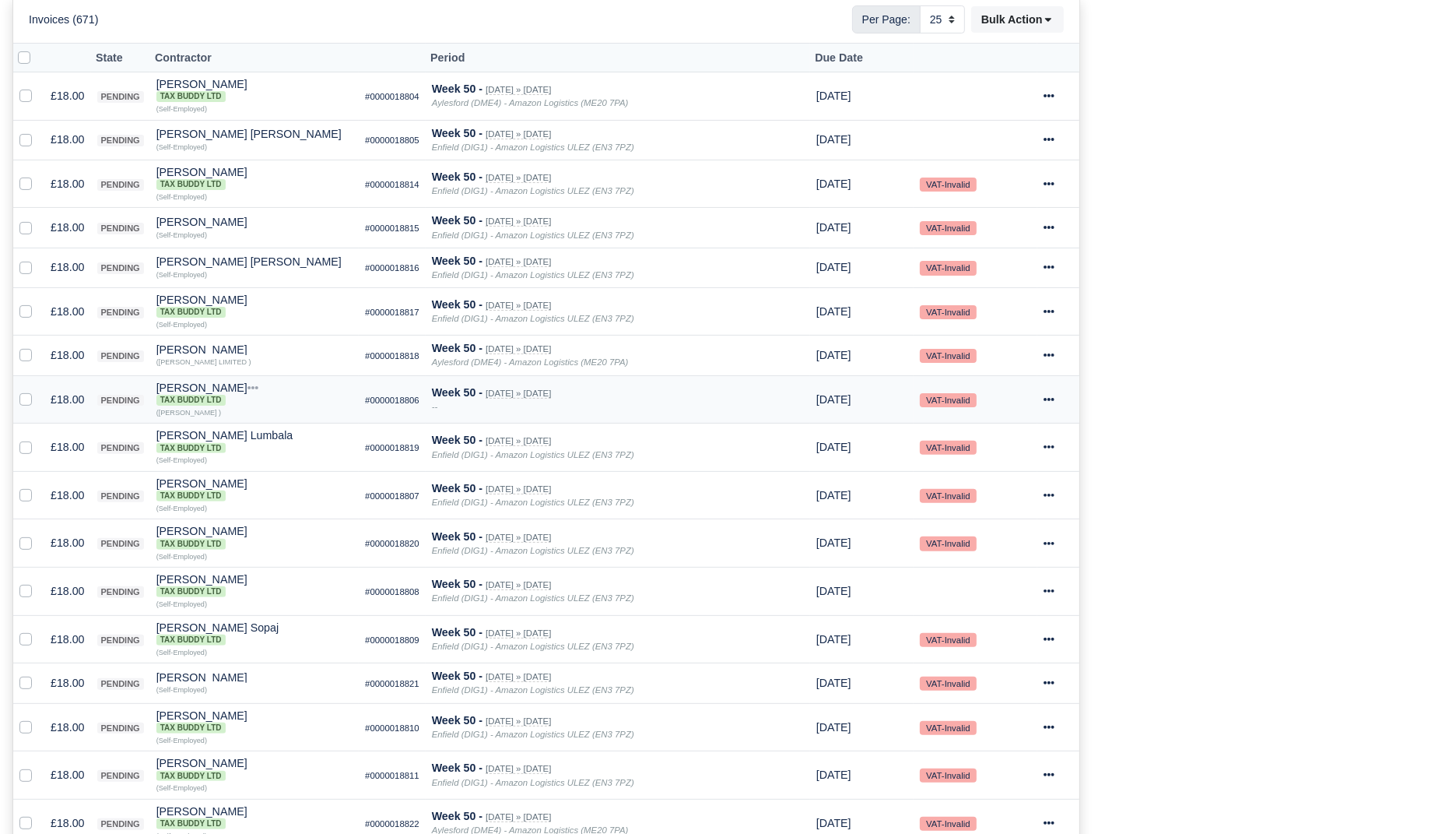
scroll to position [319, 0]
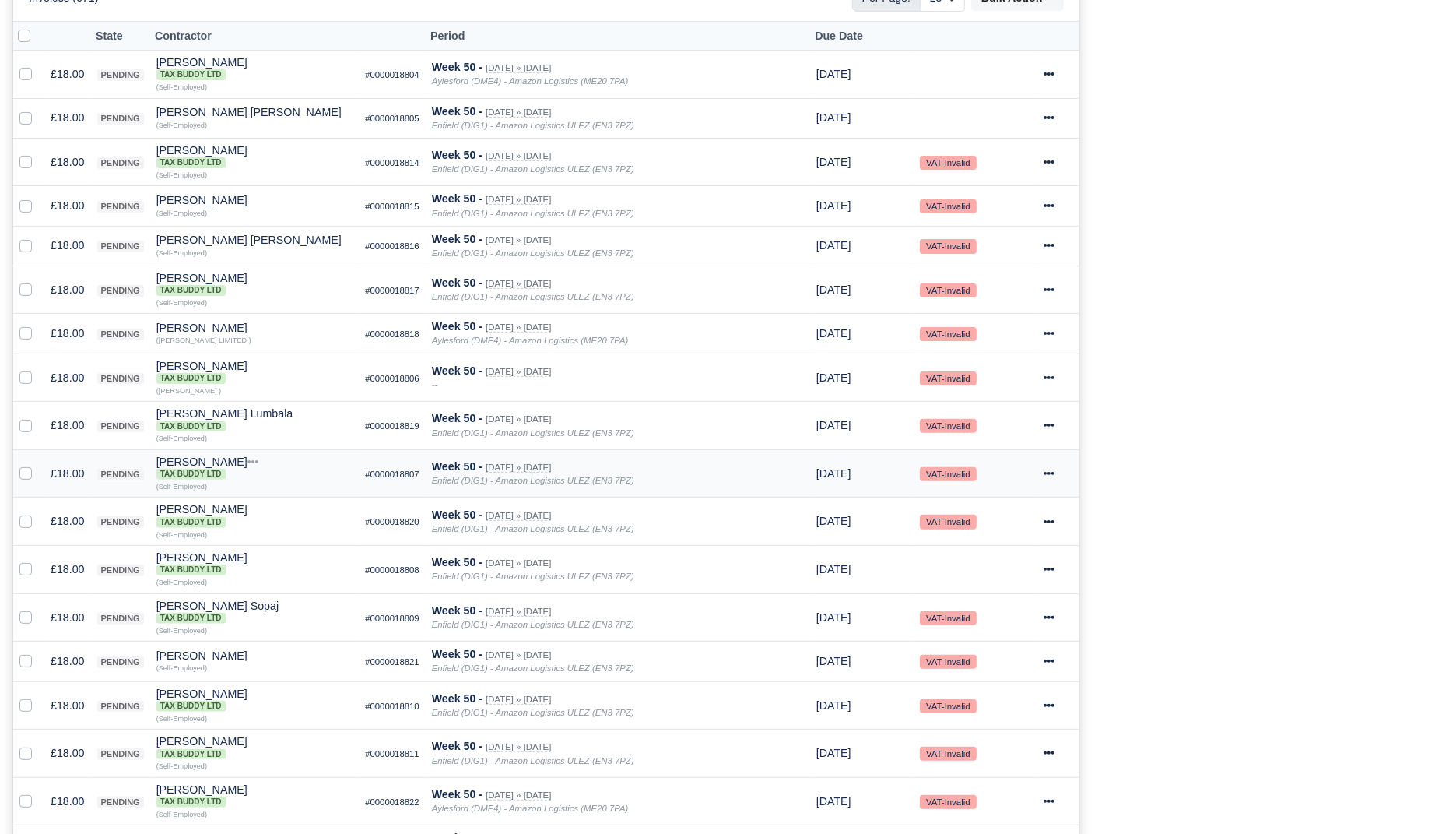
drag, startPoint x: 888, startPoint y: 451, endPoint x: 849, endPoint y: 488, distance: 53.8
click at [849, 488] on td "[DATE]" at bounding box center [862, 473] width 104 height 49
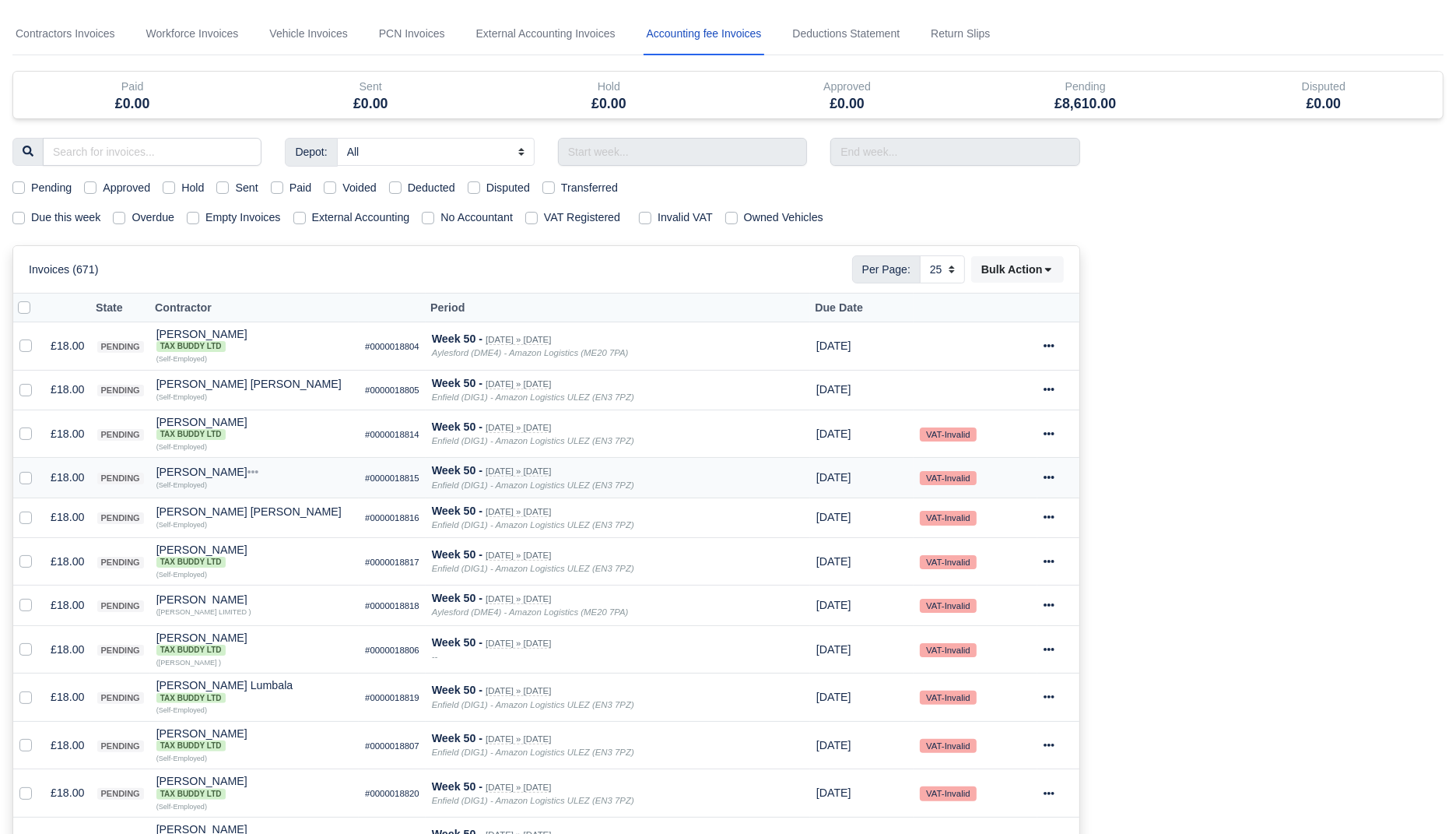
scroll to position [75, 0]
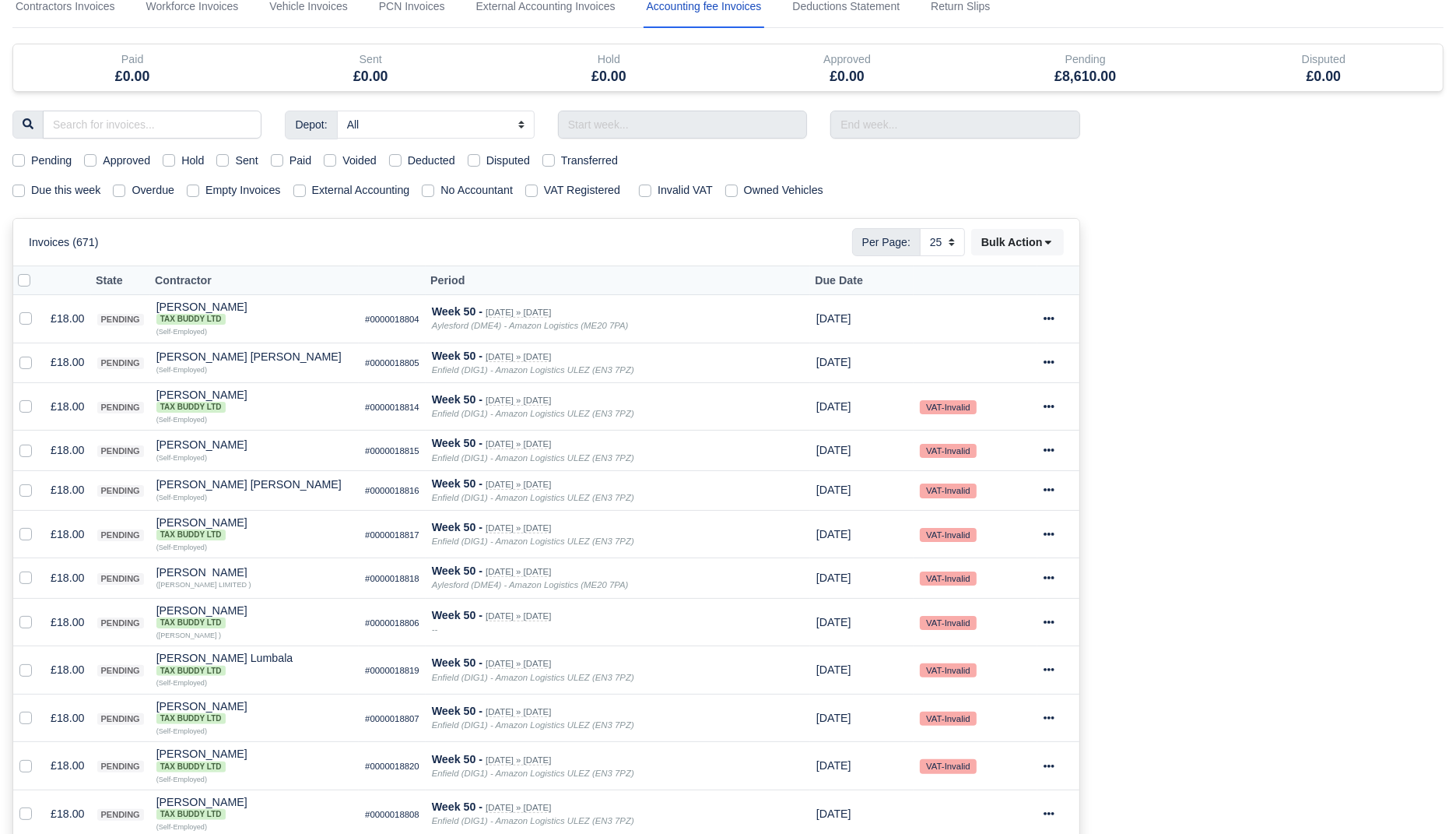
click at [1024, 256] on div "Invoices (671) Per Page: 10 25 50 Bulk Action [PERSON_NAME] selected as: Pendin…" at bounding box center [547, 242] width 1066 height 47
click at [415, 120] on select "All Aylesford (DME4) - Amazon Logistics (ME20 7PA) Enfield (DIG1) - Amazon Logi…" at bounding box center [436, 124] width 198 height 28
click at [829, 282] on th "Due Date" at bounding box center [862, 281] width 104 height 29
click at [861, 281] on th "Due Date" at bounding box center [862, 281] width 104 height 29
drag, startPoint x: 867, startPoint y: 281, endPoint x: 849, endPoint y: 281, distance: 18.0
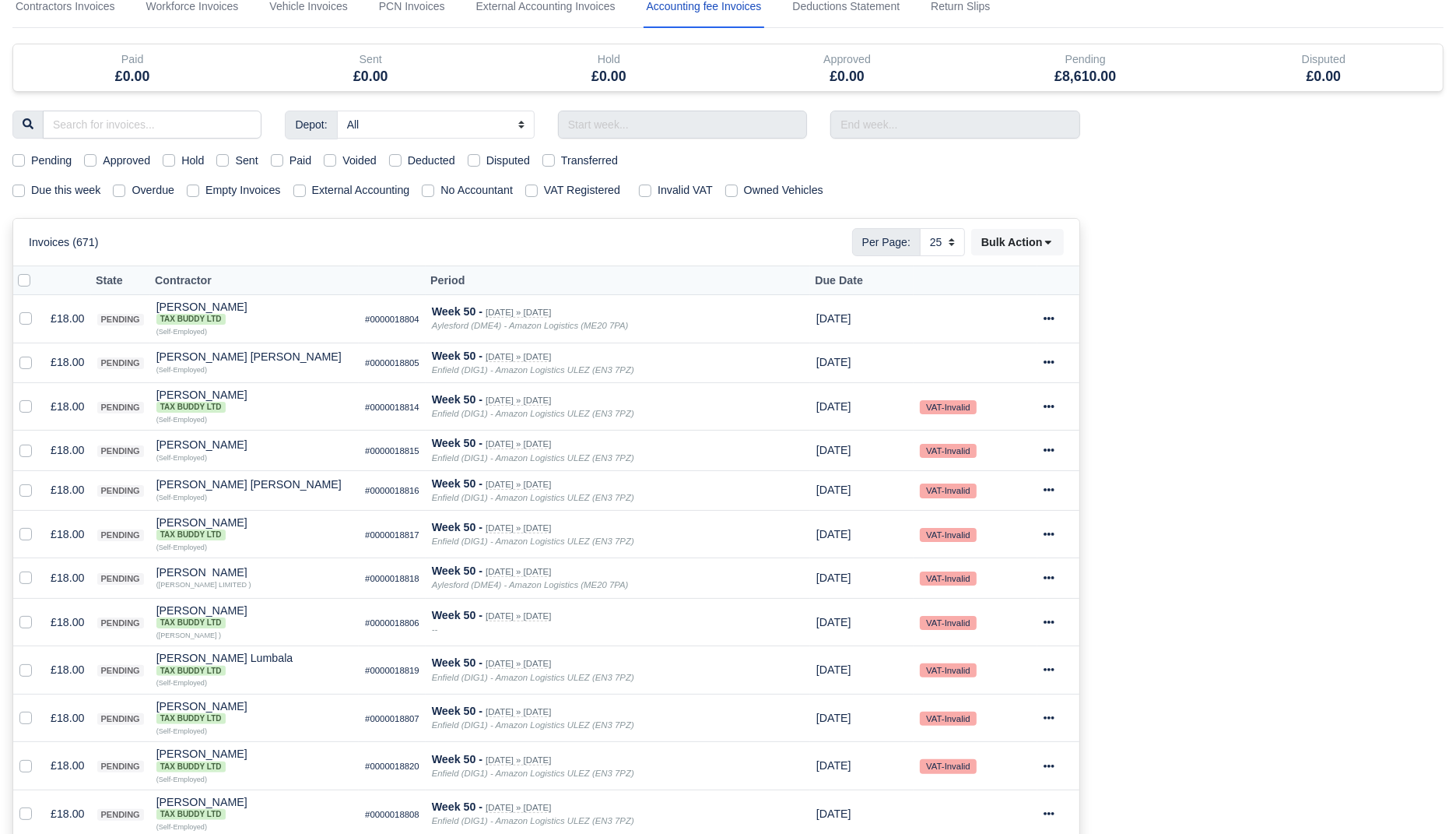
click at [851, 281] on th "Due Date" at bounding box center [862, 281] width 104 height 29
click at [849, 281] on th "Due Date" at bounding box center [862, 281] width 104 height 29
drag, startPoint x: 849, startPoint y: 281, endPoint x: 811, endPoint y: 281, distance: 38.0
click at [845, 281] on th "Due Date" at bounding box center [862, 281] width 104 height 29
click at [811, 281] on th "Due Date" at bounding box center [862, 281] width 104 height 29
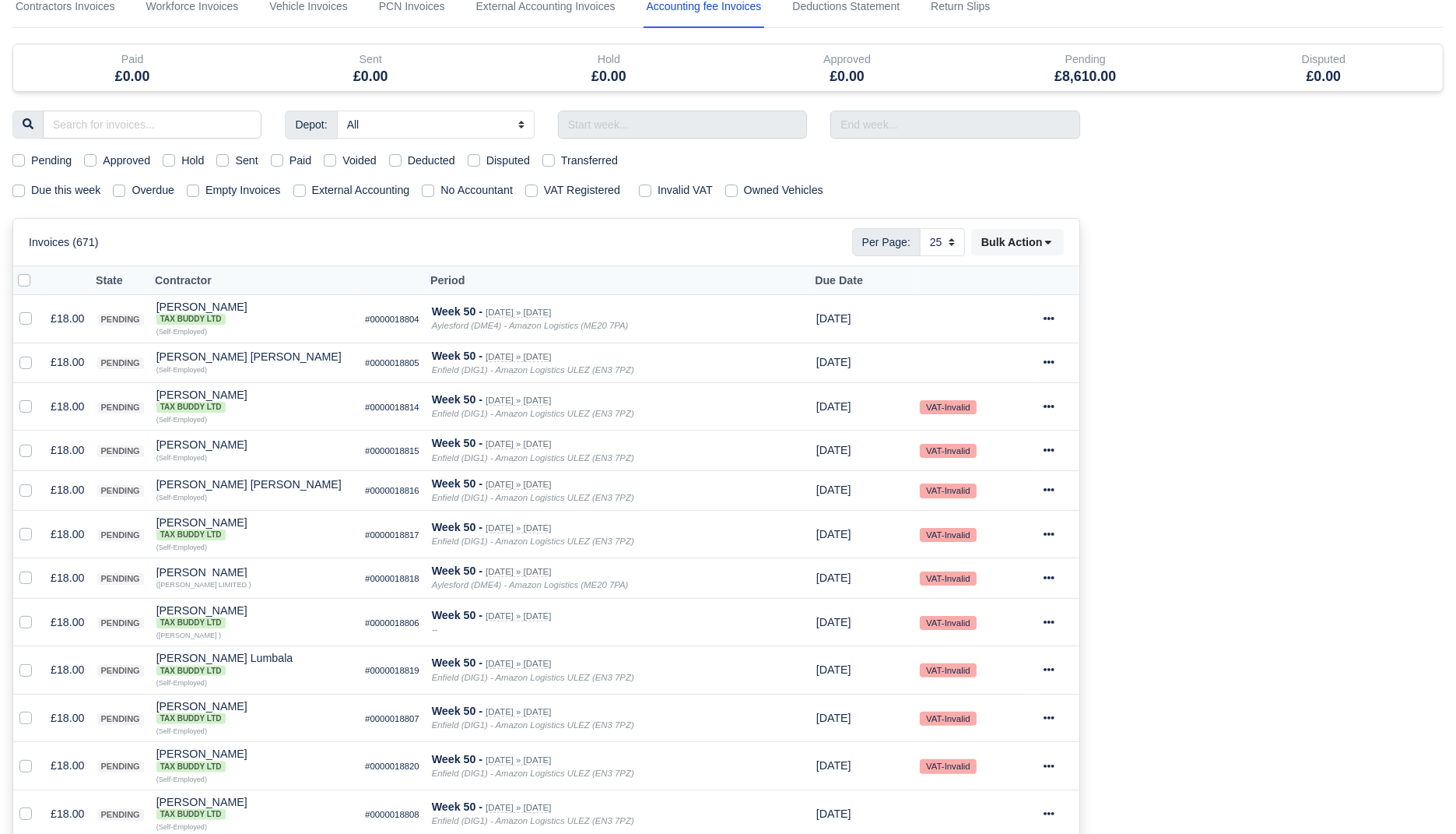
click at [760, 281] on th "Period" at bounding box center [617, 281] width 384 height 29
drag, startPoint x: 760, startPoint y: 281, endPoint x: 791, endPoint y: 281, distance: 31.0
click at [791, 281] on tr "State Contractor Period Due Date" at bounding box center [547, 281] width 1066 height 29
click at [810, 281] on th "Due Date" at bounding box center [862, 281] width 104 height 29
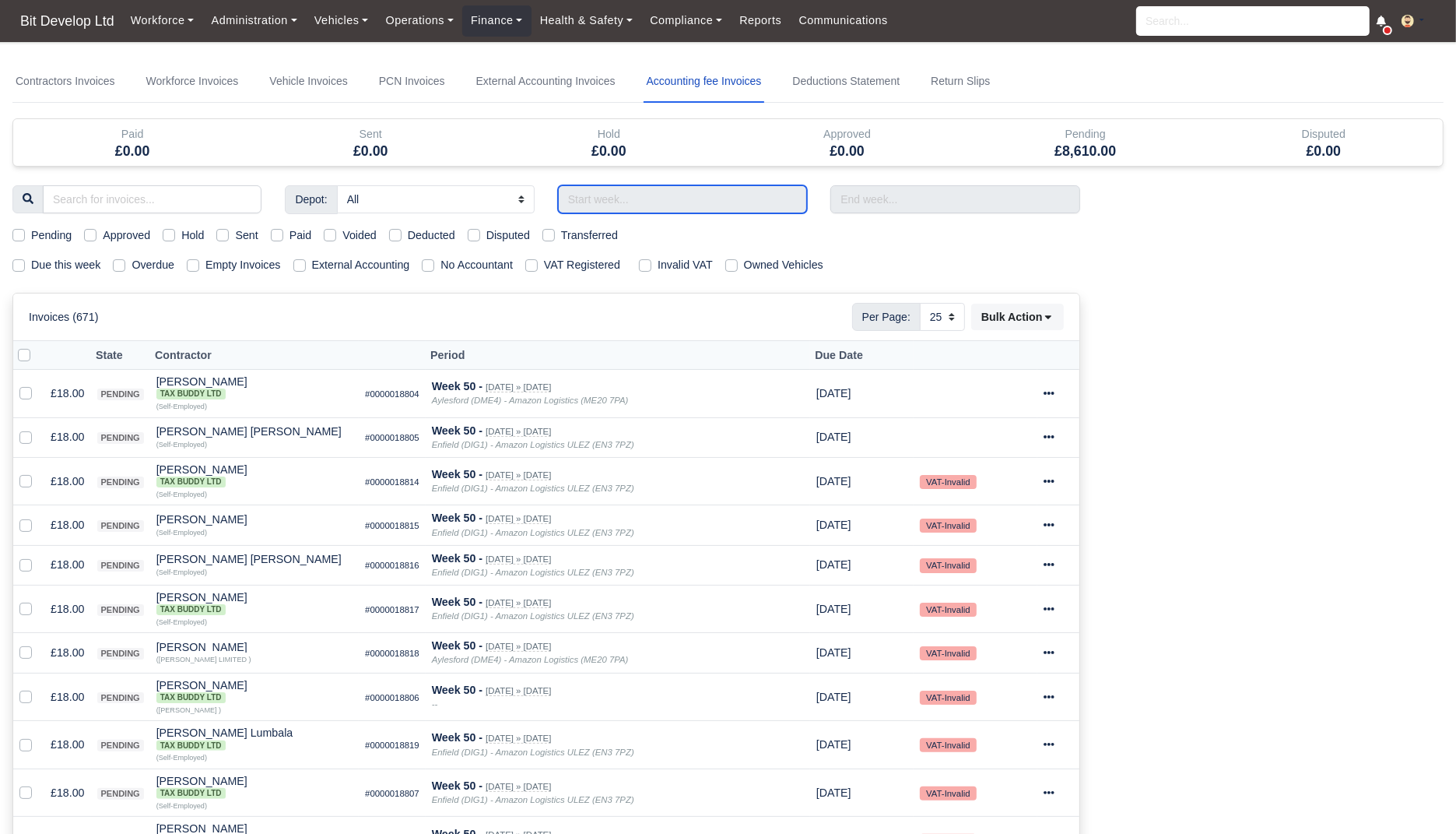
click at [684, 210] on input "text" at bounding box center [682, 199] width 249 height 28
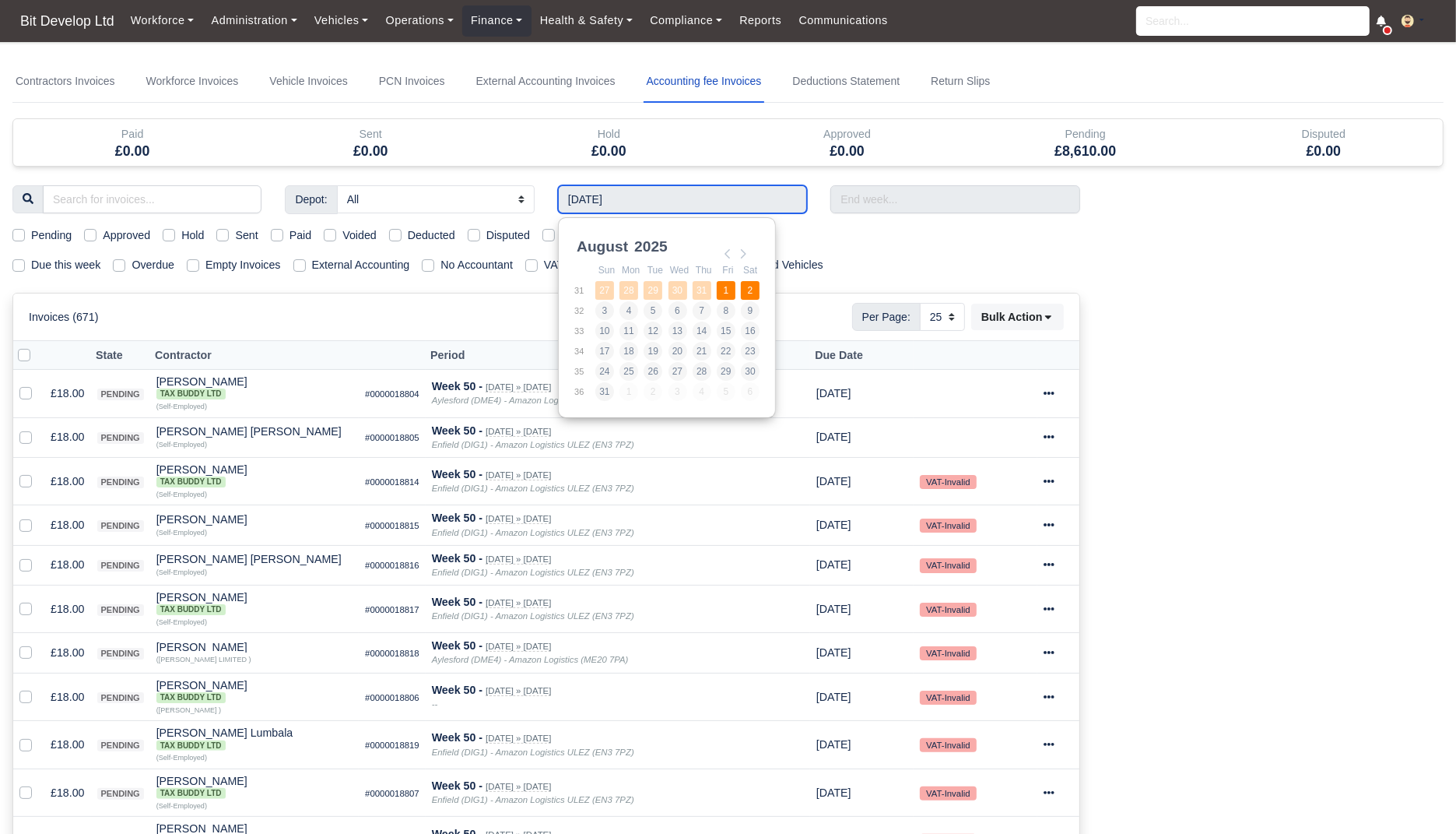
type input "[DATE] - [DATE]"
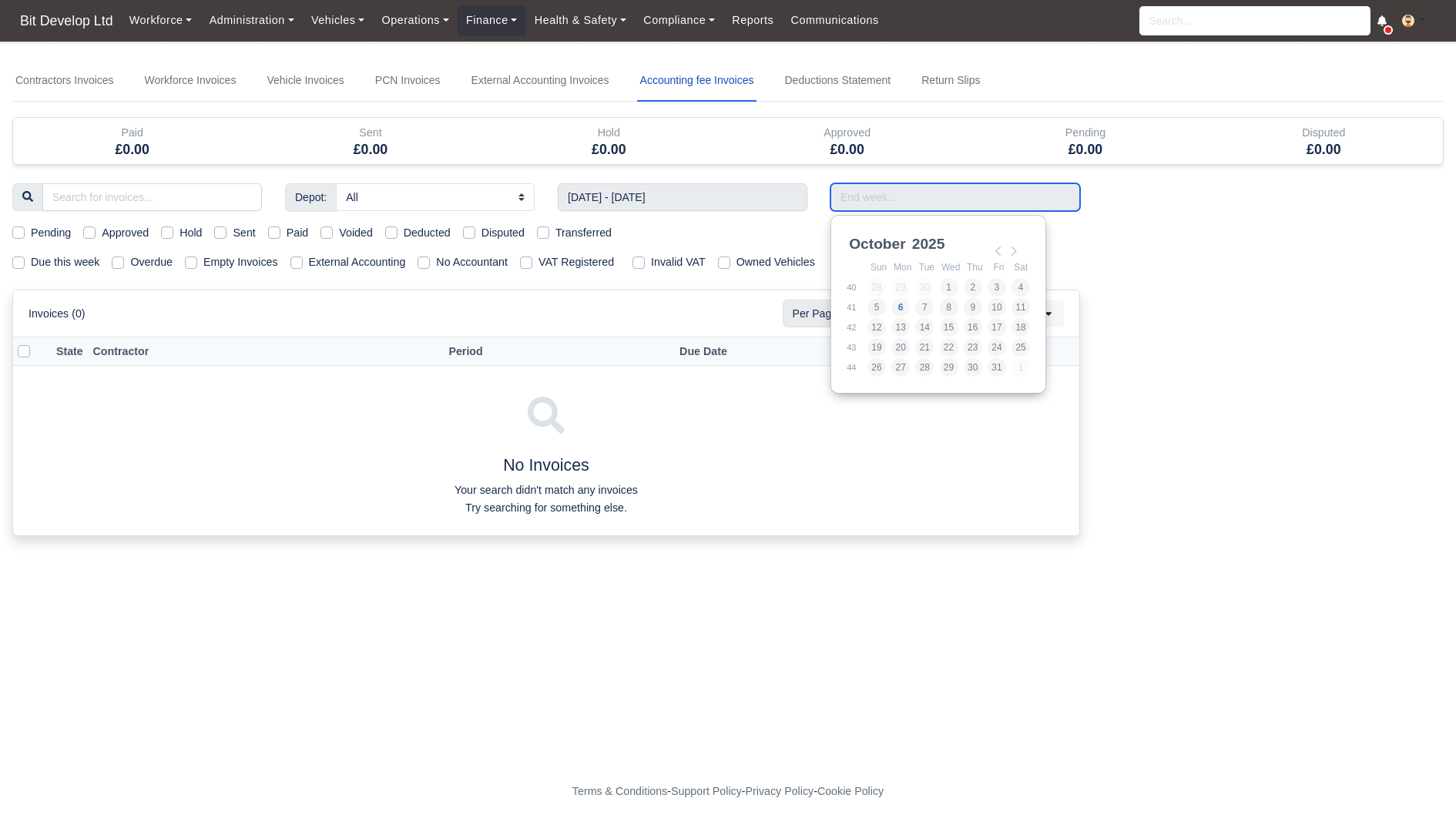
click at [944, 199] on input "Use the arrow keys to pick a date" at bounding box center [955, 197] width 250 height 28
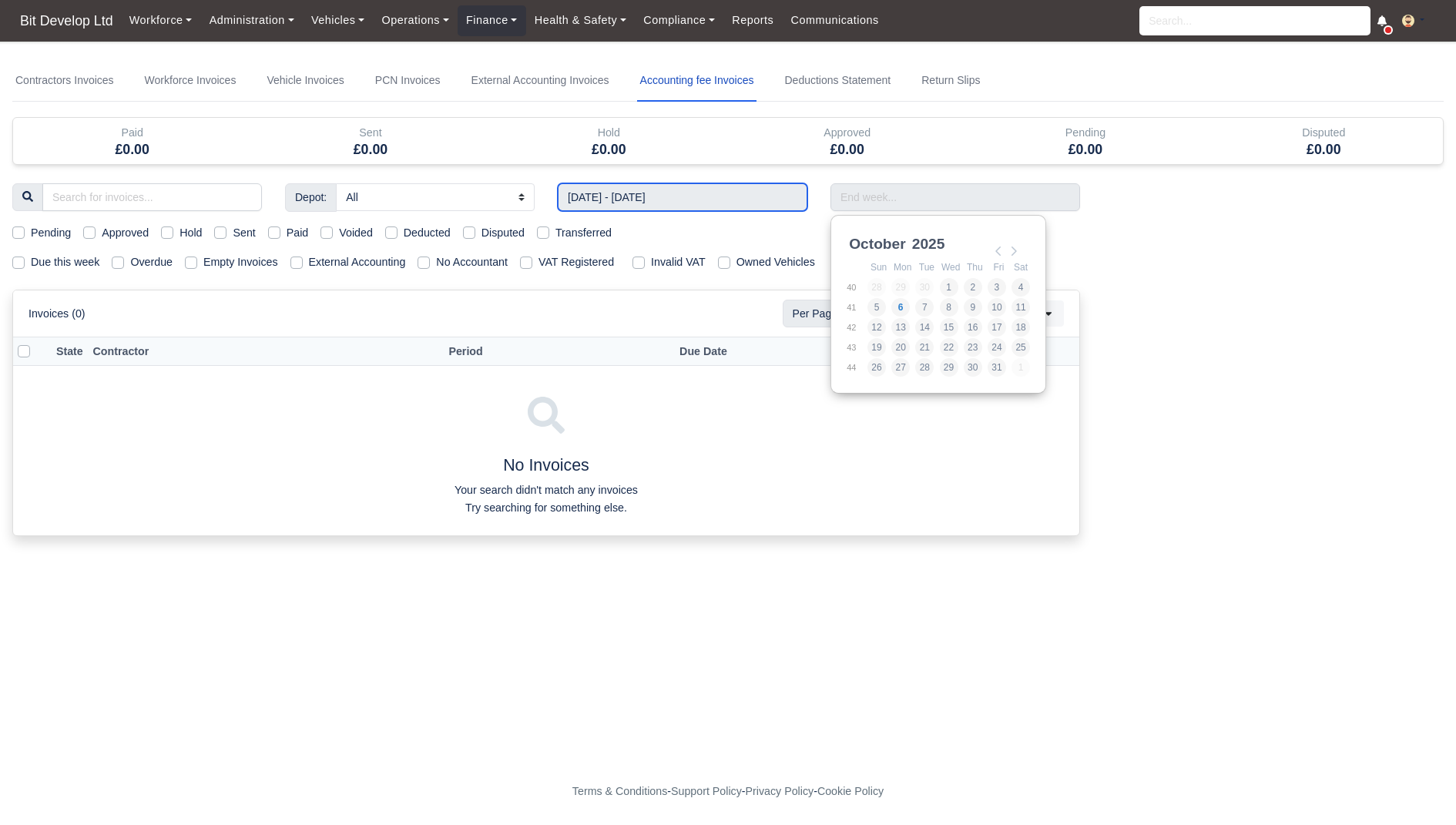
click at [668, 201] on input "[DATE] - [DATE]" at bounding box center [683, 197] width 250 height 28
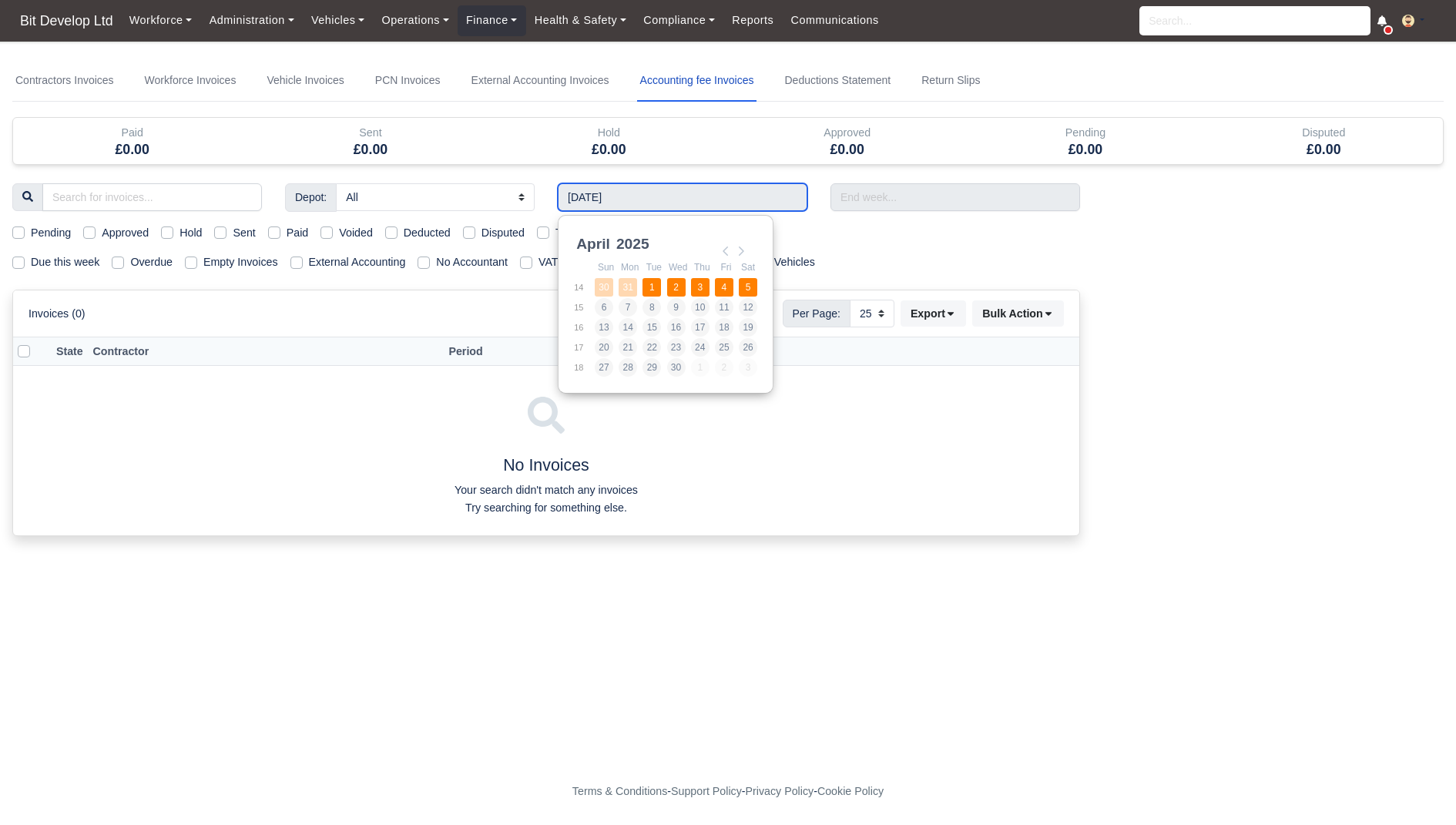
type input "[DATE] - [DATE]"
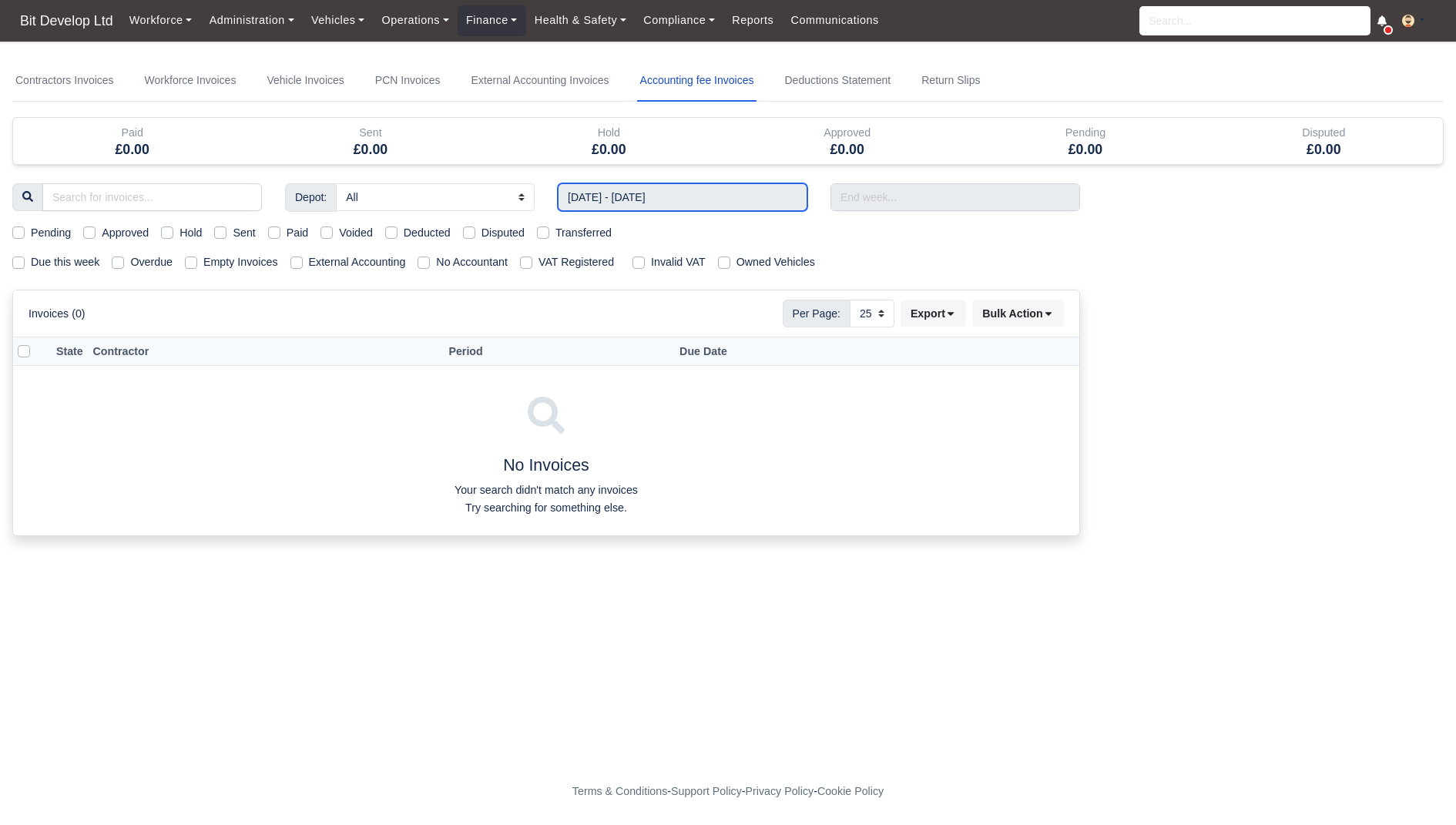
click at [760, 196] on input "[DATE] - [DATE]" at bounding box center [683, 197] width 250 height 28
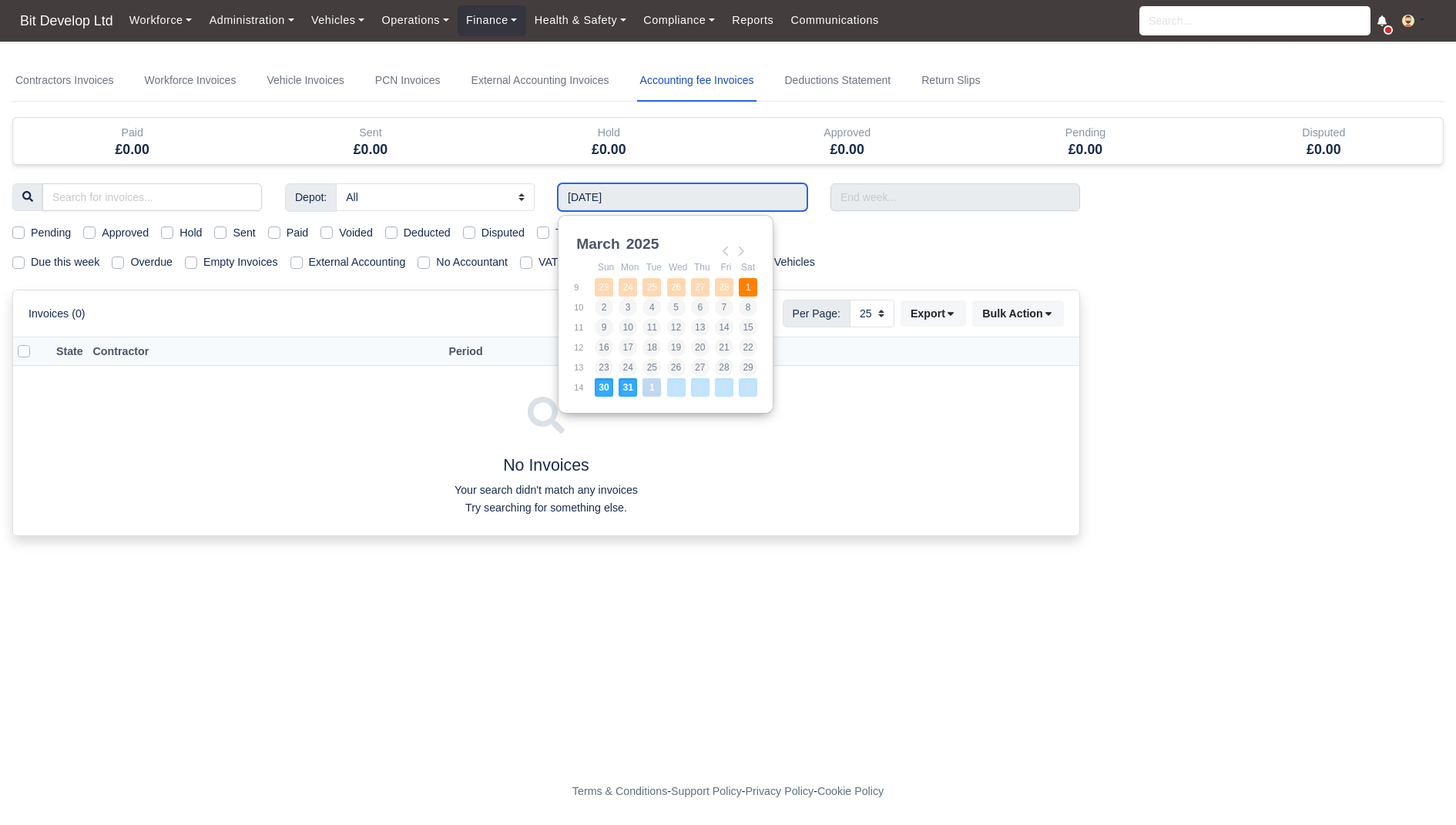
type input "[DATE] - [DATE]"
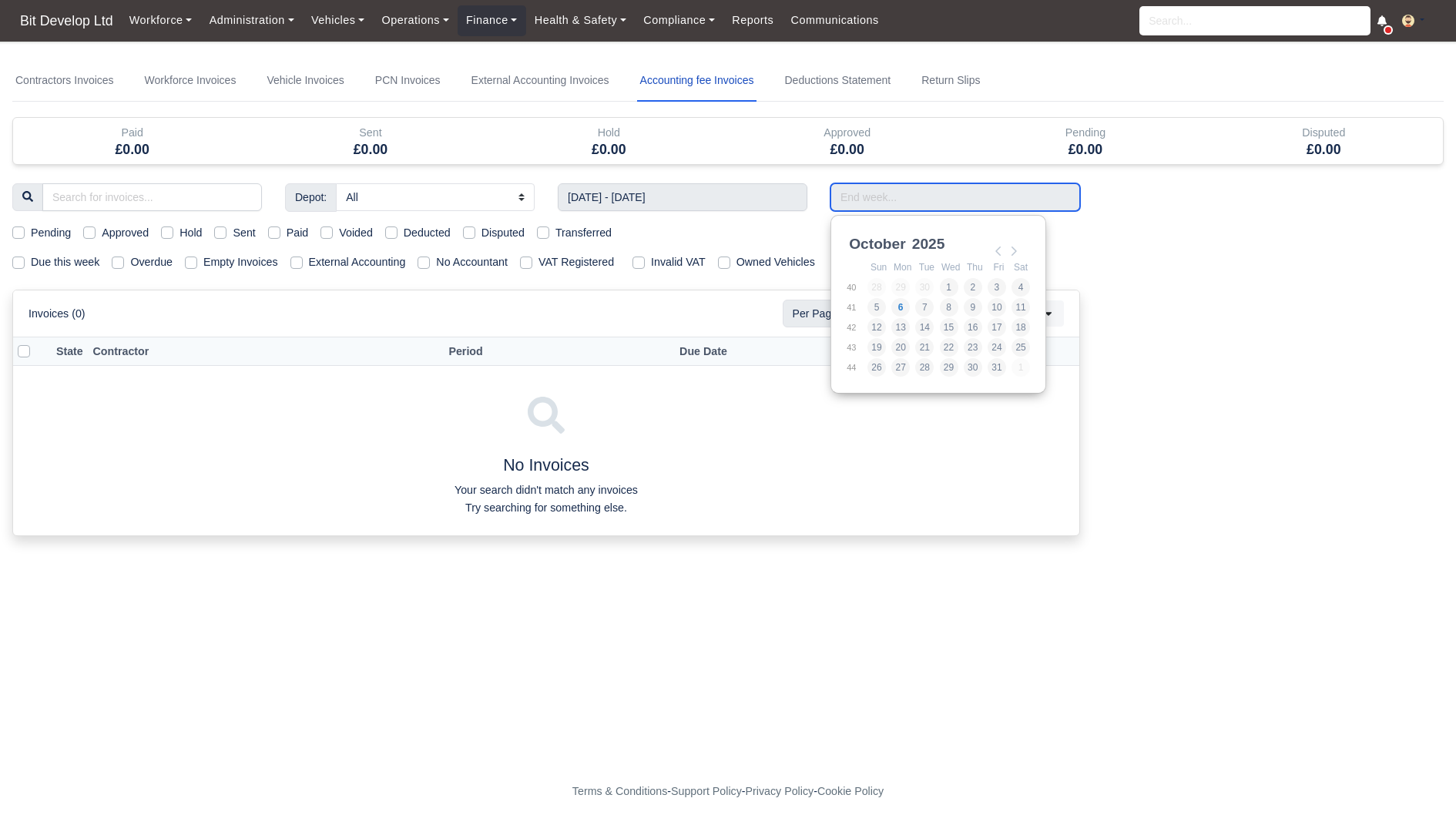
click at [908, 202] on input "Use the arrow keys to pick a date" at bounding box center [955, 197] width 250 height 28
type input "[DATE] - [DATE]"
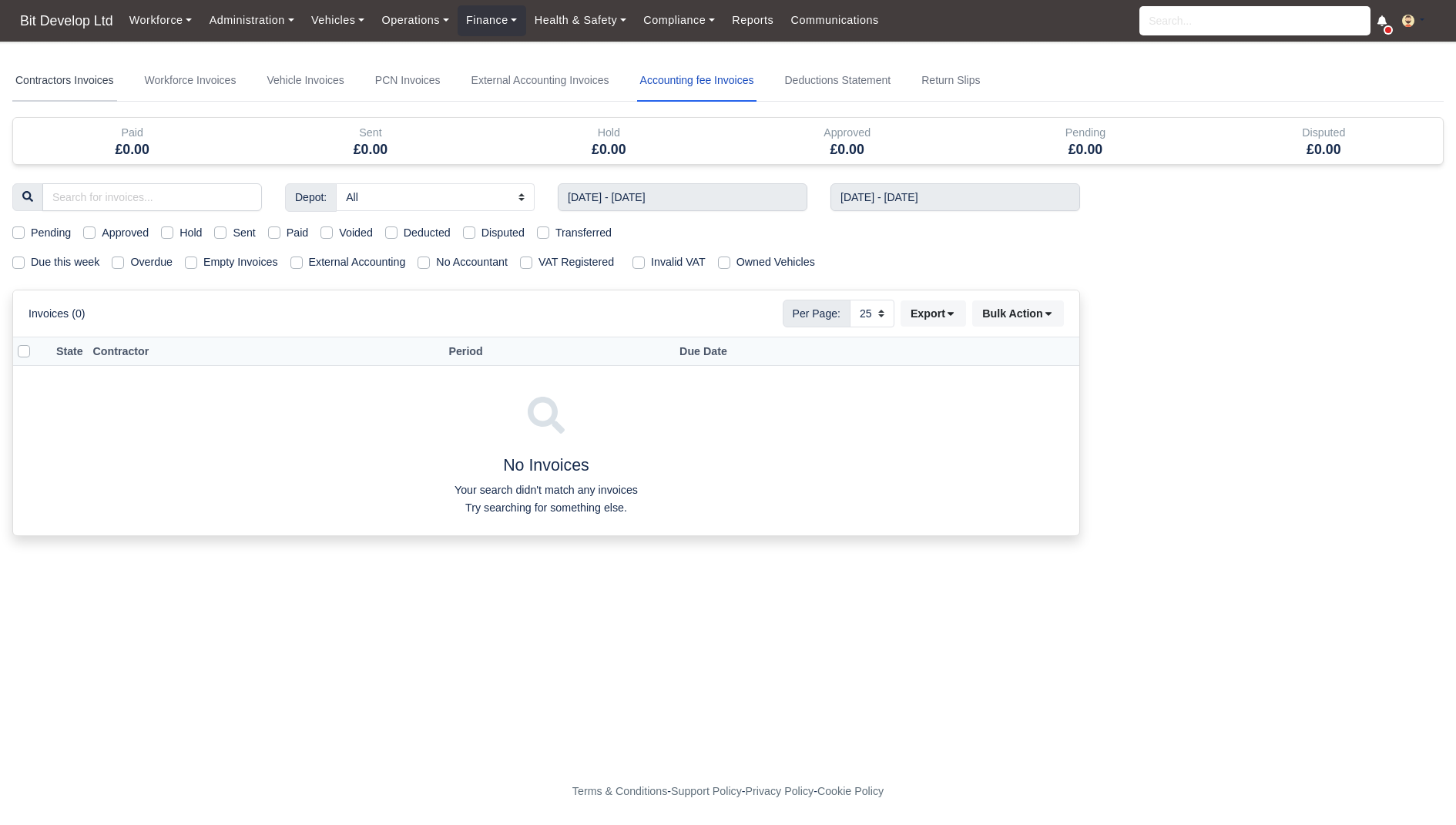
click at [67, 78] on link "Contractors Invoices" at bounding box center [65, 80] width 105 height 41
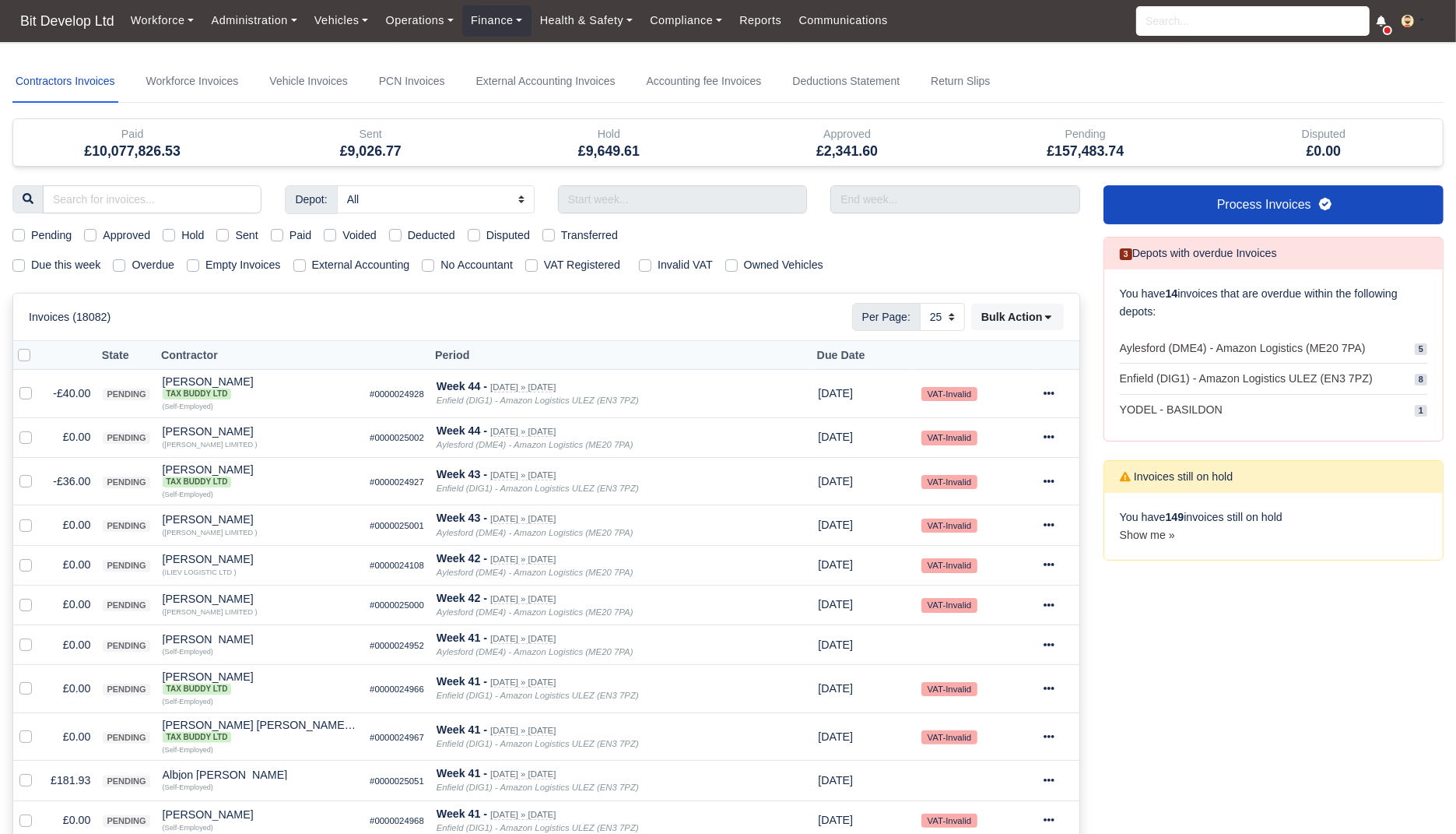
click at [80, 263] on label "Due this week" at bounding box center [66, 265] width 69 height 18
click at [25, 263] on input "Due this week" at bounding box center [19, 262] width 13 height 13
checkbox input "true"
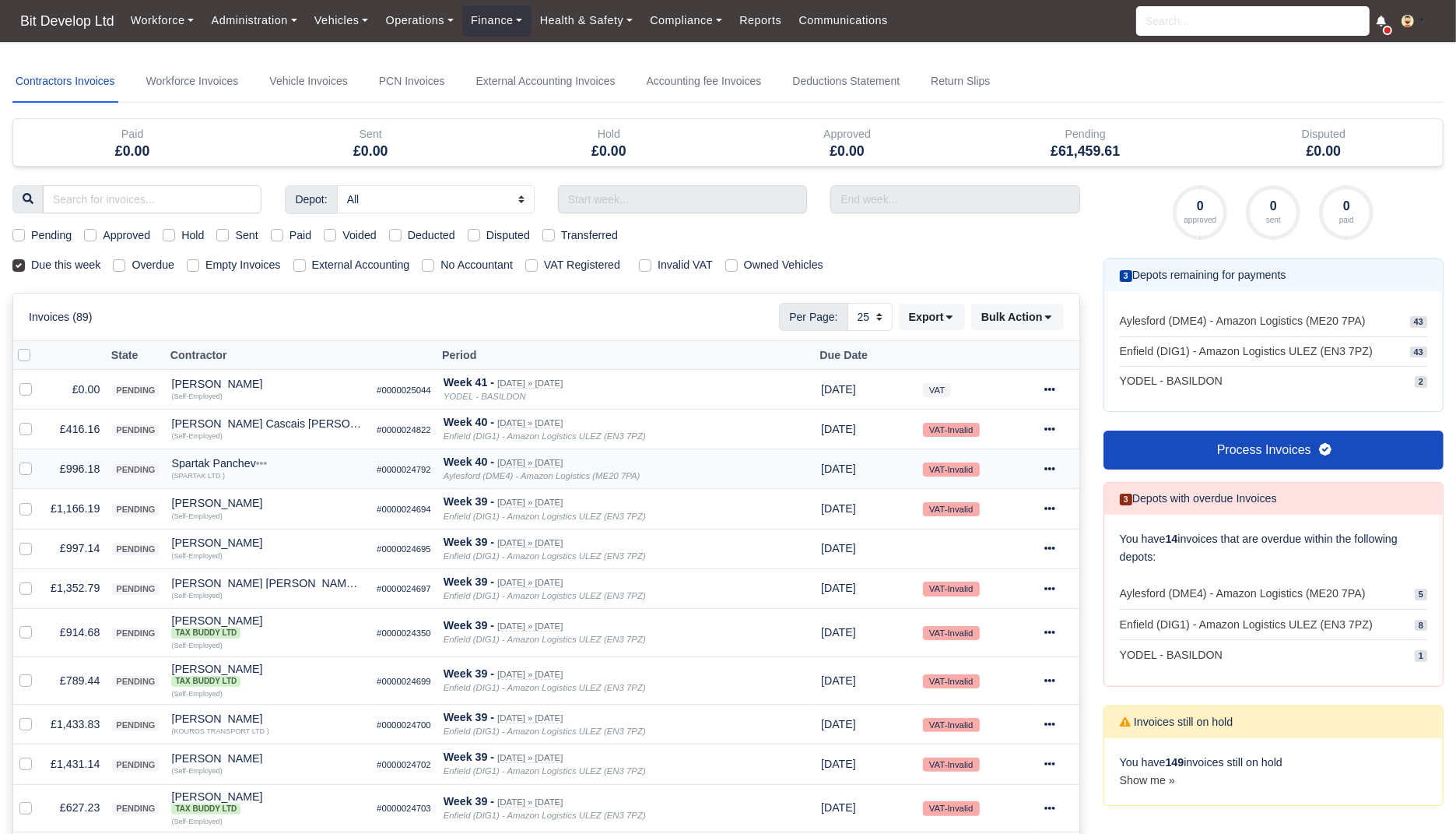
click at [81, 457] on td "£996.18" at bounding box center [75, 469] width 61 height 40
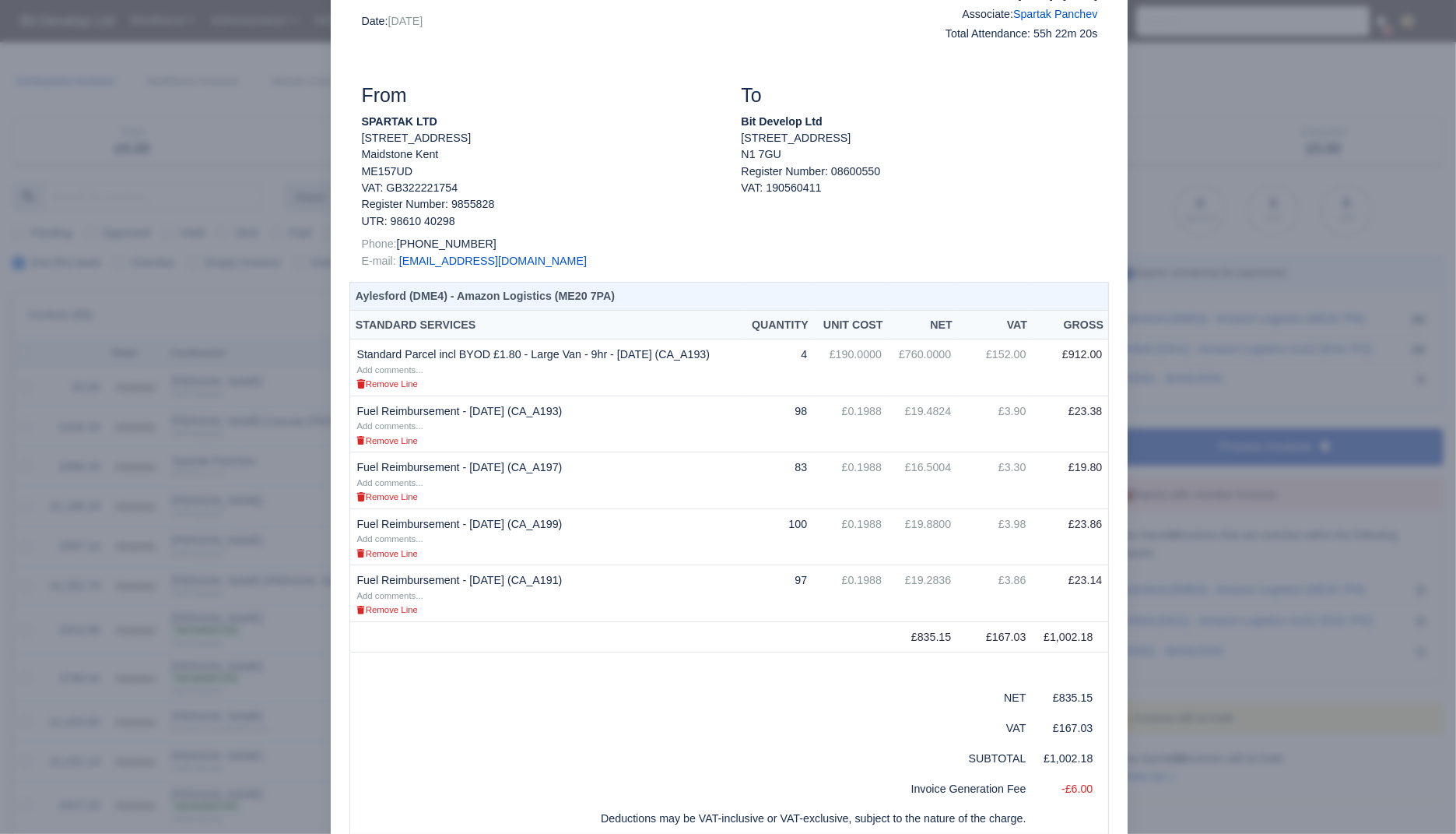
scroll to position [533, 0]
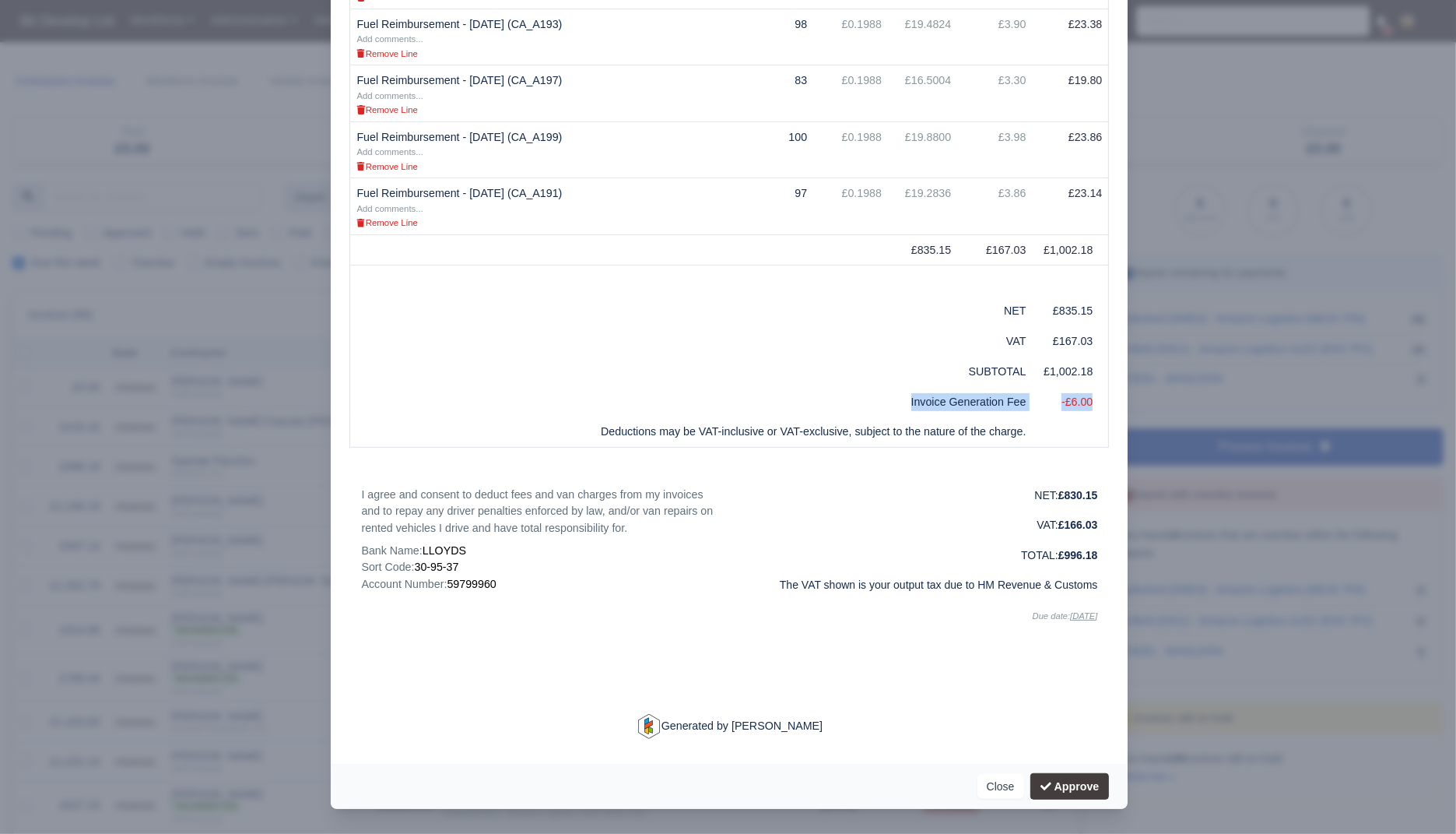
drag, startPoint x: 1091, startPoint y: 400, endPoint x: 894, endPoint y: 409, distance: 197.2
click at [894, 409] on tr "Invoice Generation Fee -£6.00" at bounding box center [729, 402] width 759 height 31
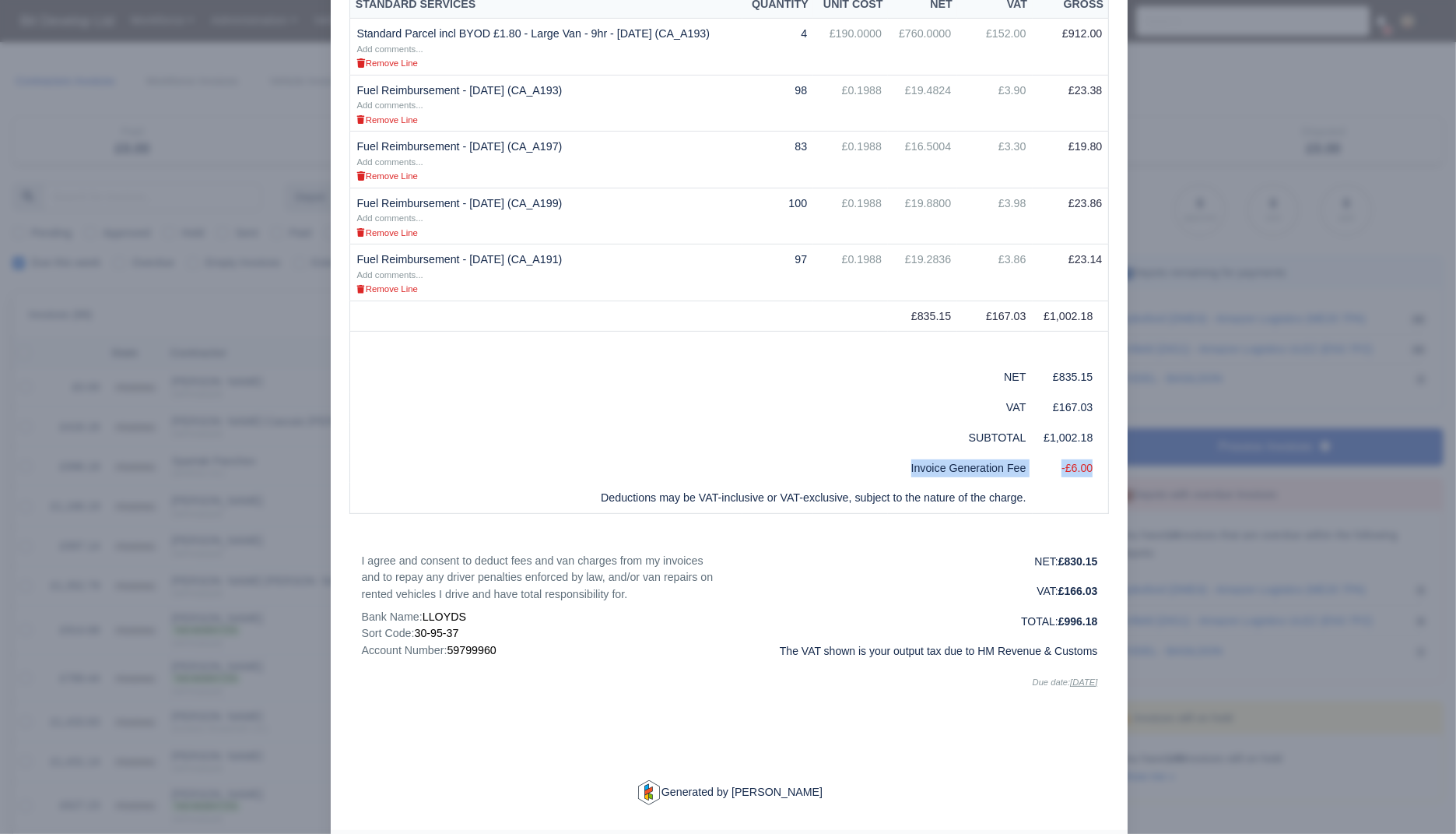
scroll to position [397, 0]
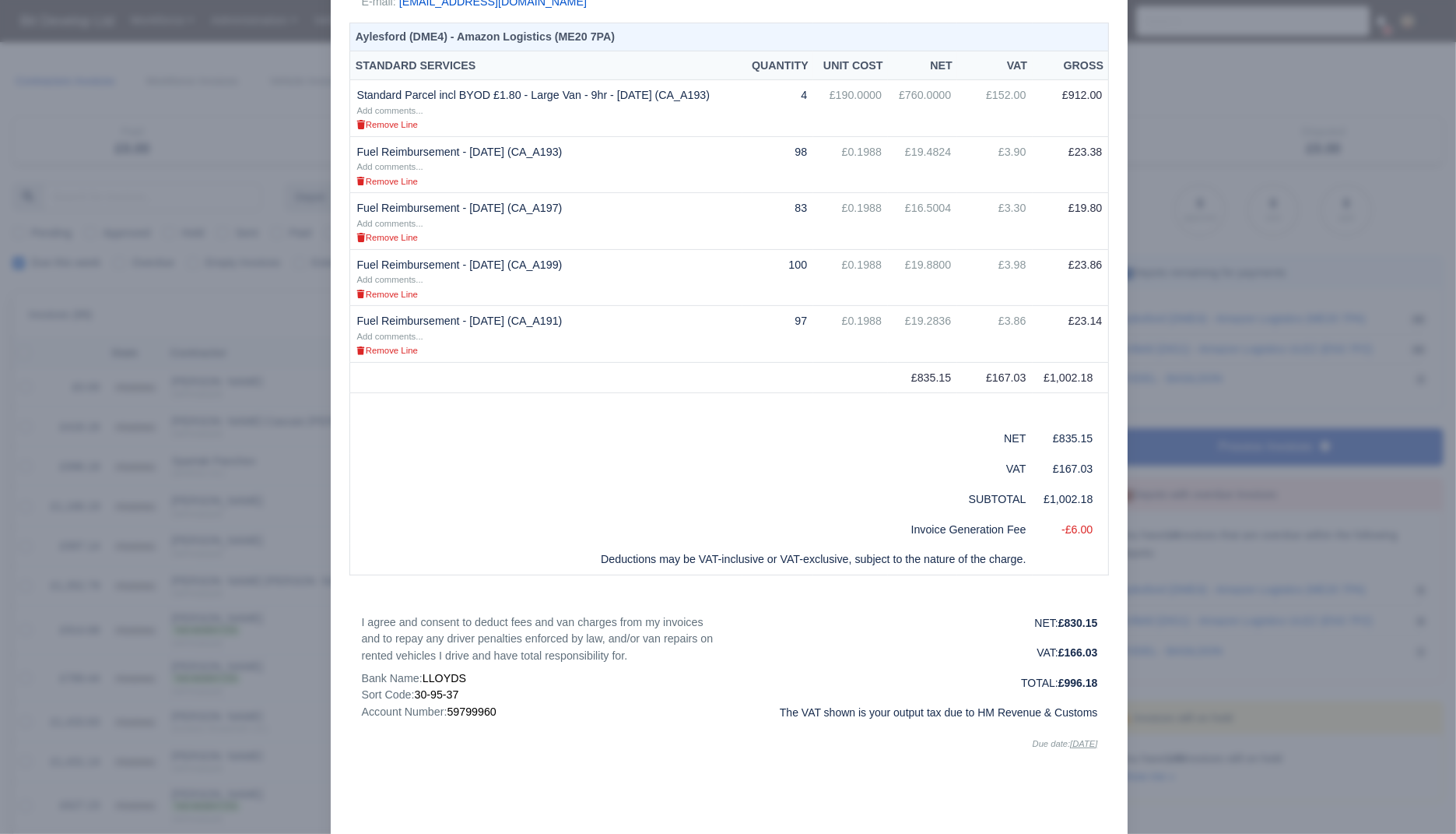
click at [168, 361] on div at bounding box center [728, 417] width 1456 height 834
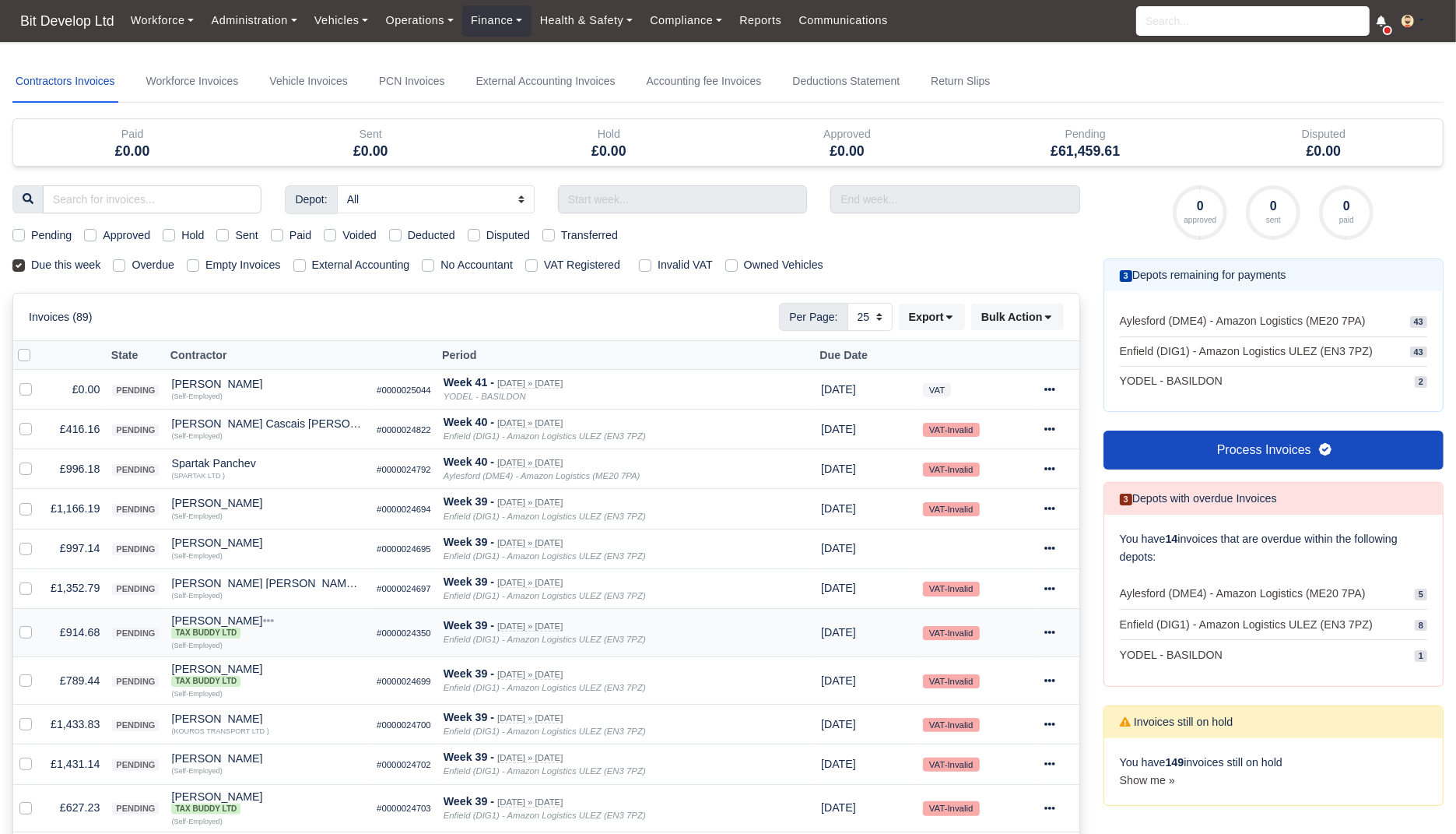
click at [80, 634] on td "£914.68" at bounding box center [75, 632] width 61 height 49
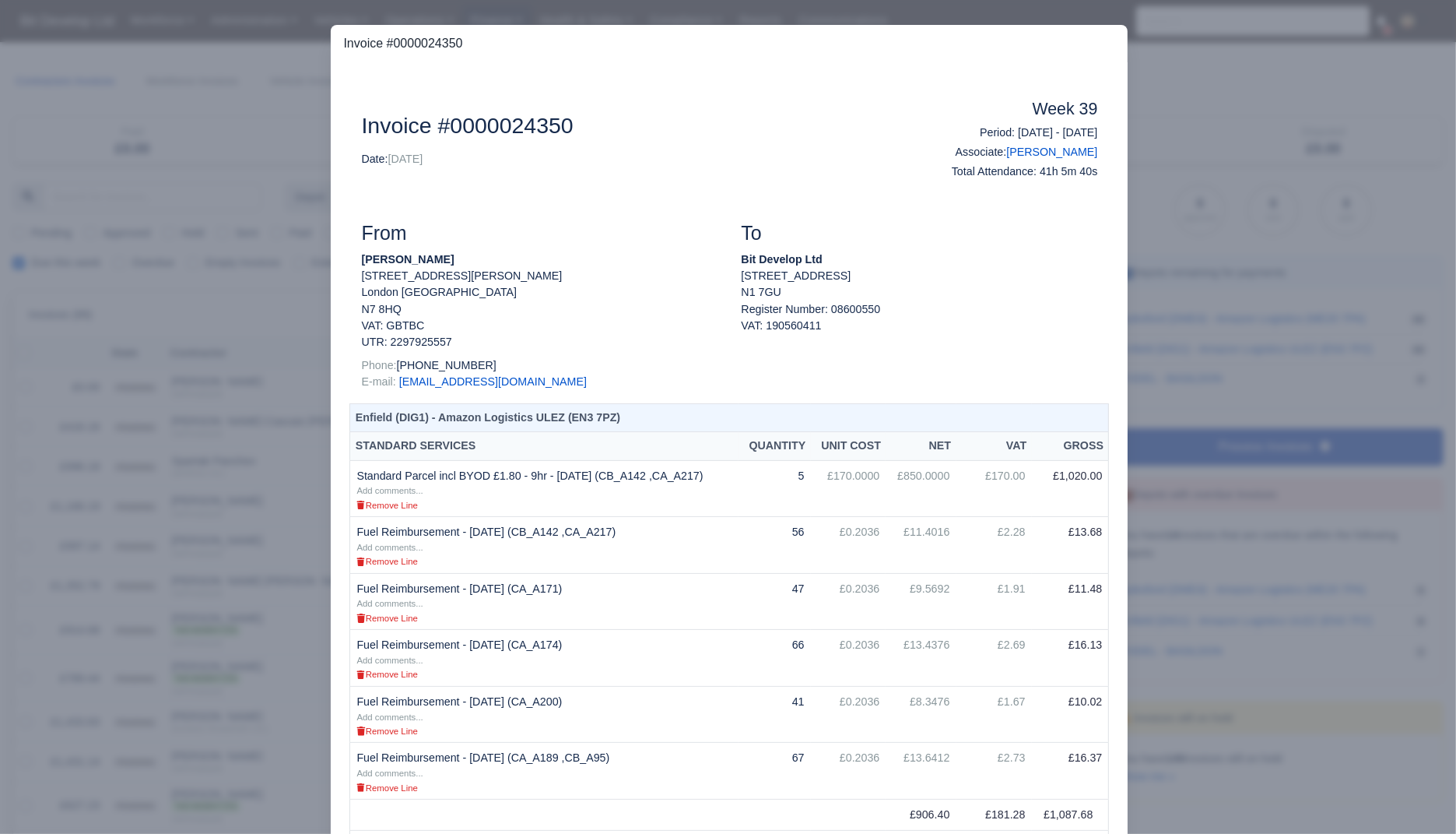
scroll to position [664, 0]
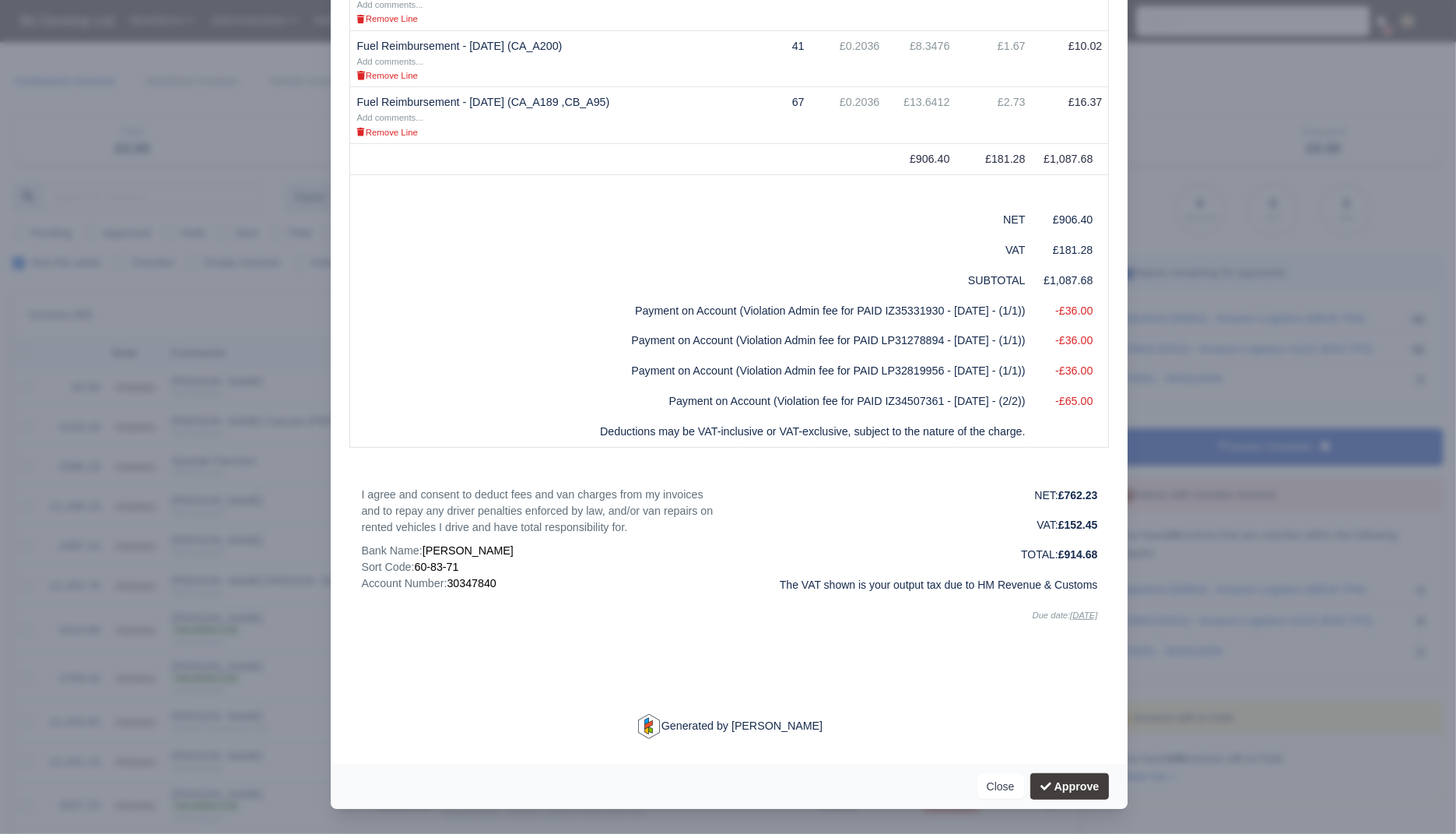
click at [1178, 128] on div at bounding box center [728, 417] width 1456 height 834
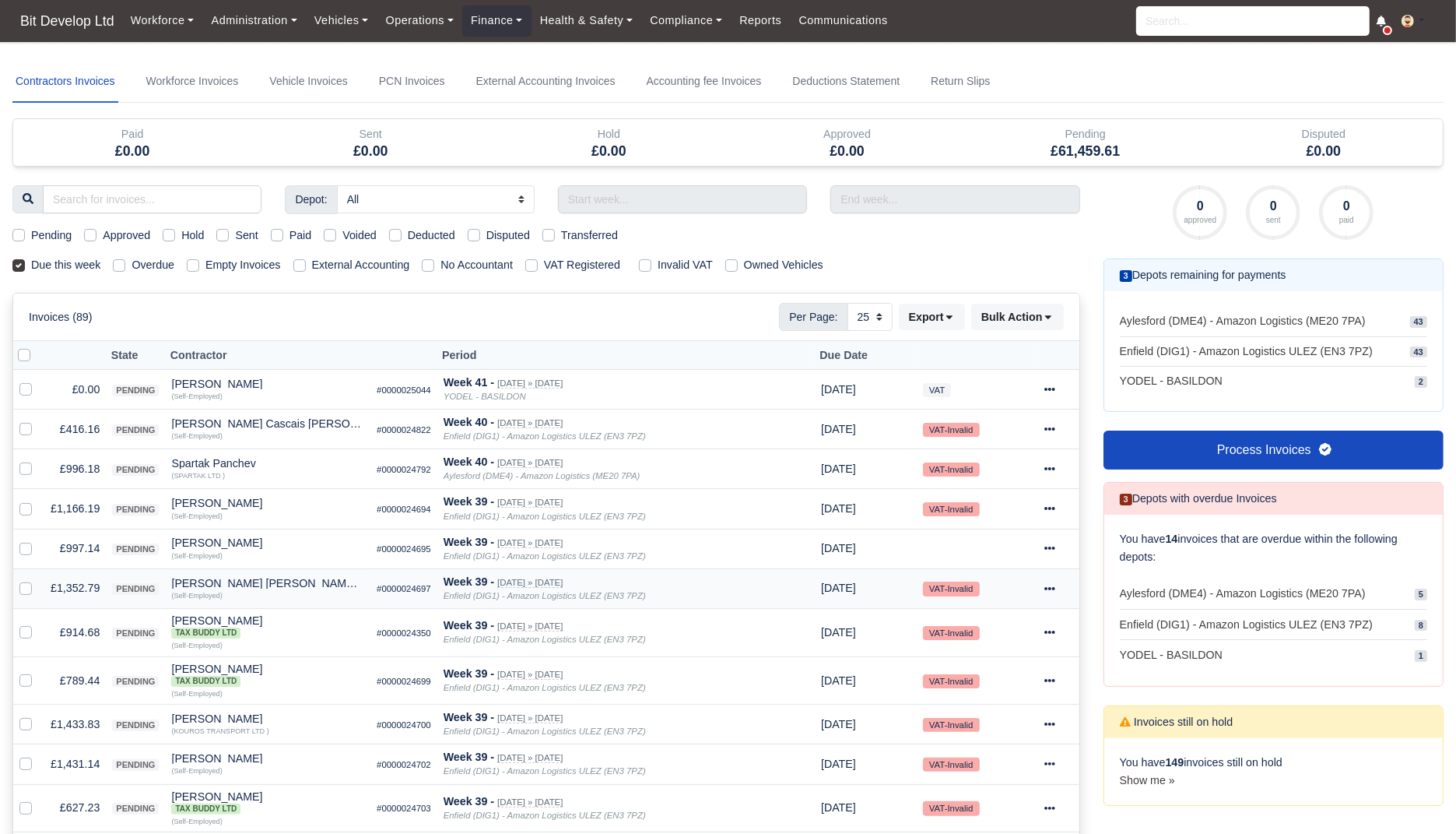
drag, startPoint x: 538, startPoint y: 323, endPoint x: 611, endPoint y: 578, distance: 265.2
click at [622, 319] on div "Invoices (89) Per Page: 10 25 50 Export Data export: Export BACS 18 Download In…" at bounding box center [547, 317] width 1035 height 28
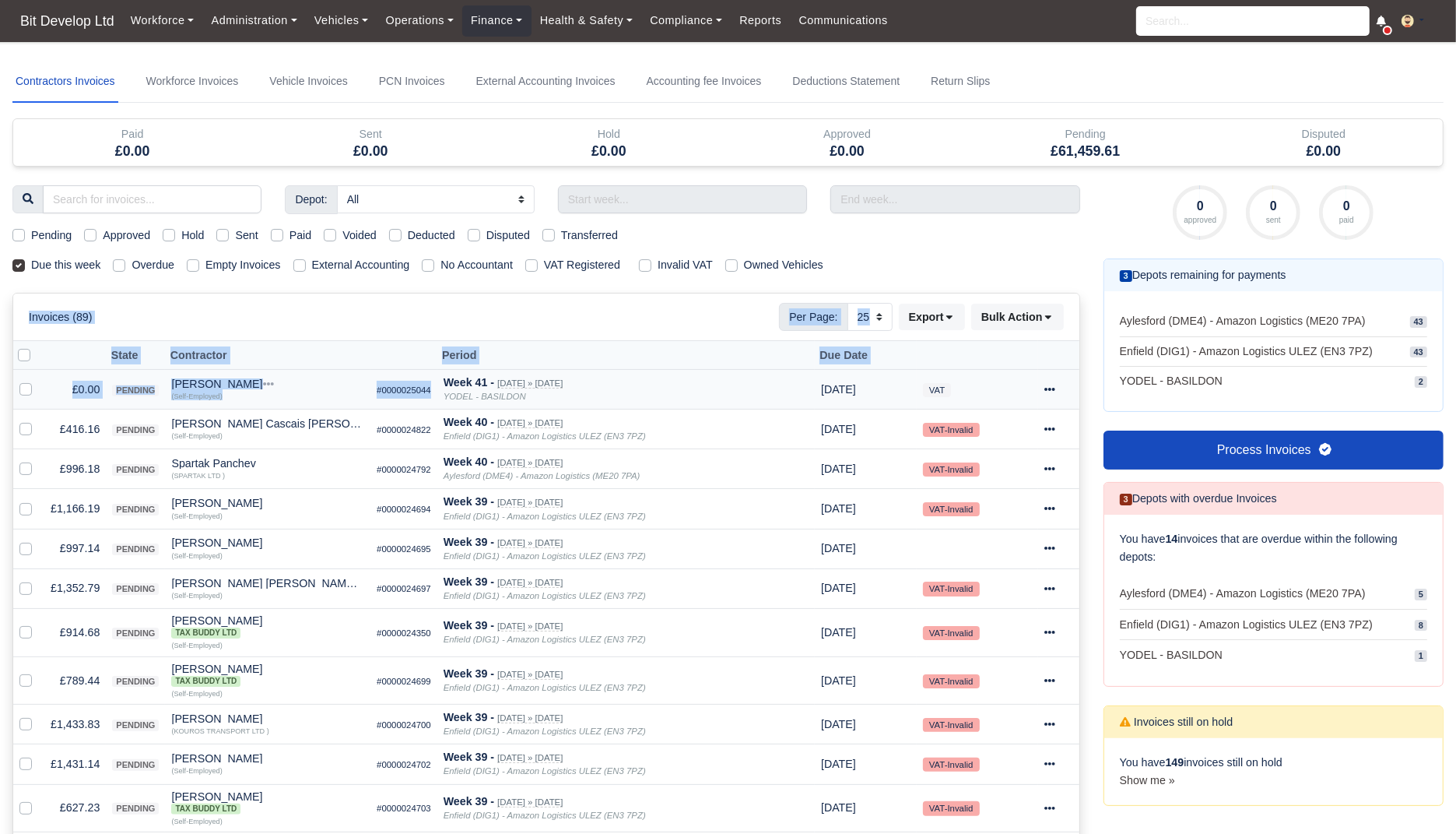
drag, startPoint x: 377, startPoint y: 286, endPoint x: 691, endPoint y: 371, distance: 325.3
click at [691, 371] on div "Depot: All Aylesford (DME4) - Amazon Logistics (ME20 7PA) Enfield (DIG1) - Amaz…" at bounding box center [546, 837] width 1091 height 1304
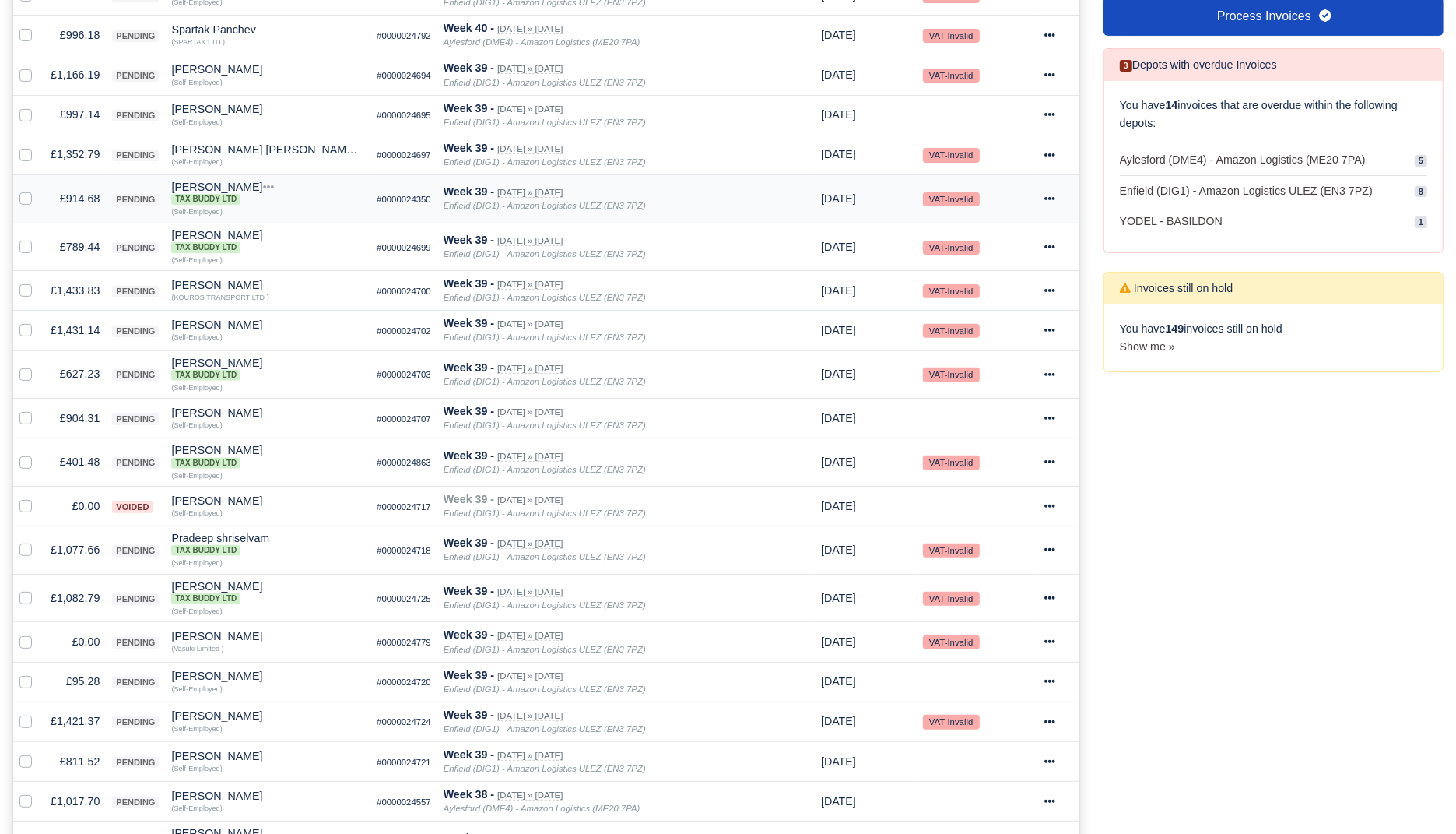
scroll to position [0, 0]
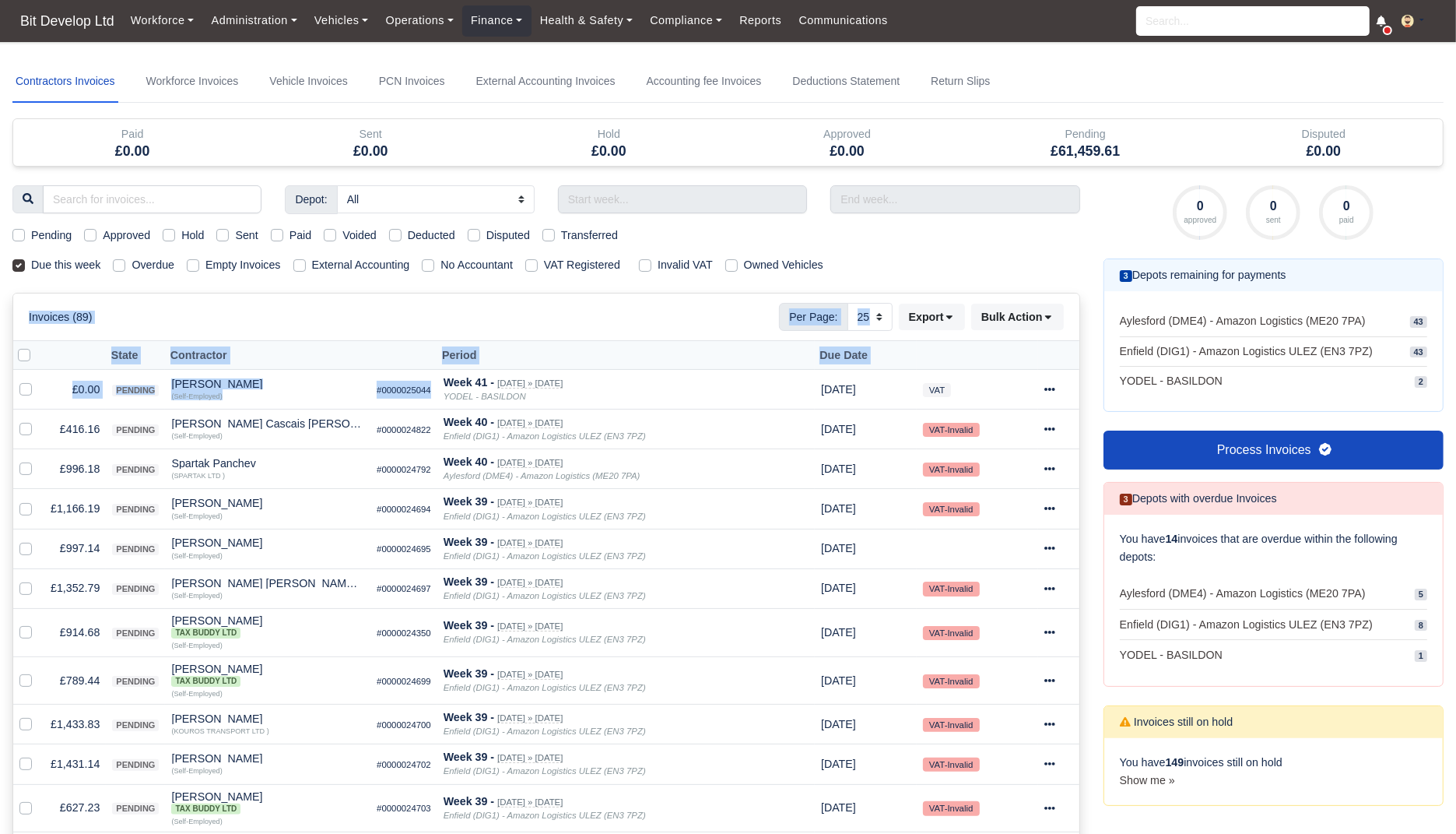
click at [1118, 212] on div "0 approved 0 sent 0 paid" at bounding box center [1273, 213] width 340 height 55
click at [827, 89] on link "Deductions Statement" at bounding box center [846, 81] width 113 height 42
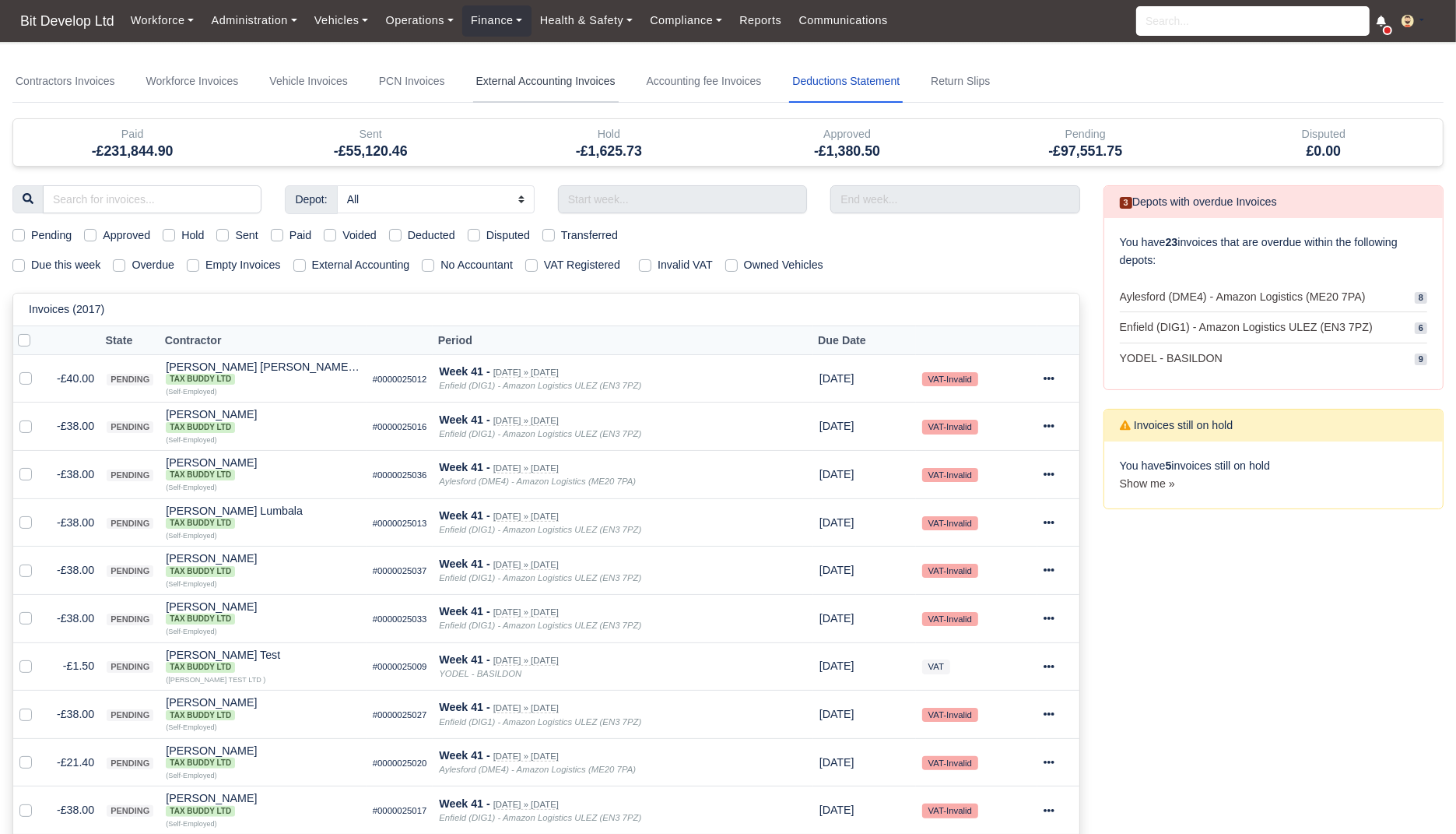
click at [534, 85] on link "External Accounting Invoices" at bounding box center [546, 81] width 146 height 42
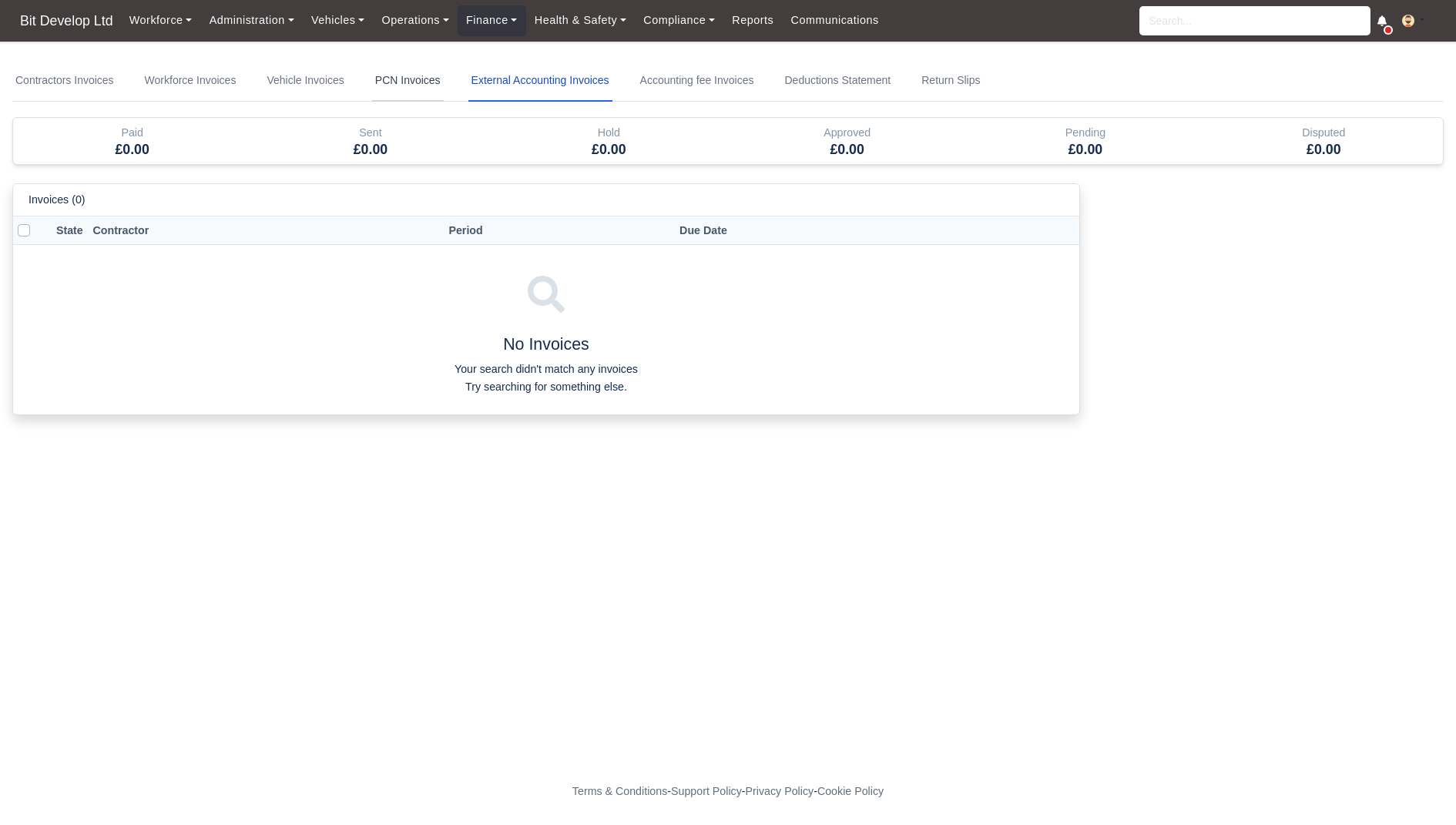
click at [419, 91] on link "PCN Invoices" at bounding box center [407, 80] width 72 height 41
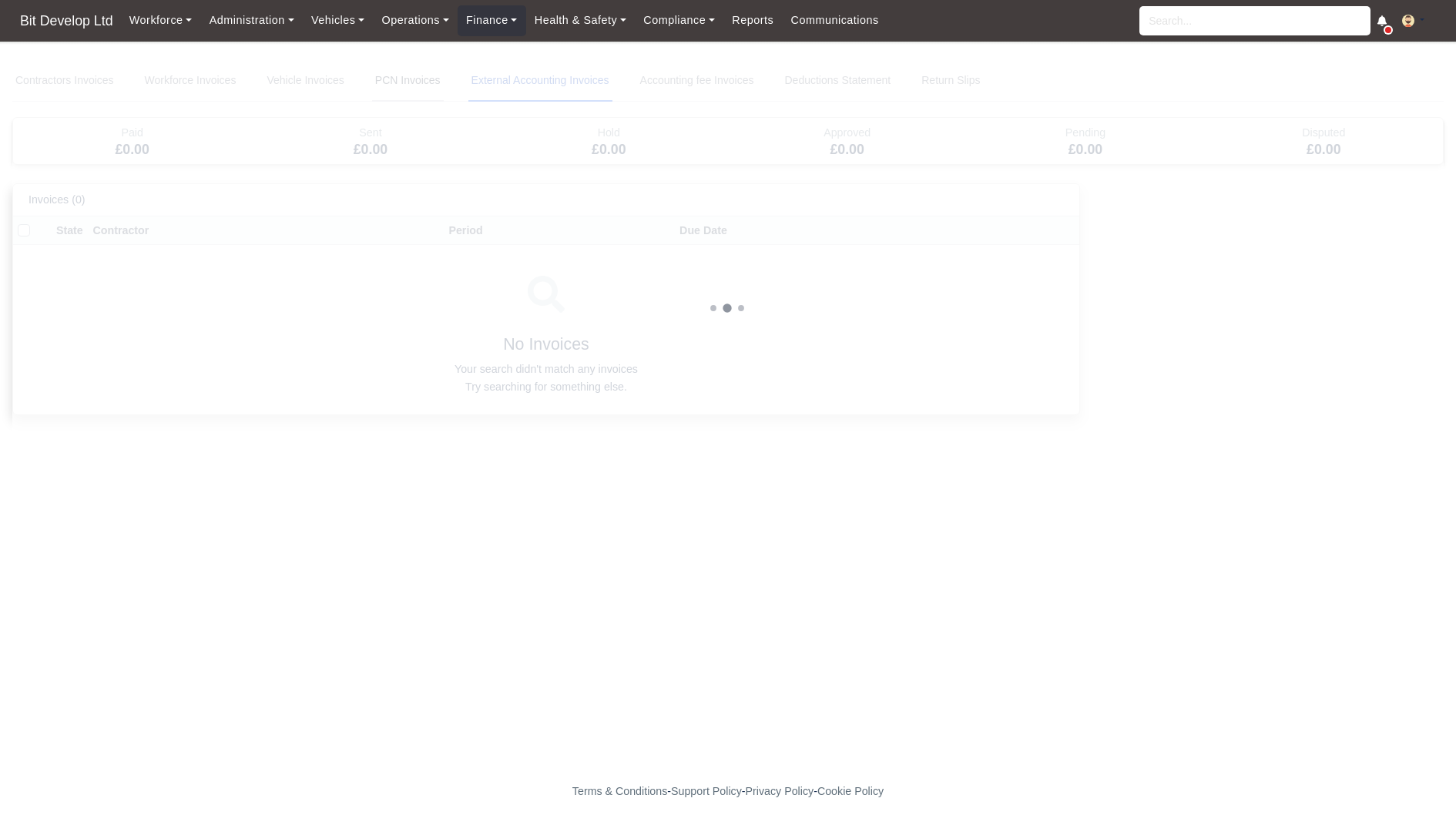
select select "25"
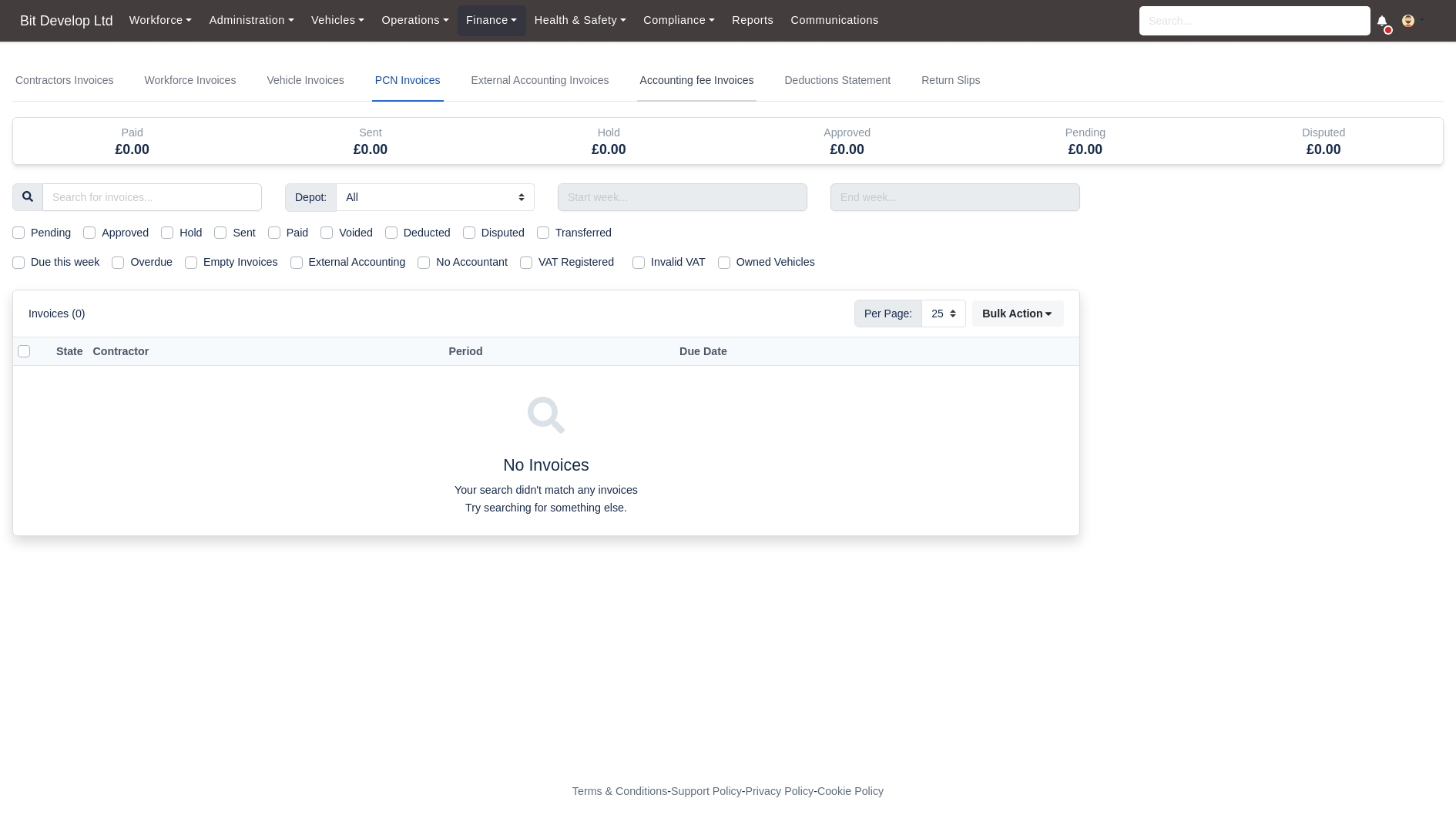
click at [741, 67] on link "Accounting fee Invoices" at bounding box center [697, 80] width 121 height 41
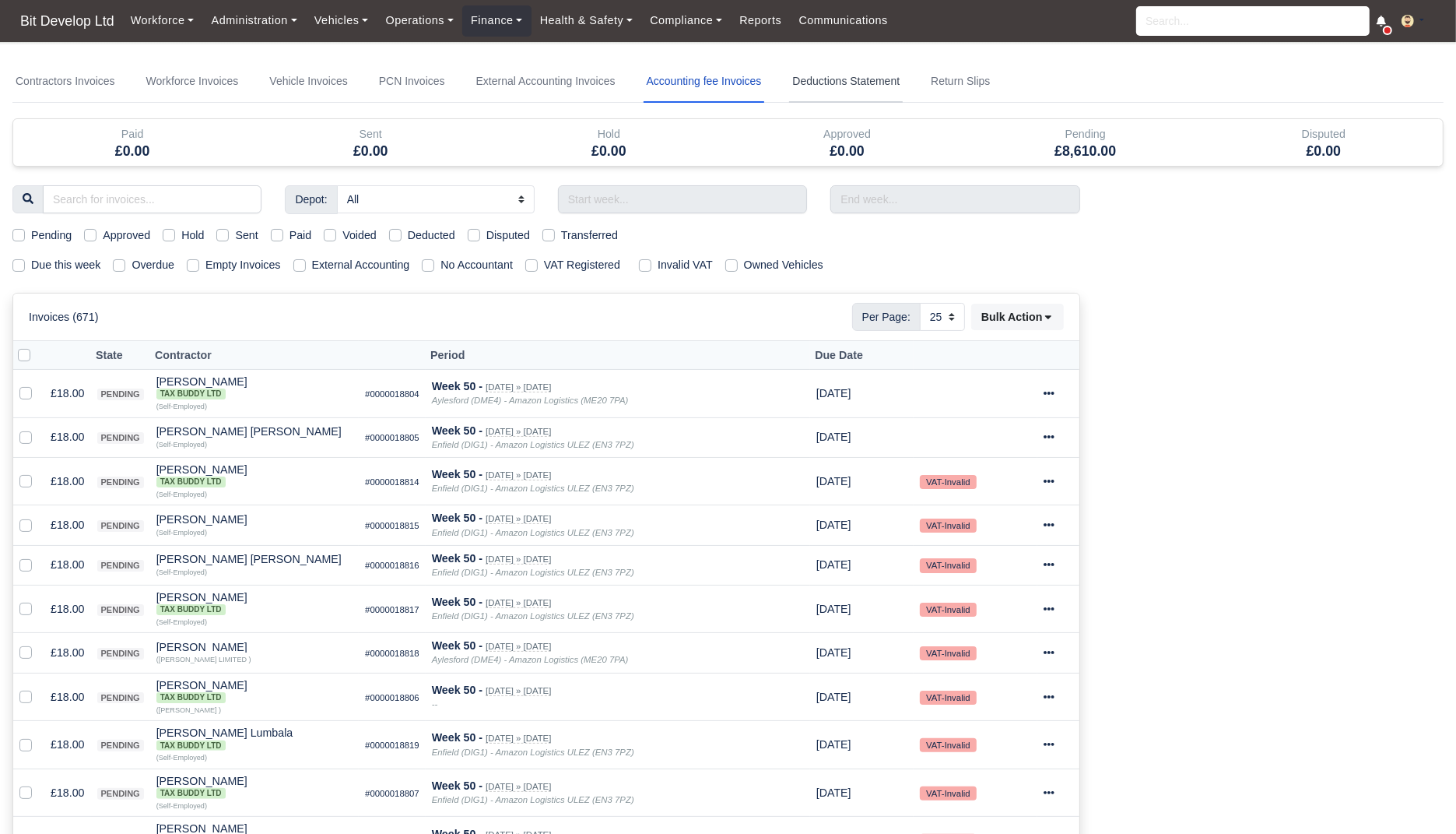
click at [891, 90] on link "Deductions Statement" at bounding box center [846, 81] width 113 height 42
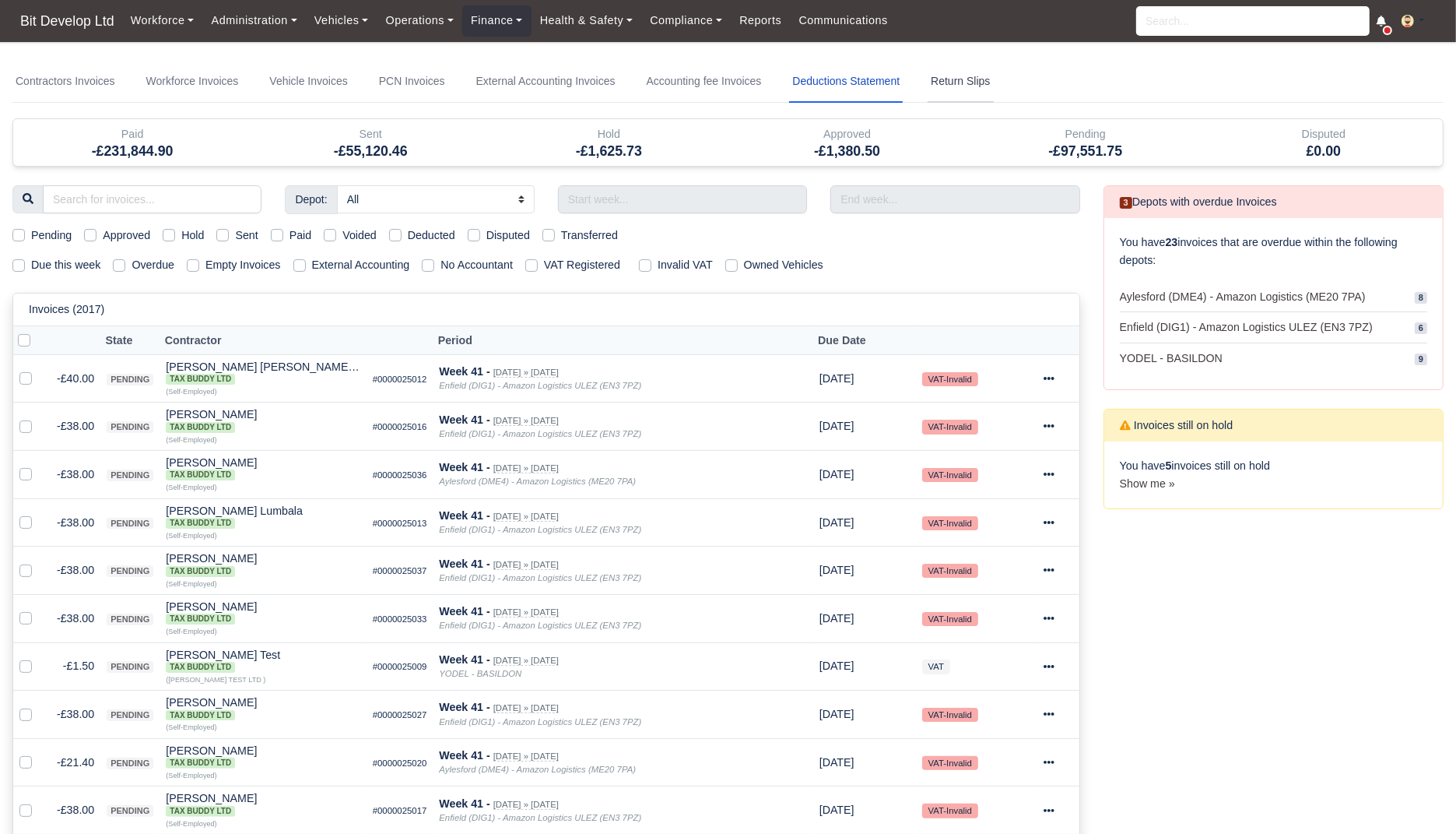
click at [980, 79] on link "Return Slips" at bounding box center [960, 81] width 66 height 42
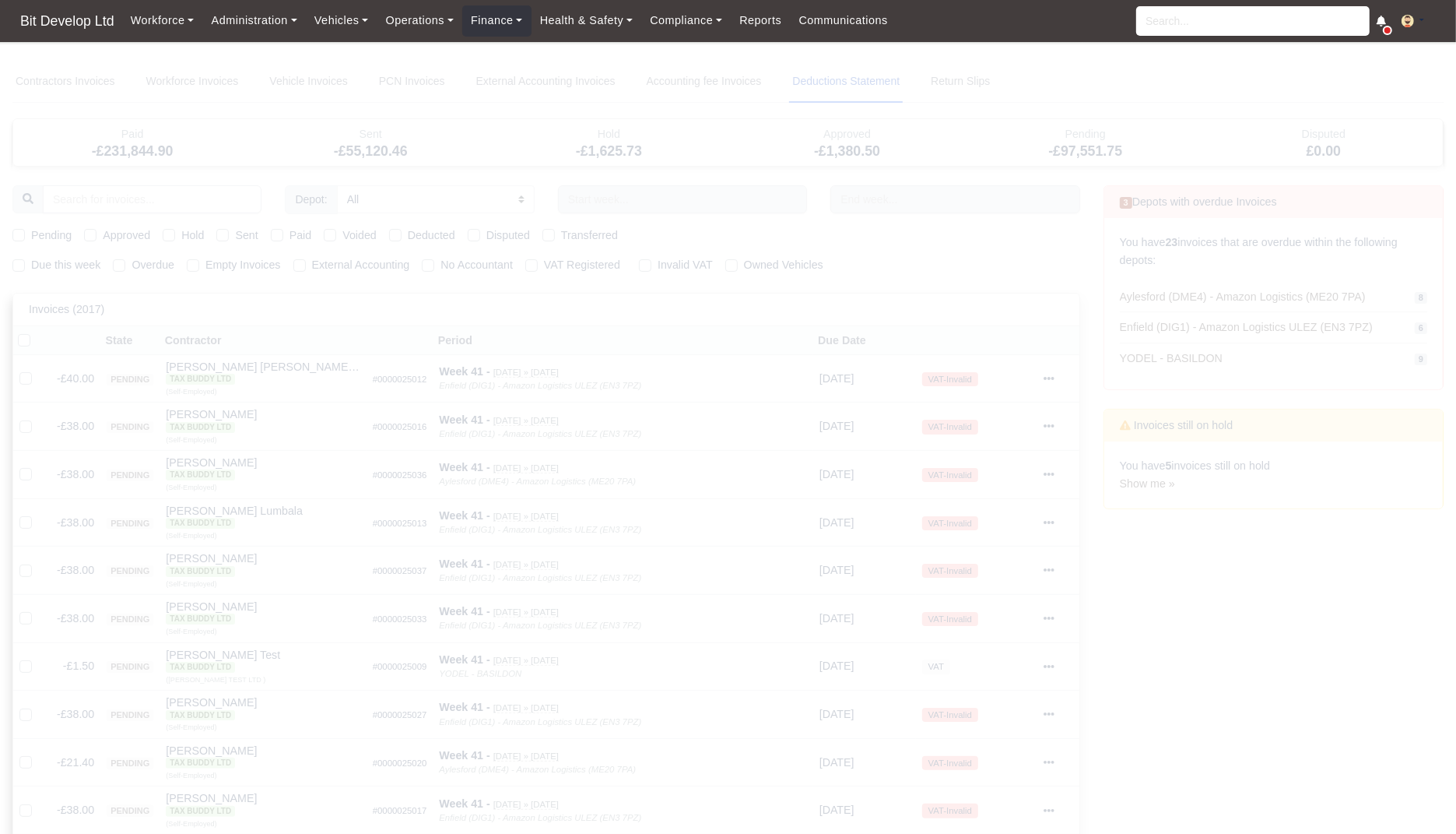
select select "25"
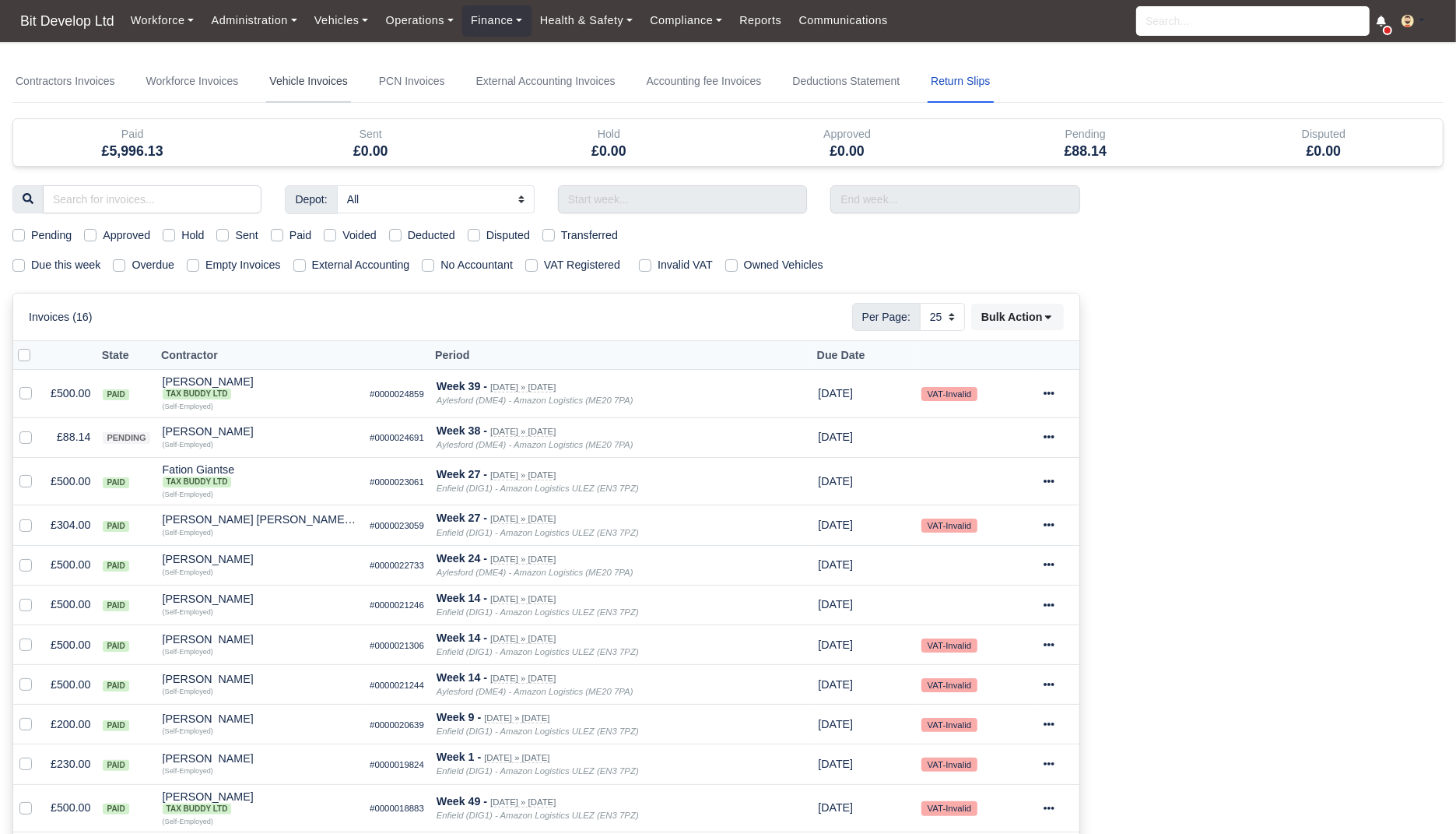
click at [299, 86] on link "Vehicle Invoices" at bounding box center [308, 81] width 84 height 42
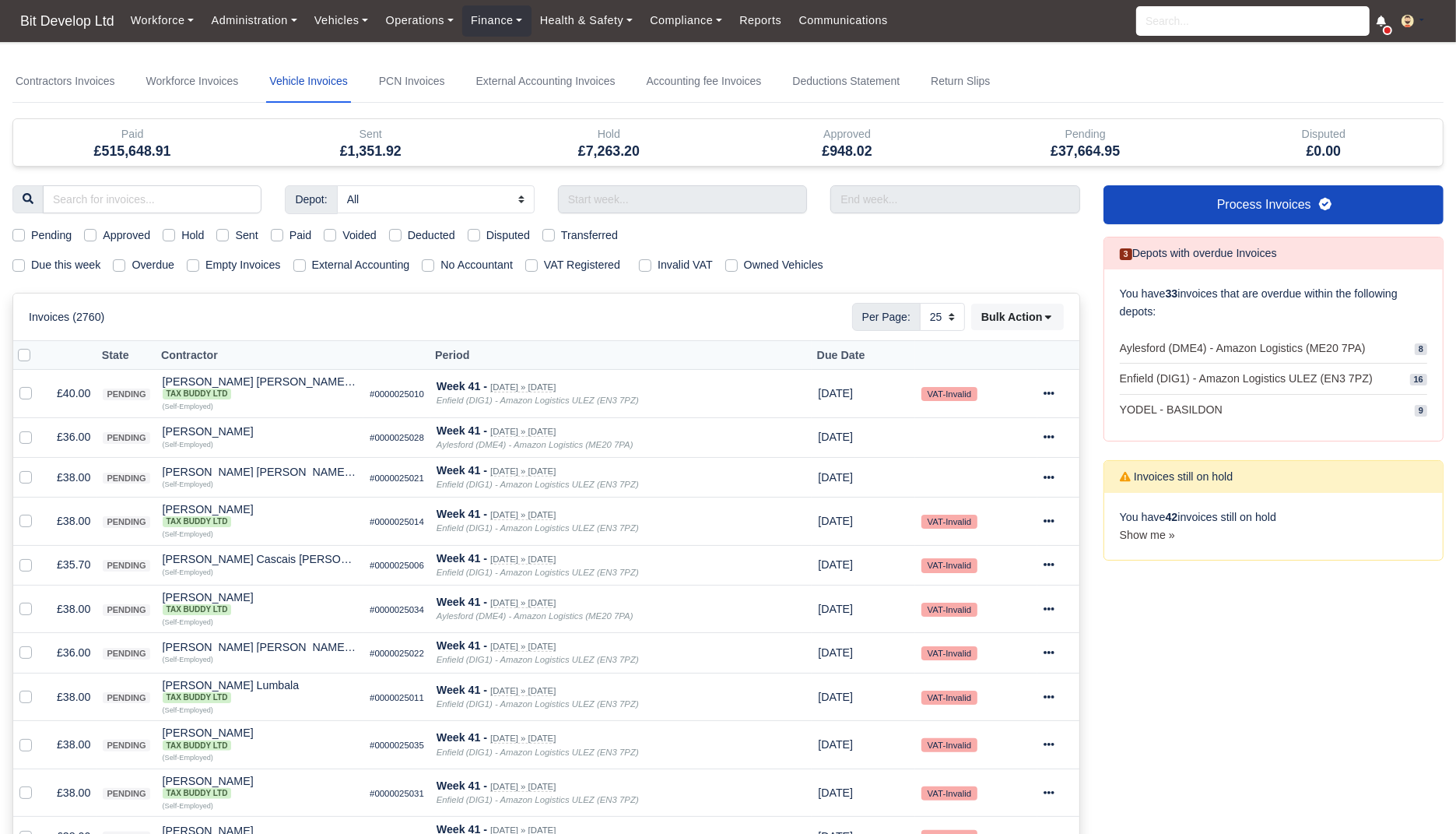
click at [233, 75] on link "Workforce Invoices" at bounding box center [192, 81] width 99 height 42
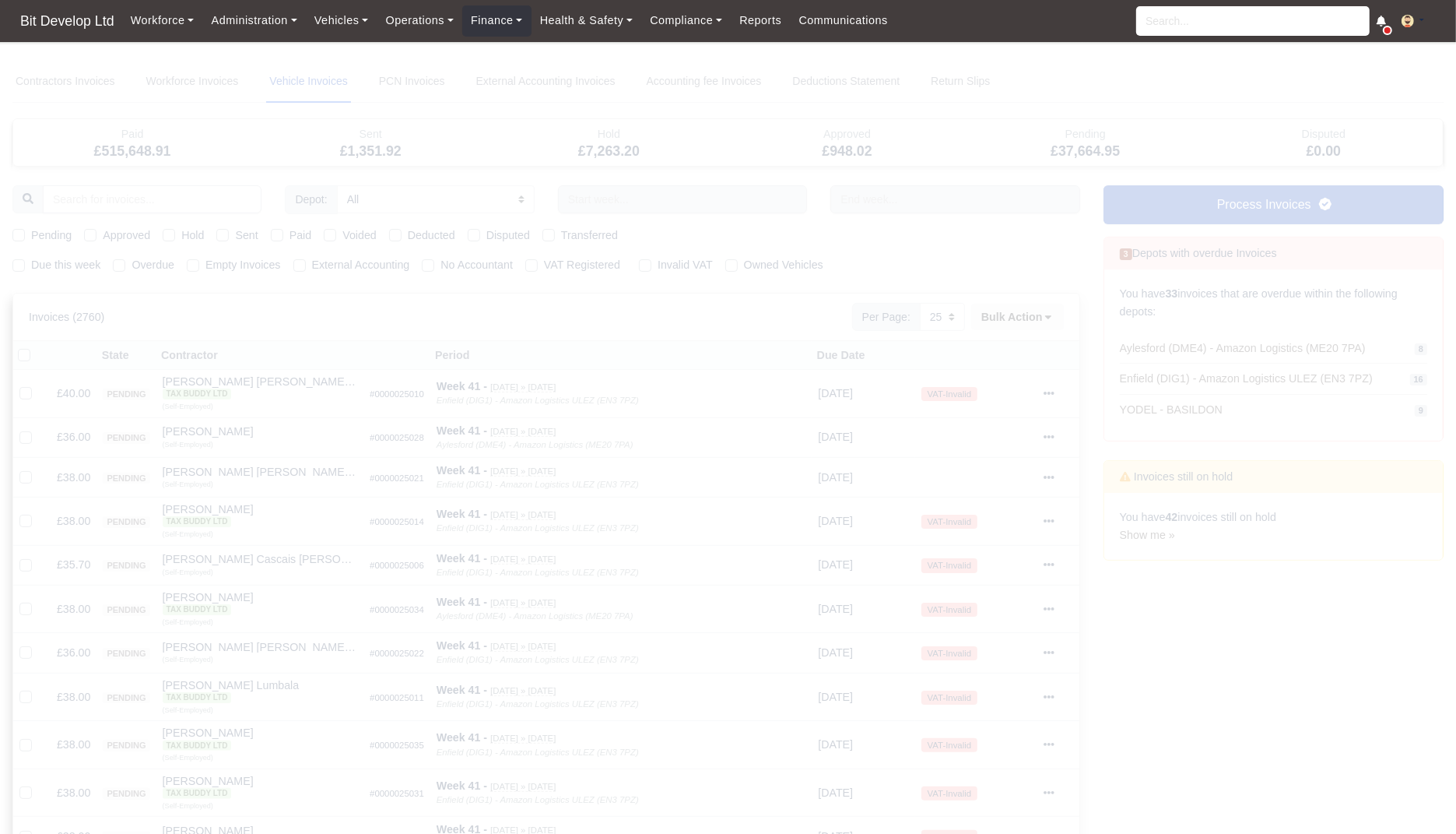
select select
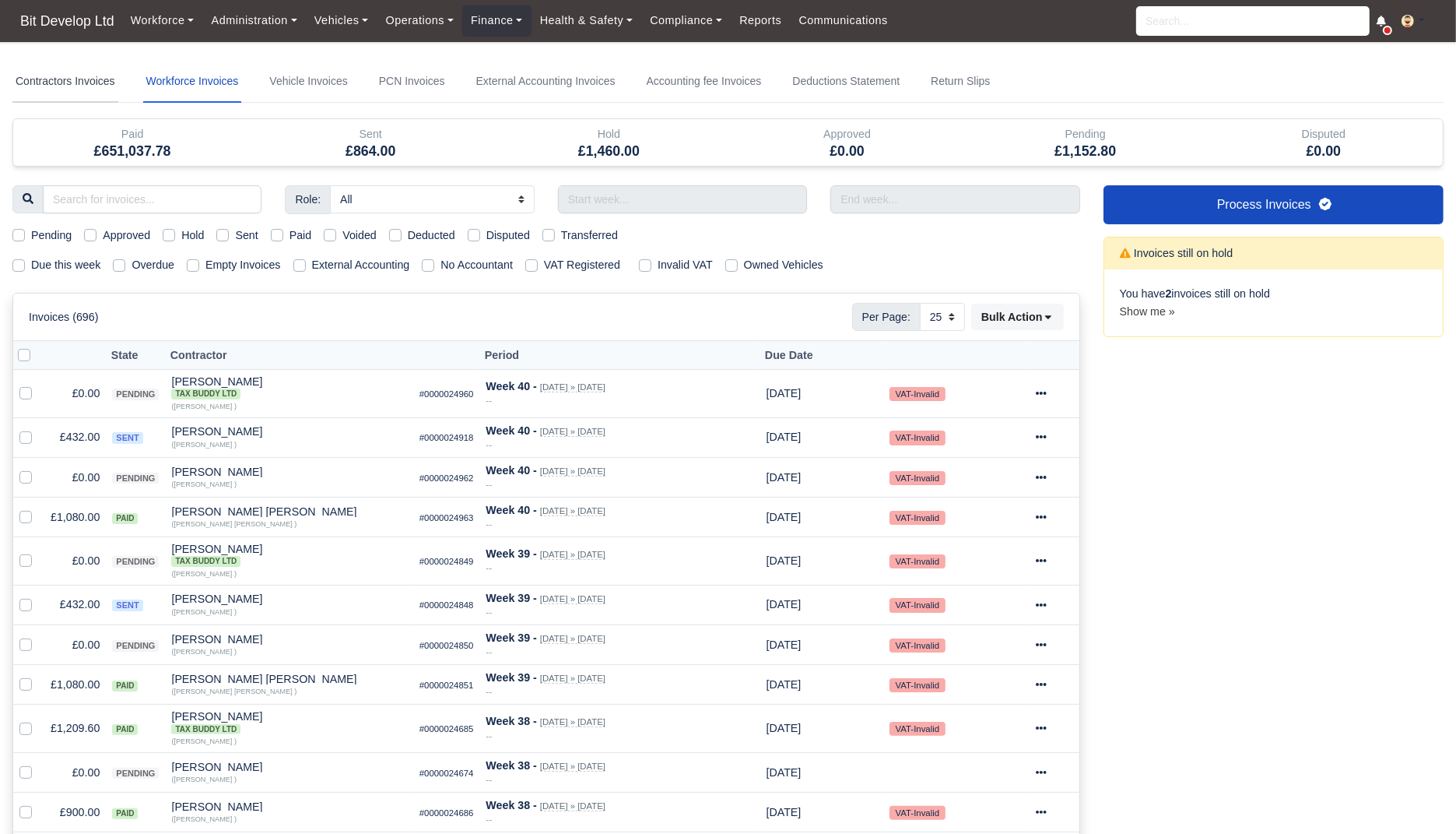
click at [78, 84] on link "Contractors Invoices" at bounding box center [66, 81] width 106 height 42
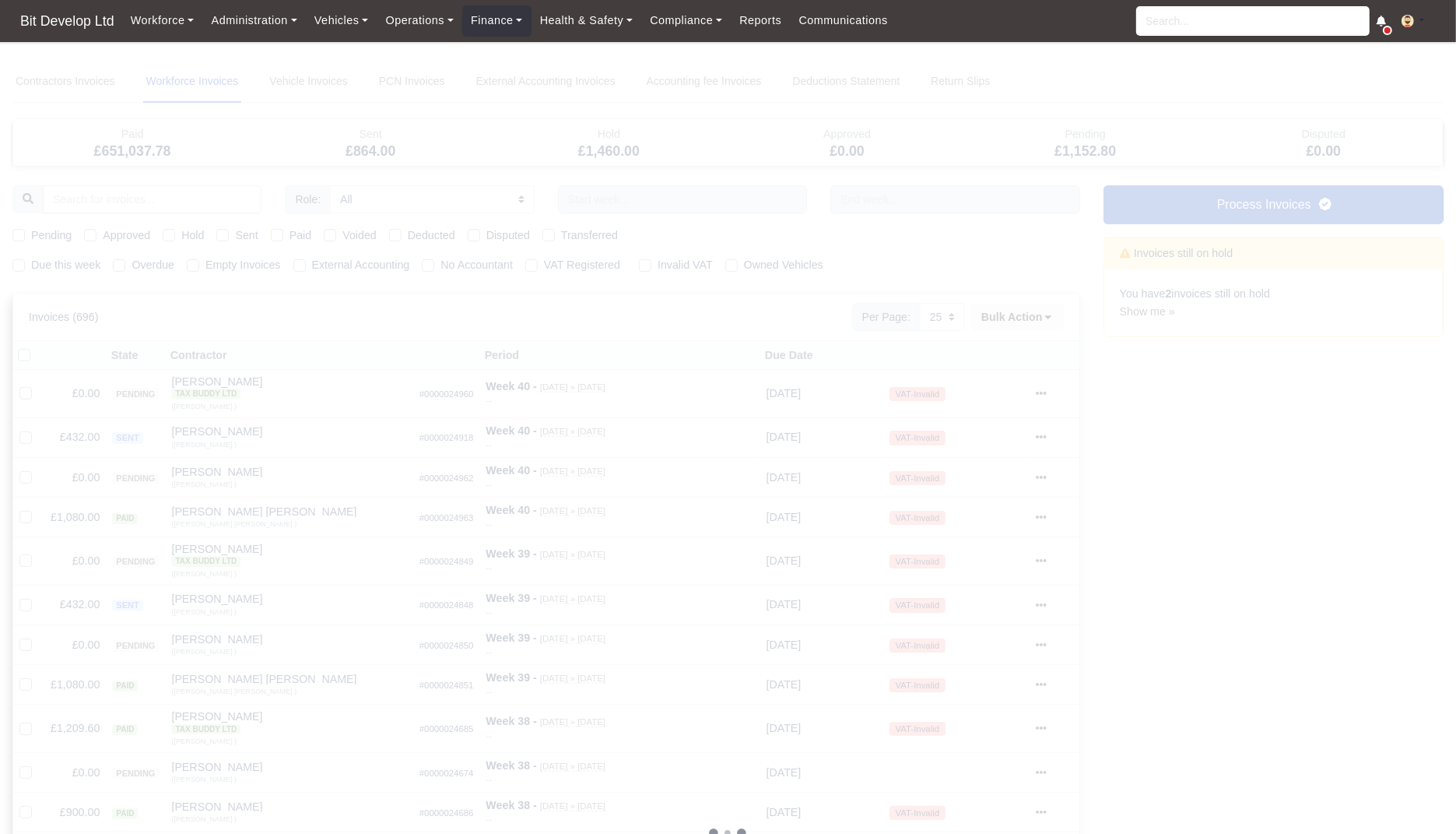
select select
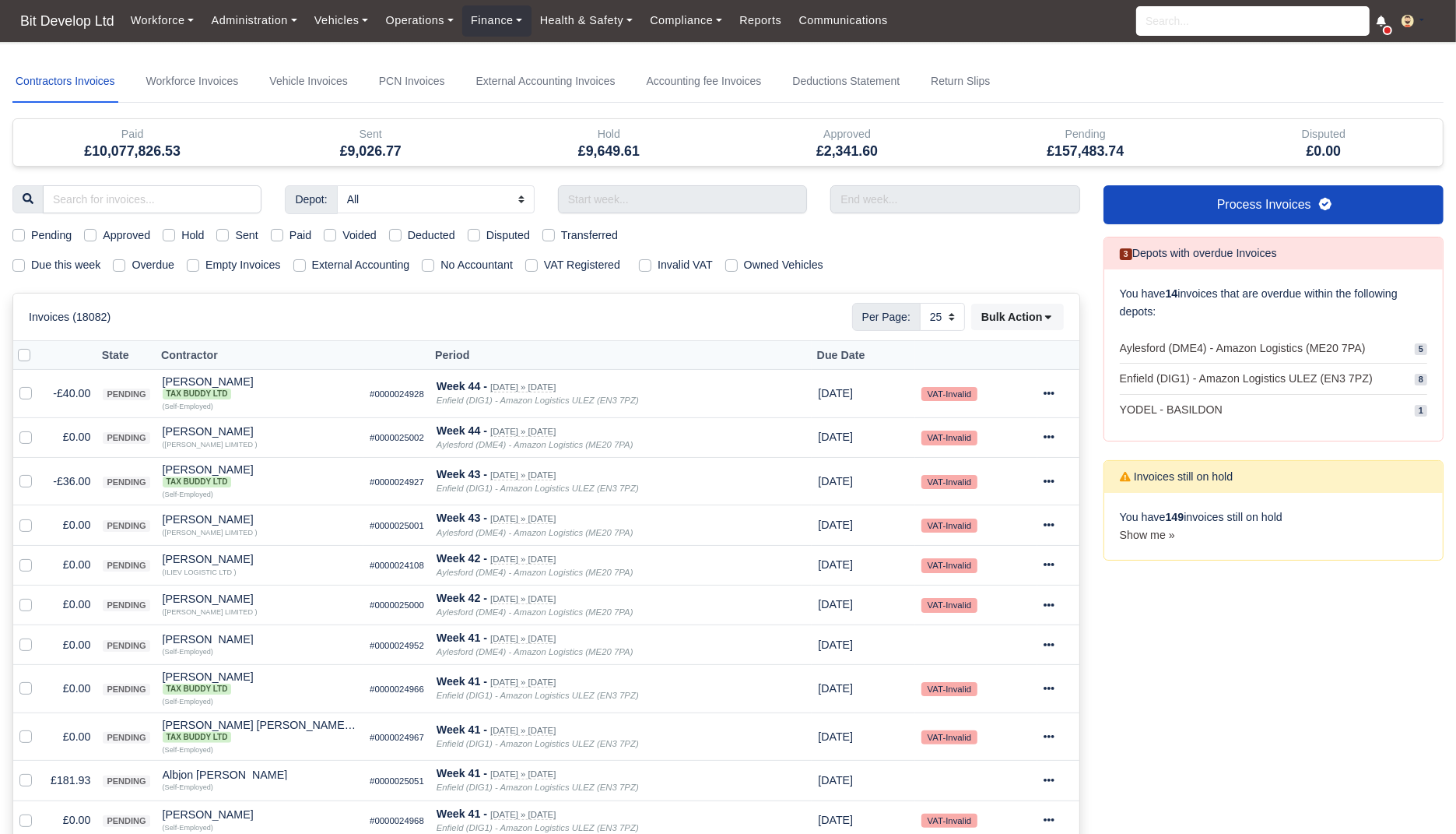
click at [1028, 251] on div "Depot: All Aylesford (DME4) - Amazon Logistics (ME20 7PA) Enfield (DIG1) - Amaz…" at bounding box center [546, 837] width 1091 height 1304
